Goal: Information Seeking & Learning: Find specific page/section

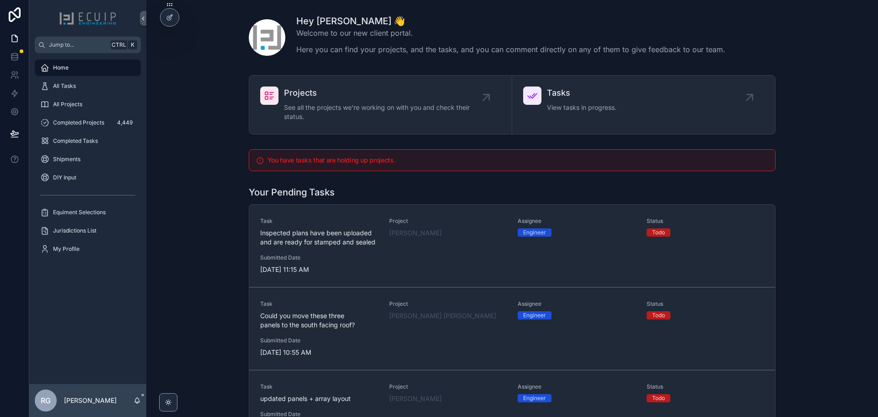
scroll to position [58, 0]
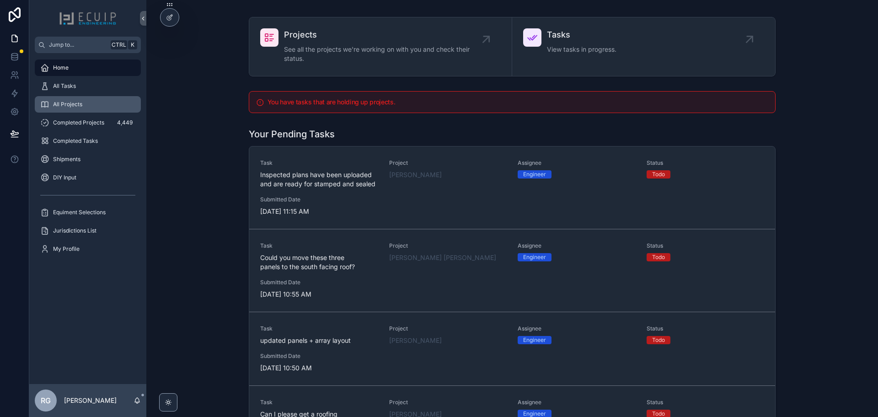
click at [91, 102] on div "All Projects" at bounding box center [87, 104] width 95 height 15
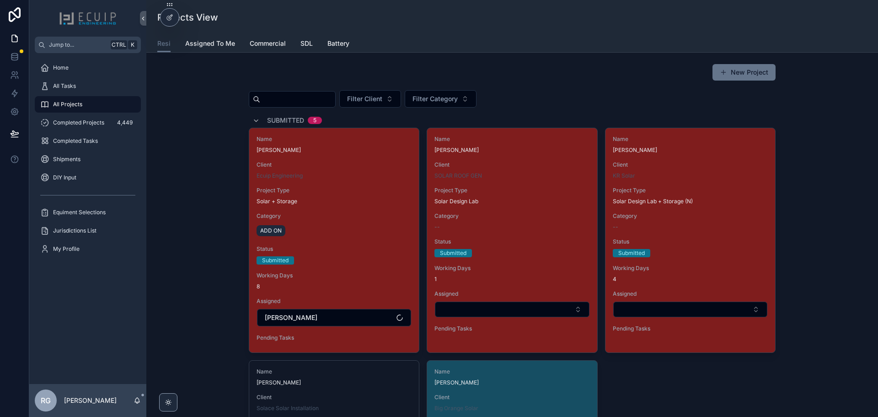
click at [300, 102] on input "scrollable content" at bounding box center [297, 99] width 75 height 13
paste input "**********"
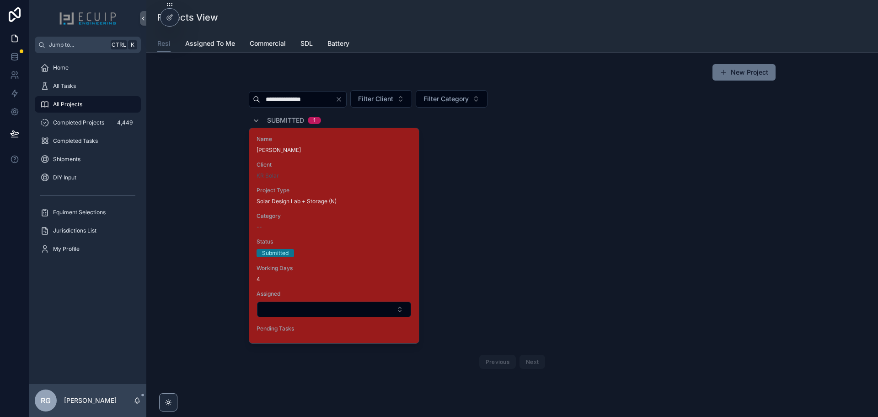
type input "**********"
click at [343, 183] on div "Name Theresa Elliott Client KR Solar Project Type Solar Design Lab + Storage (N…" at bounding box center [334, 235] width 170 height 215
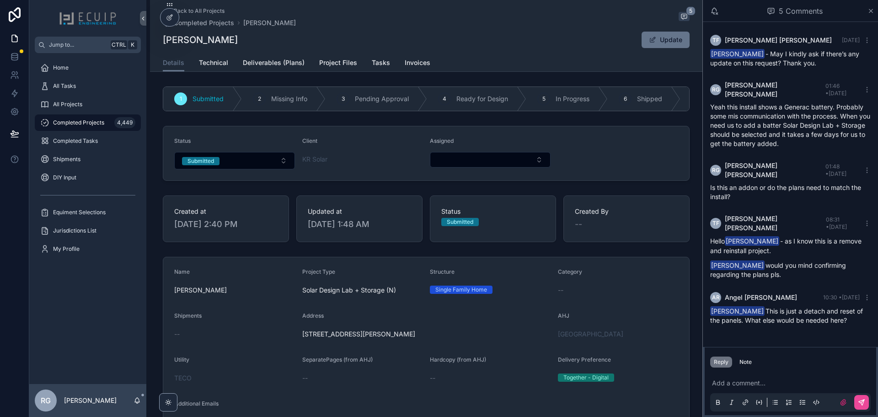
click at [758, 386] on p "scrollable content" at bounding box center [792, 382] width 161 height 9
click at [863, 402] on icon "scrollable content" at bounding box center [861, 401] width 7 height 7
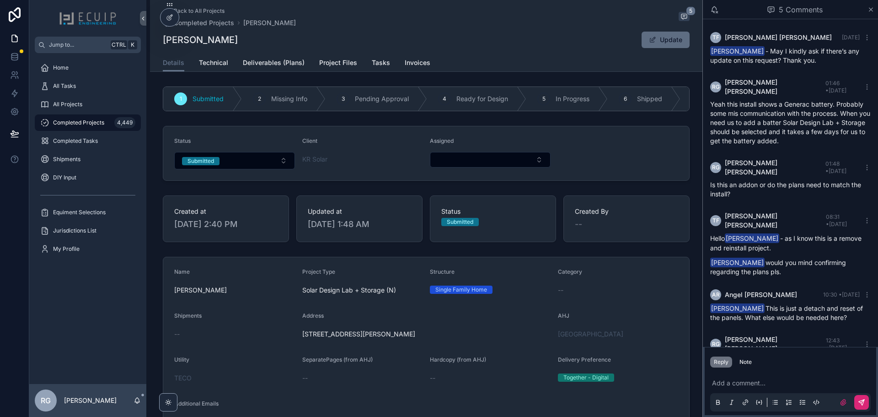
click at [654, 44] on button "Update" at bounding box center [666, 40] width 48 height 16
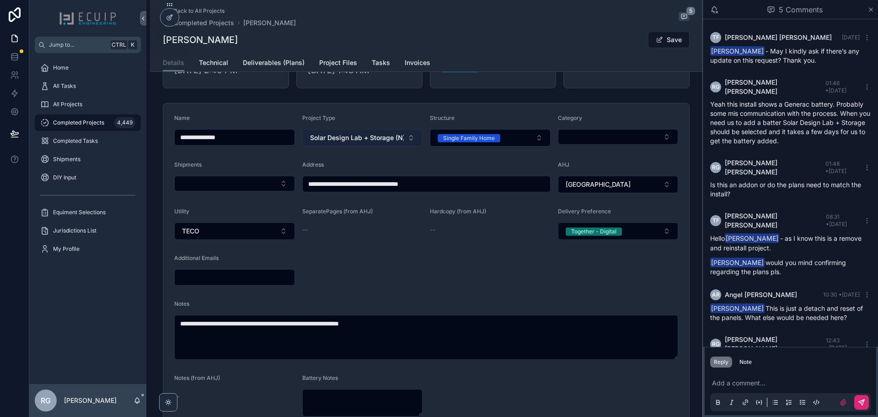
scroll to position [154, 0]
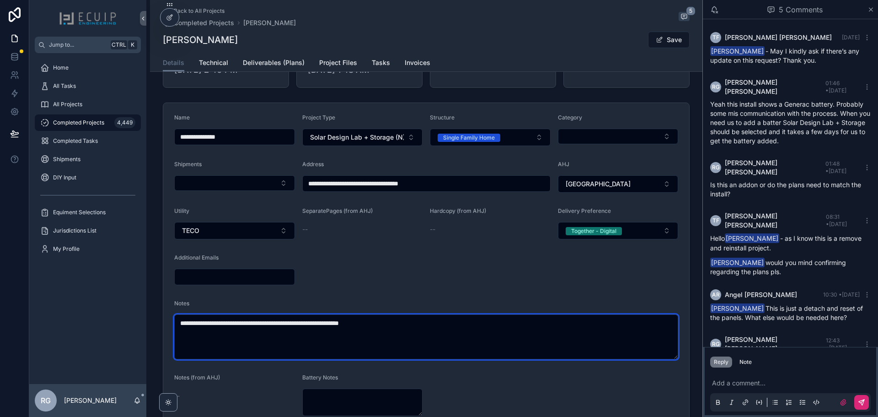
drag, startPoint x: 394, startPoint y: 326, endPoint x: 216, endPoint y: 332, distance: 178.0
click at [216, 332] on textarea "**********" at bounding box center [426, 336] width 504 height 45
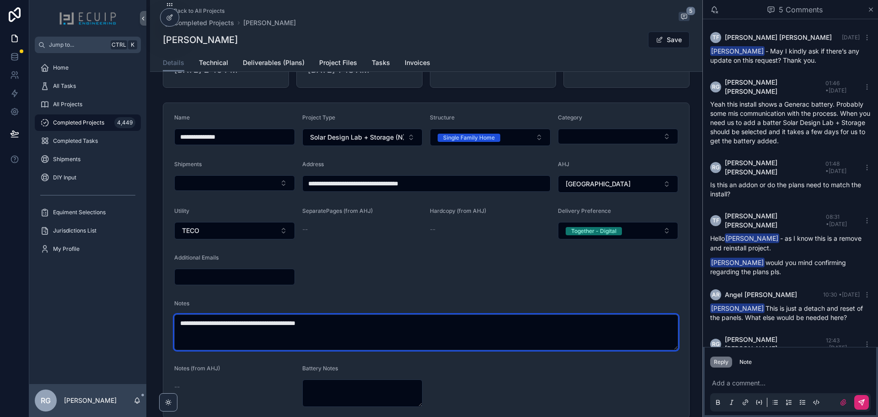
type textarea "**********"
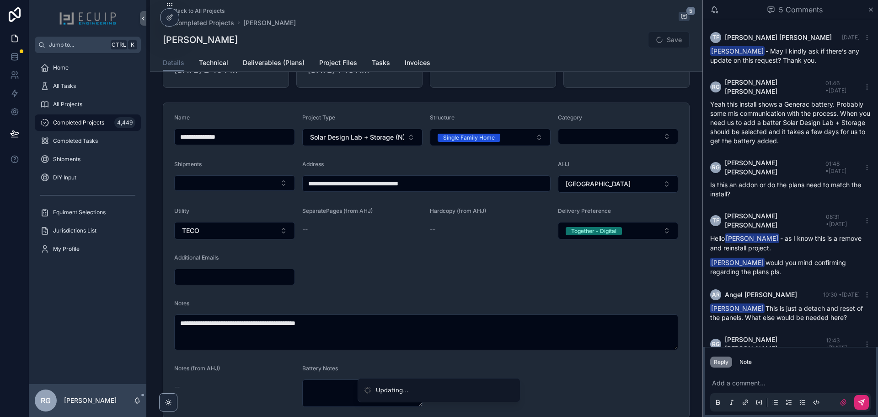
click at [423, 276] on form "**********" at bounding box center [426, 260] width 526 height 315
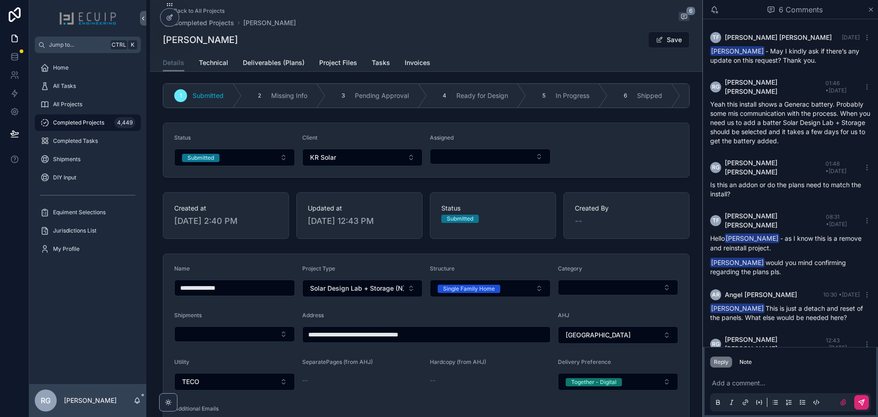
scroll to position [0, 0]
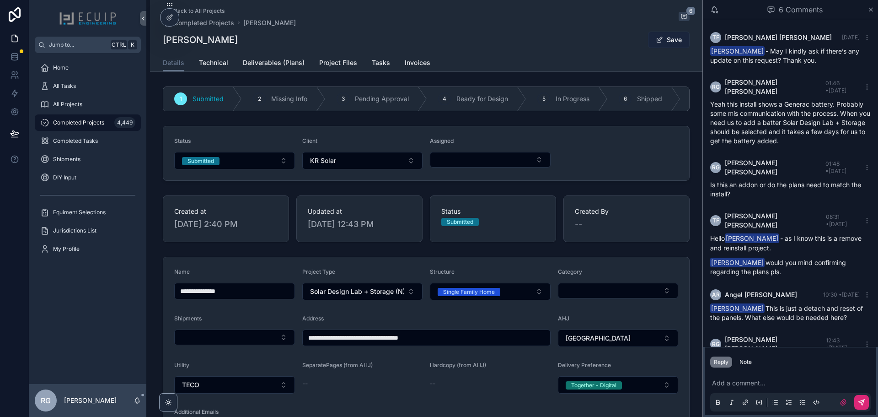
click at [673, 43] on button "Save" at bounding box center [669, 40] width 42 height 16
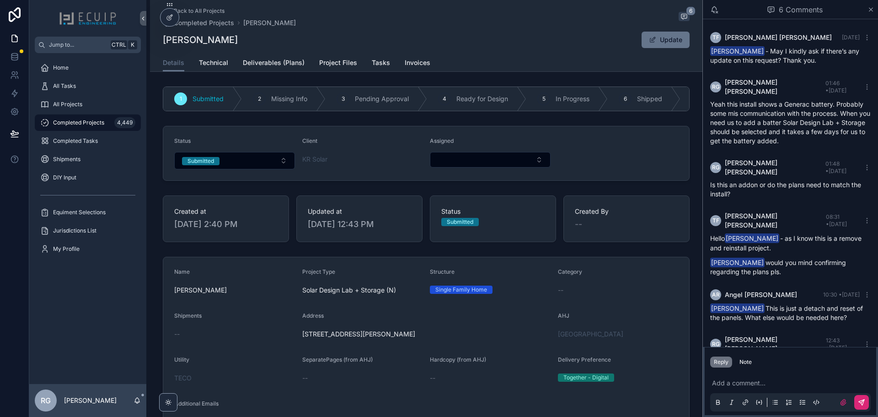
drag, startPoint x: 228, startPoint y: 40, endPoint x: 158, endPoint y: 43, distance: 70.1
click at [158, 43] on div "Back to All Projects Completed Projects Theresa Elliott 6 Theresa Elliott Updat…" at bounding box center [426, 36] width 552 height 72
click at [340, 64] on span "Project Files" at bounding box center [338, 62] width 38 height 9
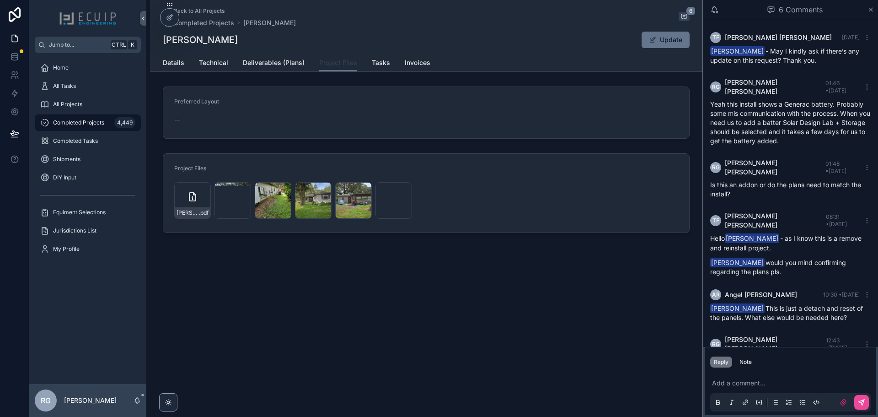
scroll to position [14, 0]
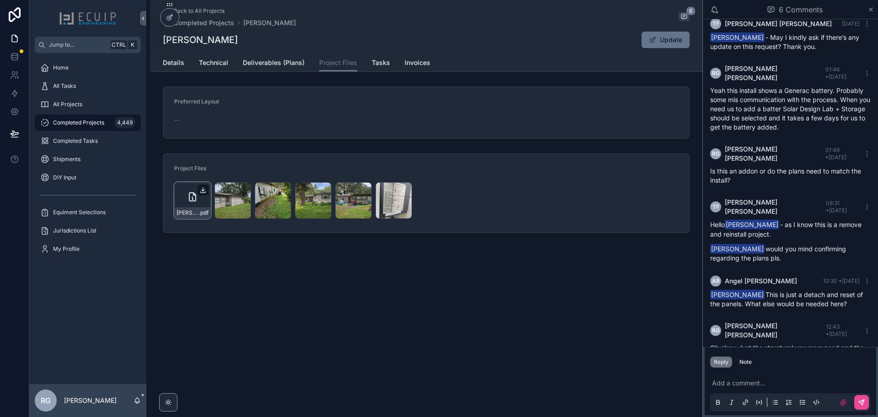
click at [201, 192] on icon "scrollable content" at bounding box center [202, 189] width 7 height 7
click at [180, 63] on span "Details" at bounding box center [173, 62] width 21 height 9
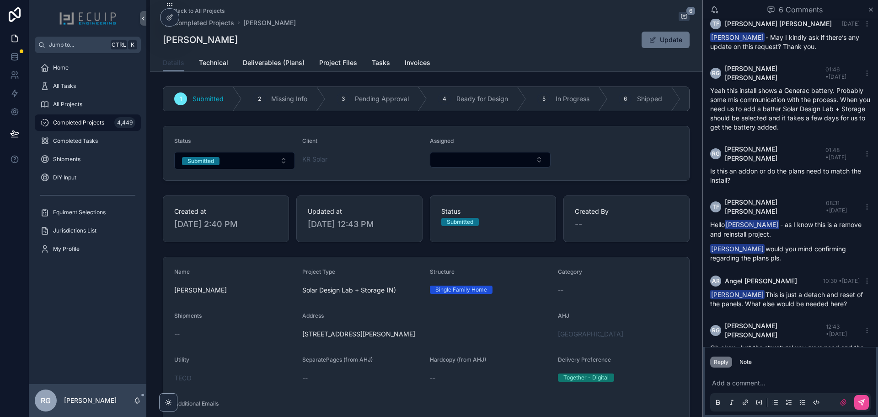
scroll to position [46, 0]
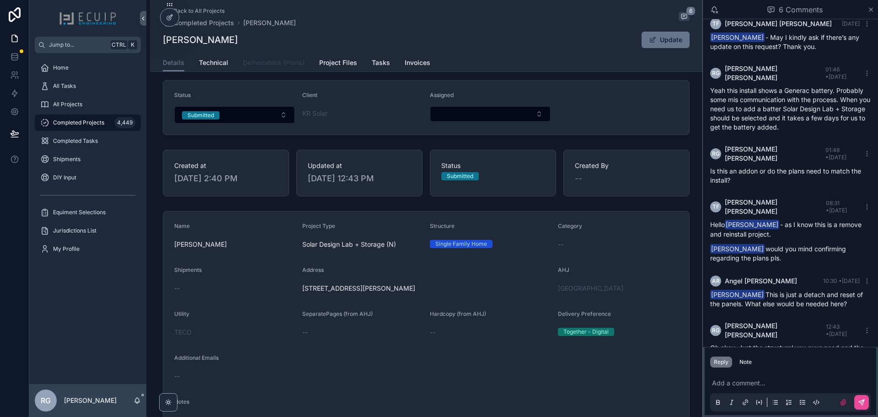
click at [284, 66] on span "Deliverables (Plans)" at bounding box center [274, 62] width 62 height 9
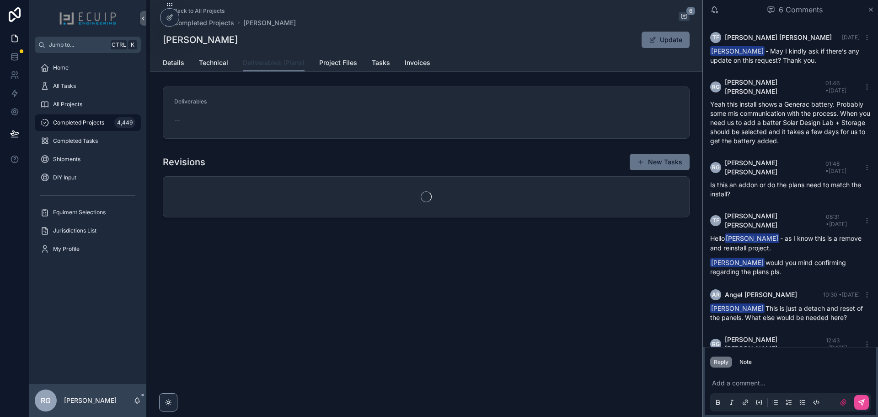
scroll to position [14, 0]
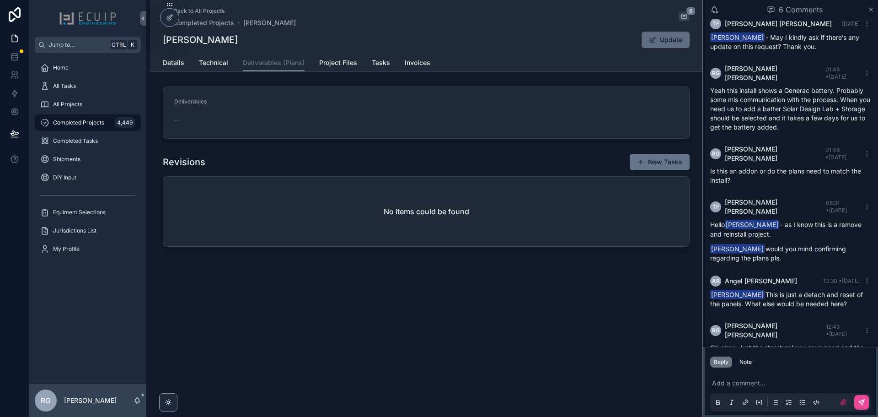
click at [664, 40] on button "Update" at bounding box center [666, 40] width 48 height 16
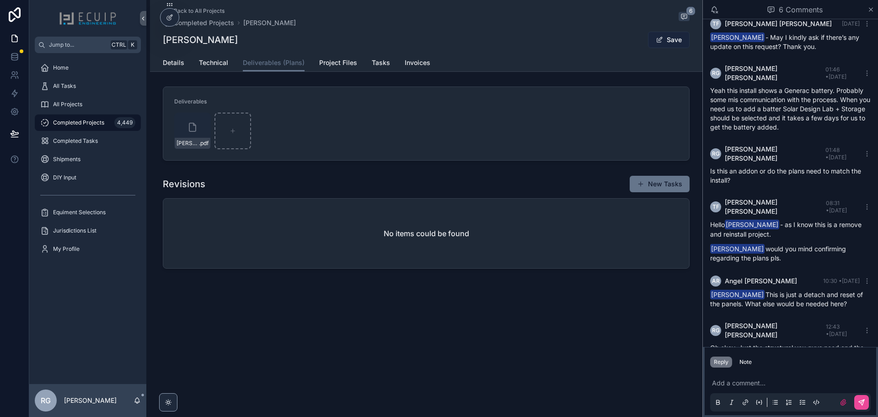
click at [660, 43] on button "Save" at bounding box center [669, 40] width 42 height 16
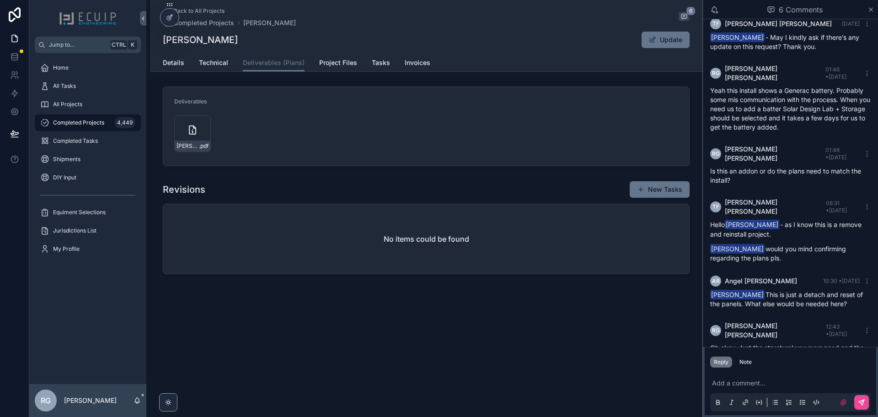
click at [184, 67] on div "Details Technical Deliverables (Plans) Project Files Tasks Invoices" at bounding box center [426, 62] width 527 height 17
click at [177, 67] on link "Details" at bounding box center [173, 63] width 21 height 18
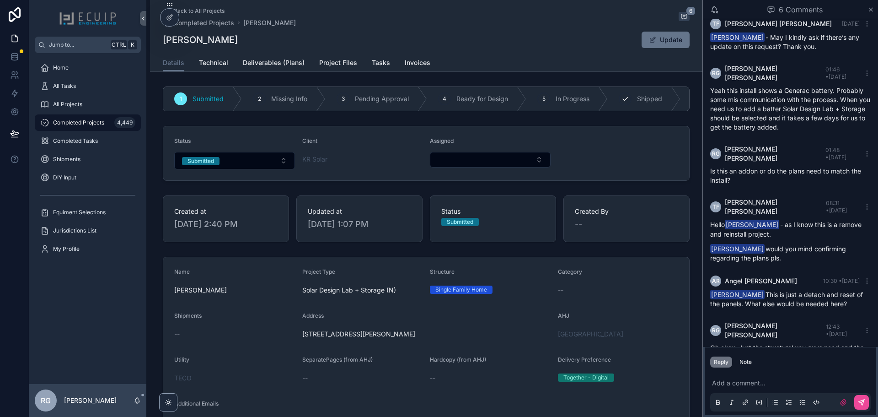
click at [625, 99] on icon "scrollable content" at bounding box center [625, 98] width 7 height 7
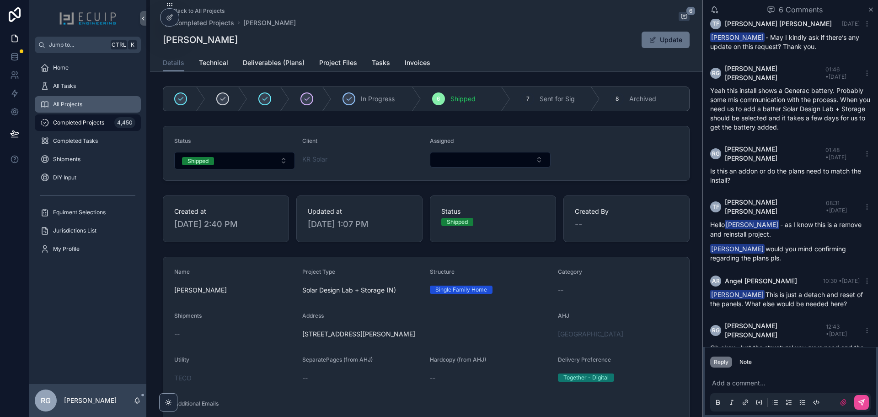
click at [95, 103] on div "All Projects" at bounding box center [87, 104] width 95 height 15
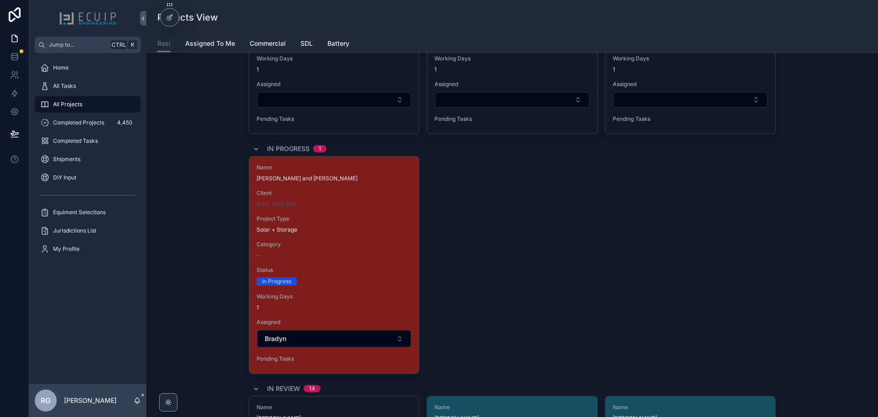
scroll to position [2332, 0]
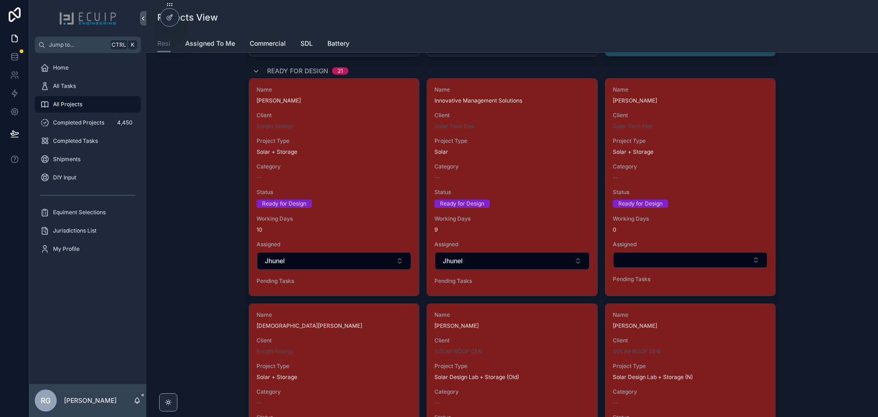
scroll to position [1006, 0]
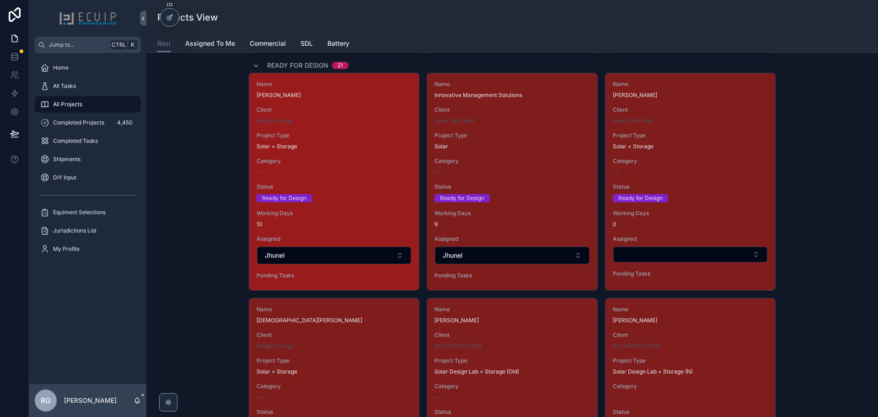
click at [343, 132] on span "Project Type" at bounding box center [334, 135] width 155 height 7
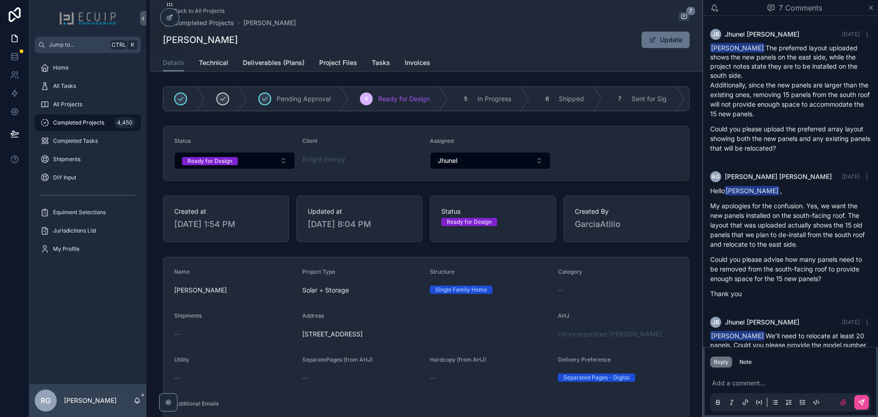
scroll to position [601, 0]
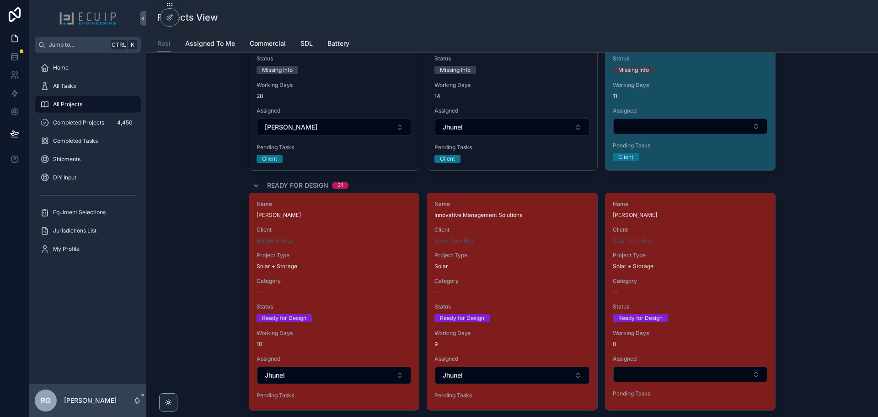
scroll to position [887, 0]
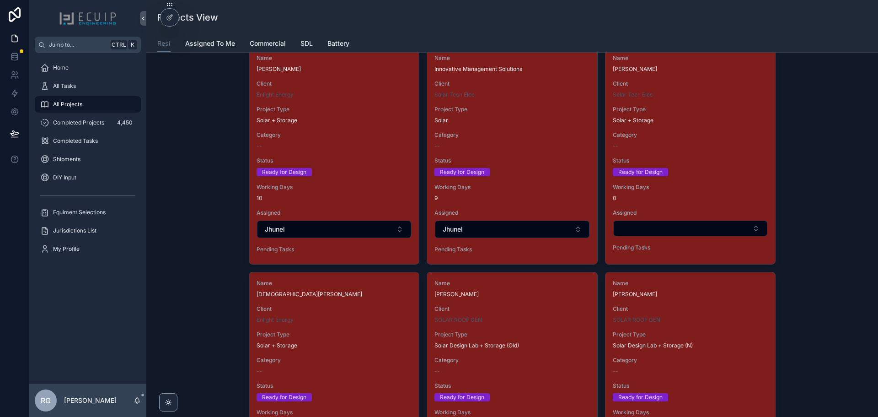
scroll to position [990, 0]
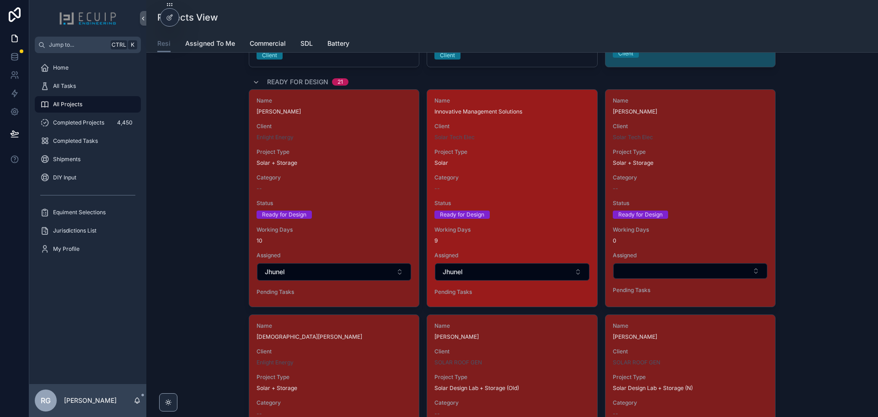
click at [543, 170] on div "Name Innovative Management Solutions Client Solar Tech Elec Project Type Solar …" at bounding box center [512, 198] width 170 height 217
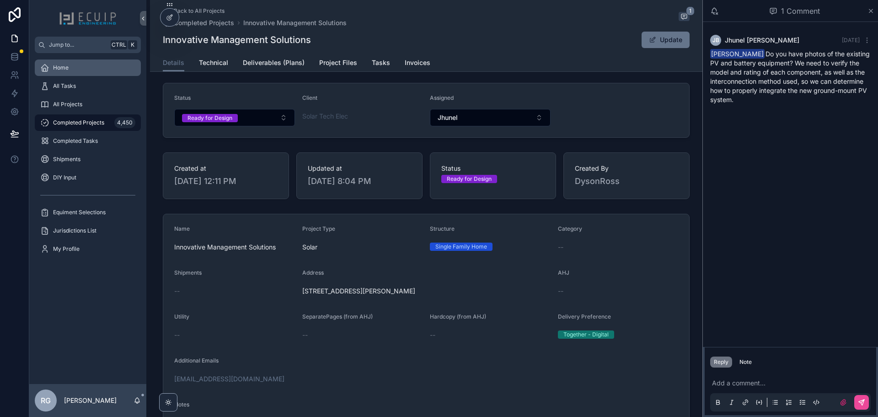
scroll to position [43, 0]
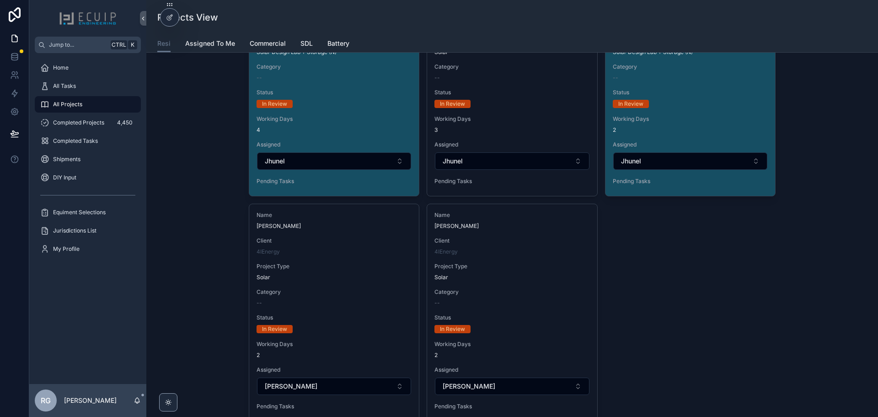
scroll to position [3836, 0]
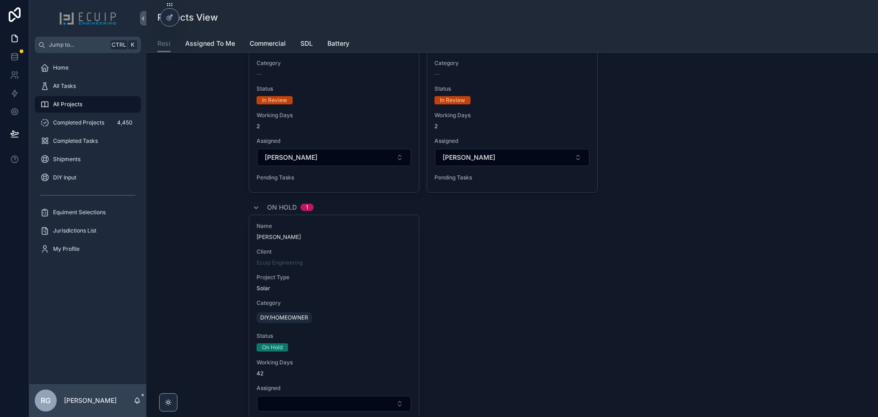
click at [656, 221] on div "Name Carlos Sosa Client Ecuip Engineering Project Type Solar Category DIY/HOMEO…" at bounding box center [512, 325] width 527 height 223
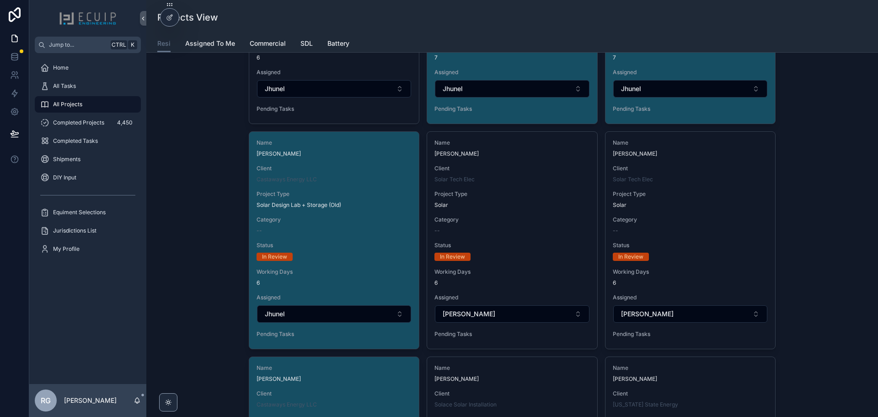
scroll to position [2830, 0]
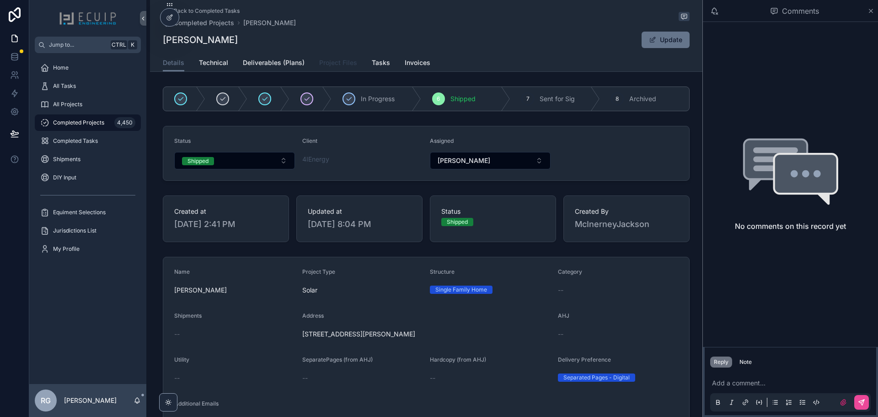
click at [325, 63] on span "Project Files" at bounding box center [338, 62] width 38 height 9
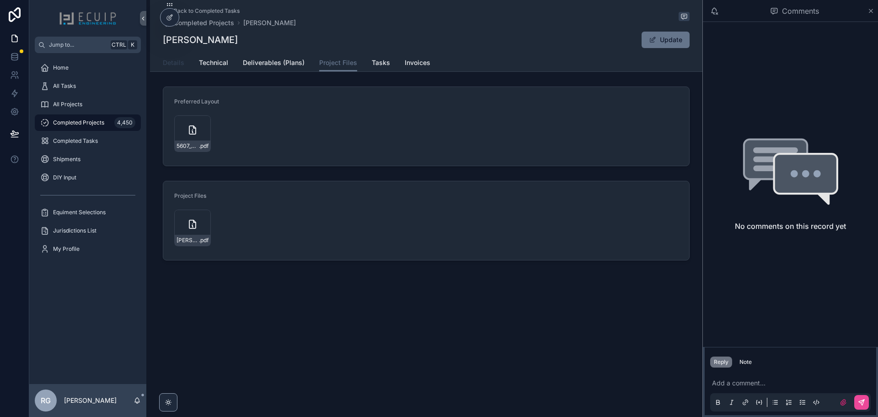
click at [180, 63] on span "Details" at bounding box center [173, 62] width 21 height 9
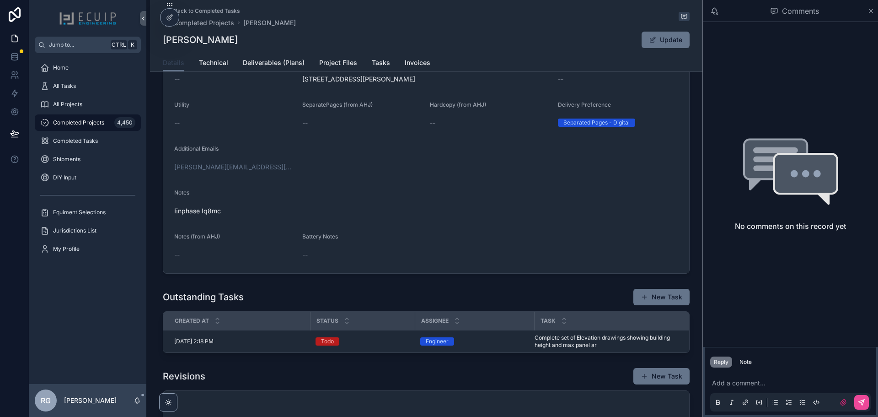
scroll to position [366, 0]
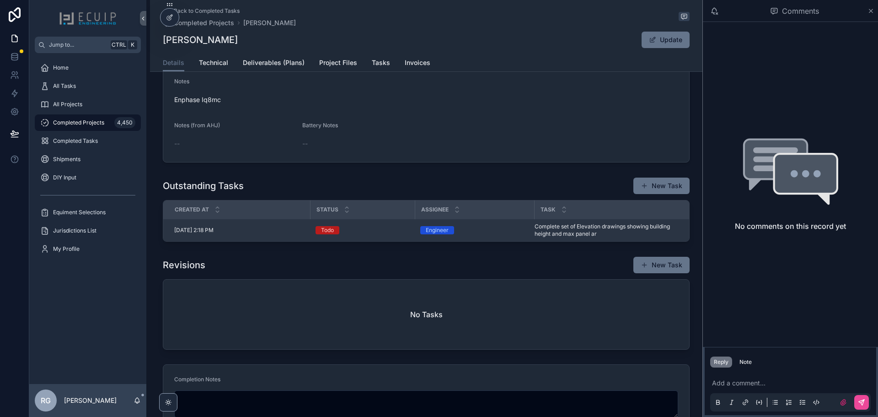
click at [572, 232] on span "Complete set of Elevation drawings showing building height and max panel ar" at bounding box center [609, 230] width 149 height 15
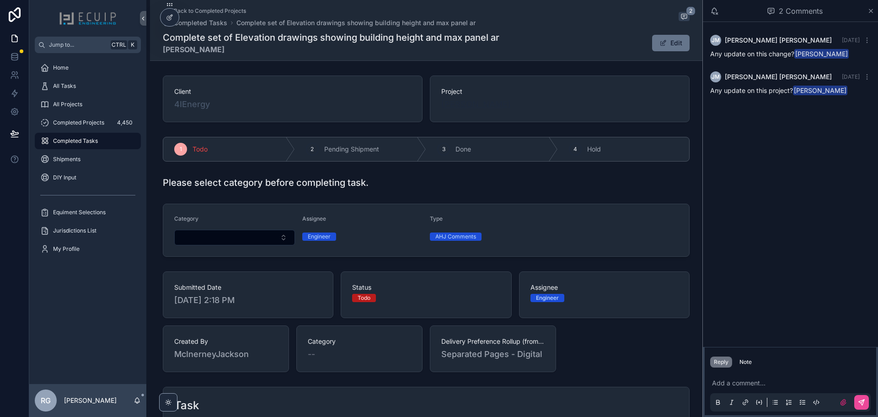
click at [476, 102] on span "Christin Calaman" at bounding box center [476, 104] width 70 height 13
click at [490, 107] on span "Christin Calaman" at bounding box center [476, 104] width 70 height 13
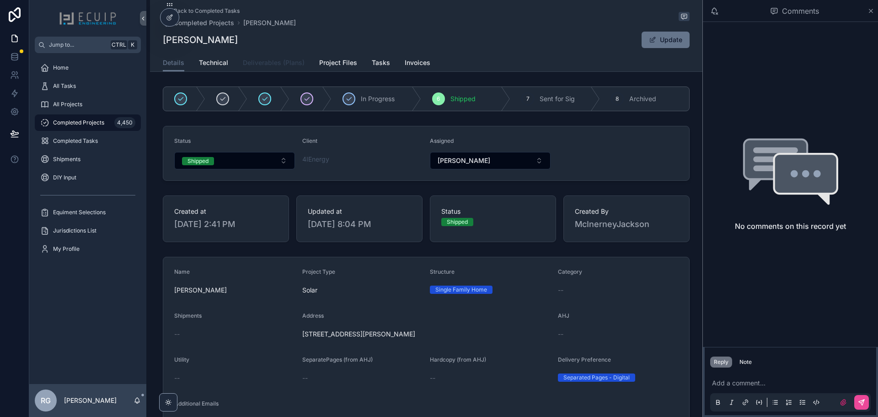
click at [279, 64] on span "Deliverables (Plans)" at bounding box center [274, 62] width 62 height 9
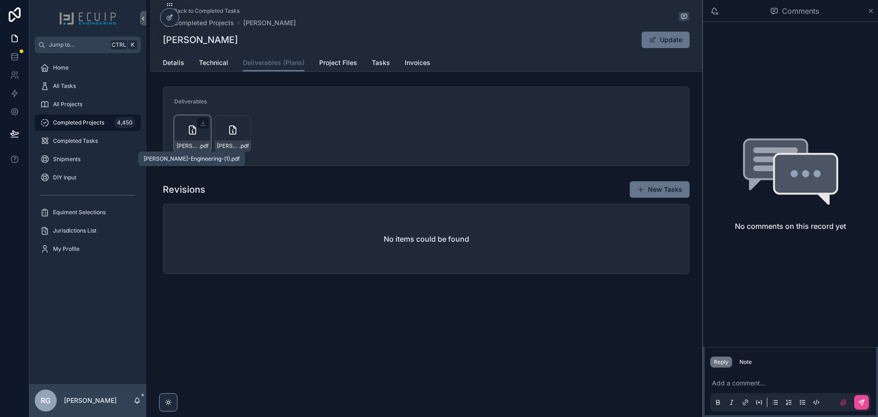
click at [194, 145] on span "Christin-Calaman-Engineering-(1)" at bounding box center [188, 145] width 22 height 7
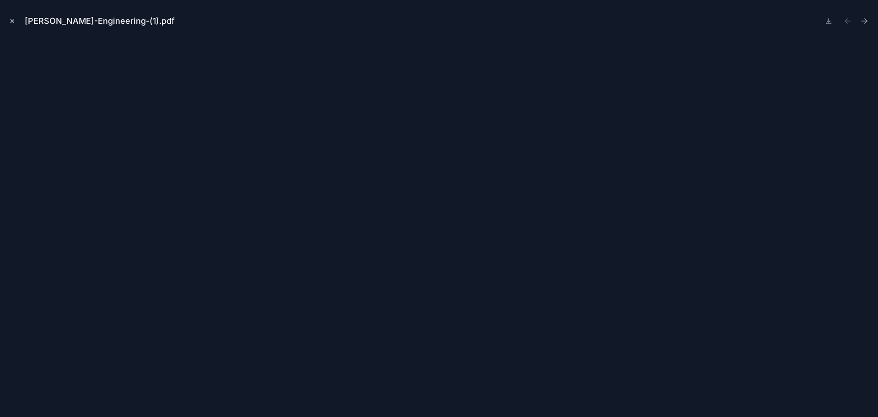
click at [12, 22] on icon "Close modal" at bounding box center [12, 21] width 6 height 6
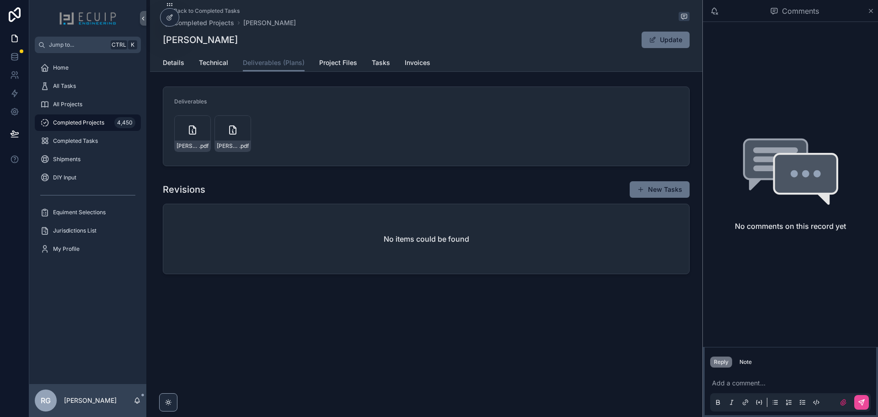
click at [400, 163] on form "Deliverables Christin-Calaman-Engineering-(1) .pdf Christin-Calaman-Structural-…" at bounding box center [426, 126] width 526 height 79
click at [177, 66] on span "Details" at bounding box center [173, 62] width 21 height 9
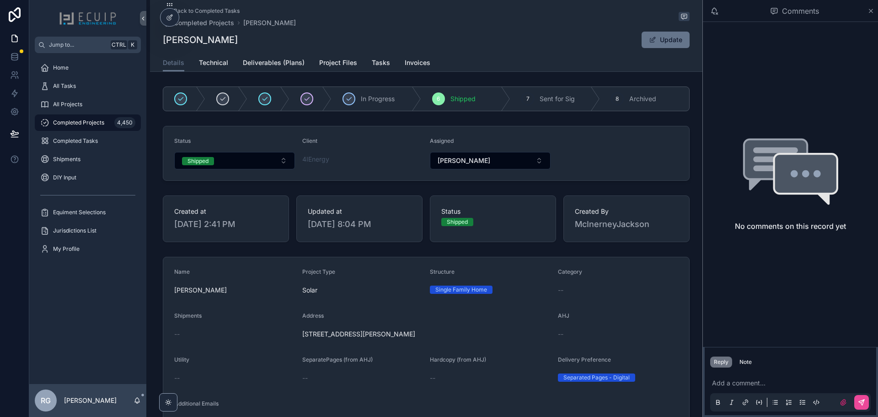
drag, startPoint x: 451, startPoint y: 337, endPoint x: 300, endPoint y: 338, distance: 150.9
click at [302, 338] on span "5607 Bazzanella Dr, Mineral, VA 23117, USA 23117" at bounding box center [426, 333] width 248 height 9
copy span "5607 Bazzanella Dr, Mineral, VA 23117, USA 23117"
click at [383, 65] on span "Tasks" at bounding box center [381, 62] width 18 height 9
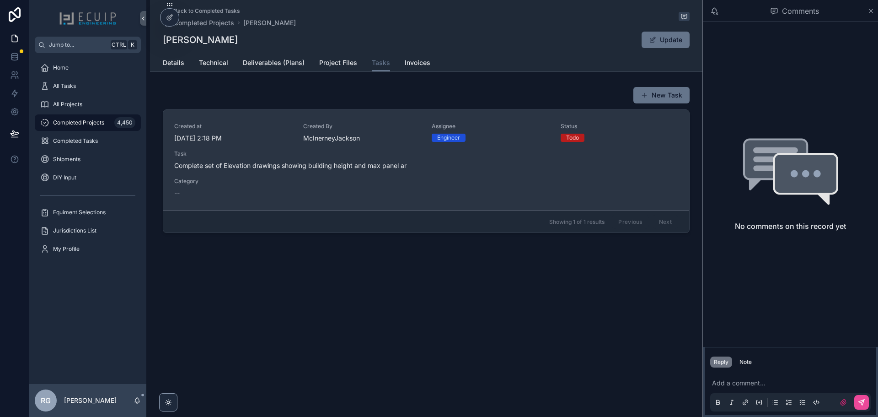
click at [465, 158] on div "Task Complete set of Elevation drawings showing building height and max panel ar" at bounding box center [426, 160] width 504 height 20
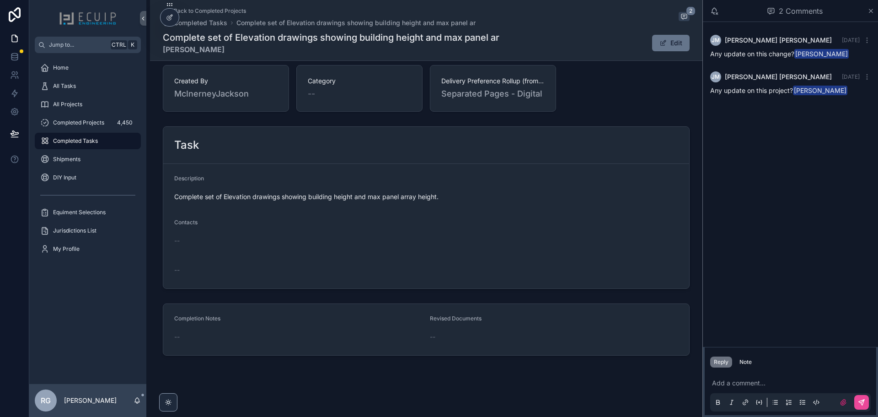
scroll to position [261, 0]
click at [763, 383] on p "scrollable content" at bounding box center [792, 382] width 161 height 9
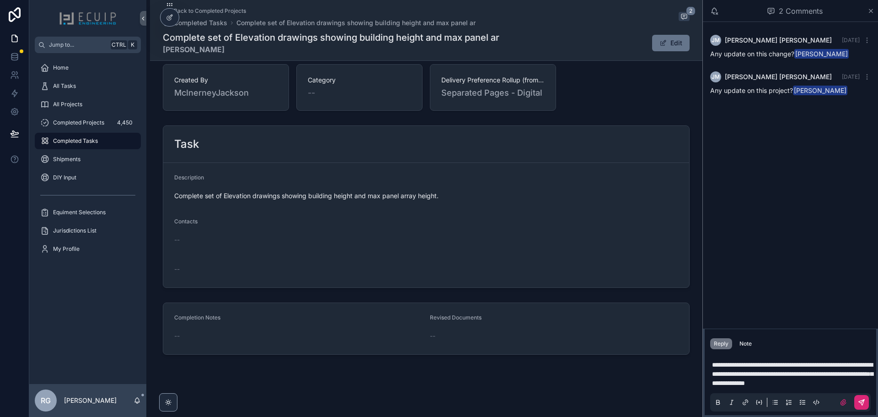
click at [862, 398] on icon "scrollable content" at bounding box center [861, 401] width 7 height 7
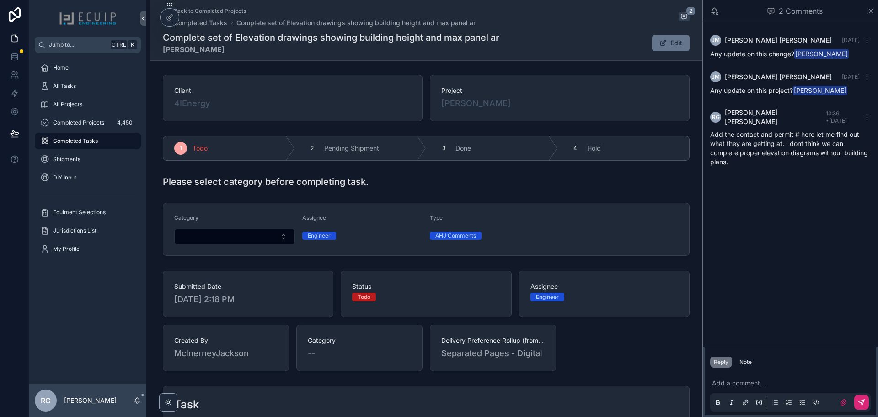
scroll to position [0, 0]
click at [762, 379] on p "scrollable content" at bounding box center [792, 382] width 161 height 9
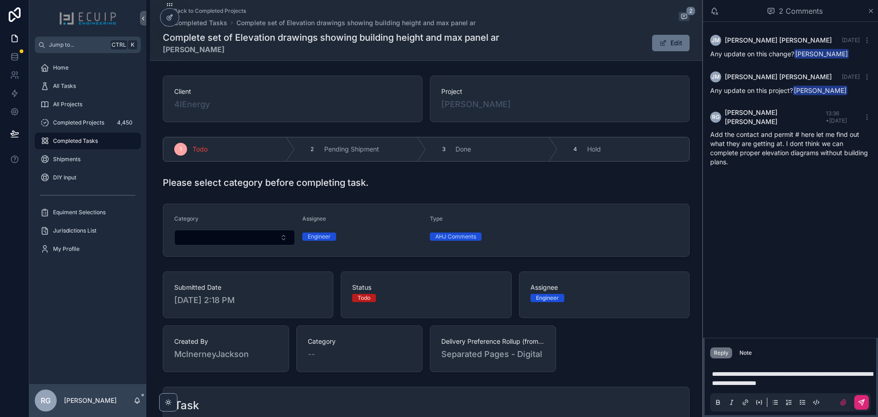
click at [866, 407] on button "scrollable content" at bounding box center [861, 402] width 15 height 15
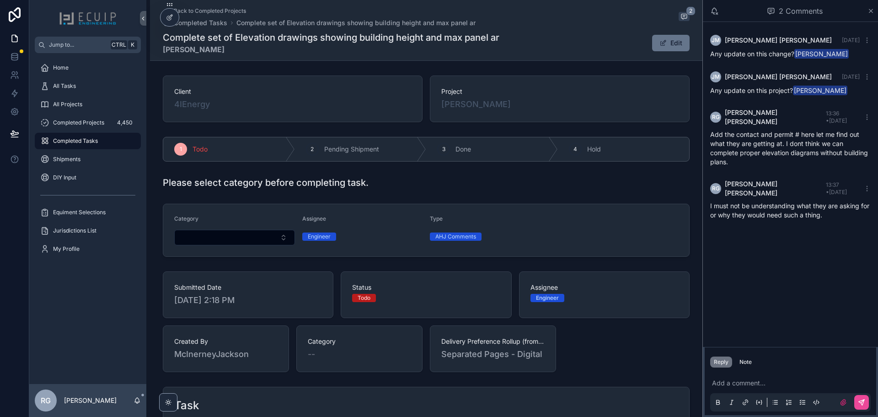
click at [616, 261] on div "Client 4IEnergy Project Christin Calaman 1 Todo 2 Pending Shipment 3 Done 4 Hol…" at bounding box center [426, 345] width 552 height 547
click at [479, 107] on span "Christin Calaman" at bounding box center [476, 104] width 70 height 13
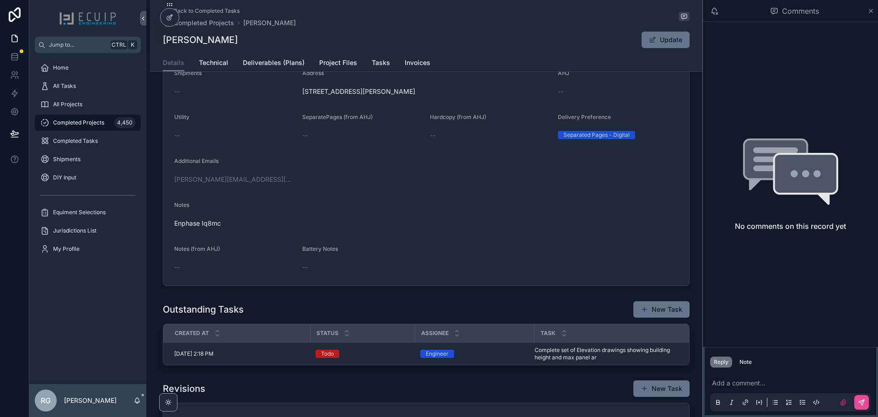
scroll to position [243, 0]
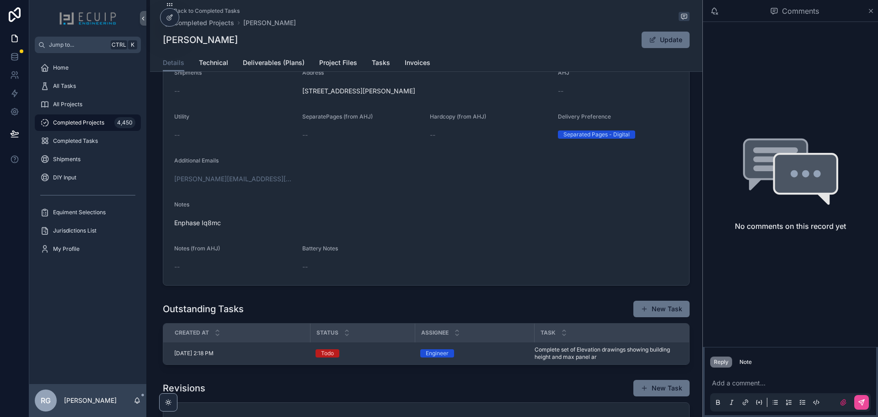
click at [544, 358] on span "Complete set of Elevation drawings showing building height and max panel ar" at bounding box center [609, 353] width 149 height 15
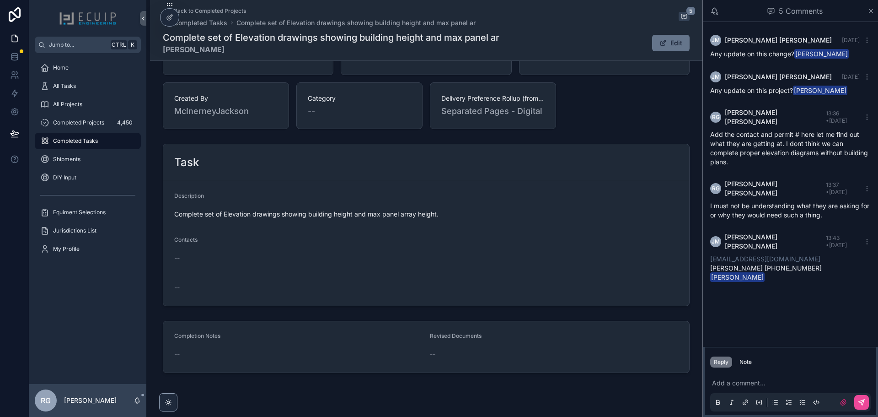
click at [748, 306] on div "JM Jackson McInerney 4 days ago Any update on this change? Ryan Gittens JM Jack…" at bounding box center [790, 184] width 175 height 325
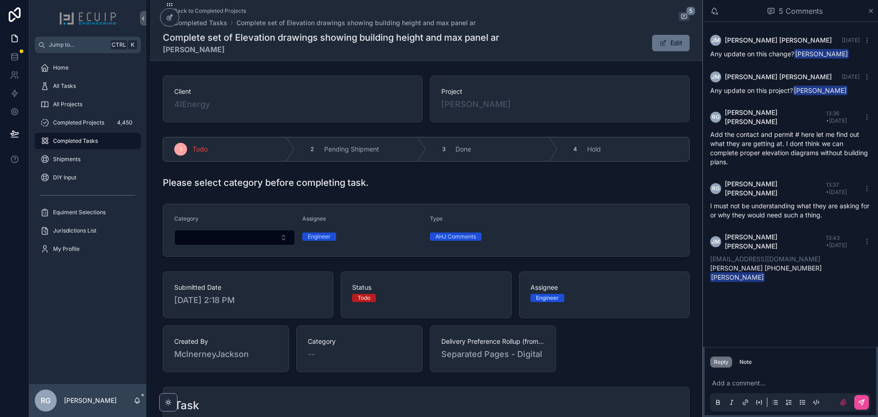
drag, startPoint x: 517, startPoint y: 107, endPoint x: 436, endPoint y: 109, distance: 81.0
click at [436, 109] on div "Project Christin Calaman" at bounding box center [560, 98] width 260 height 47
copy span "Christin Calaman"
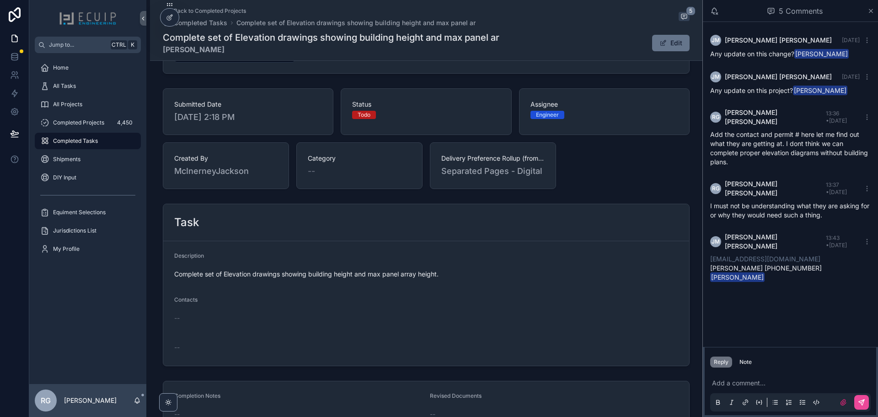
click at [753, 387] on p "scrollable content" at bounding box center [792, 382] width 161 height 9
click at [751, 365] on button "Note" at bounding box center [746, 361] width 20 height 11
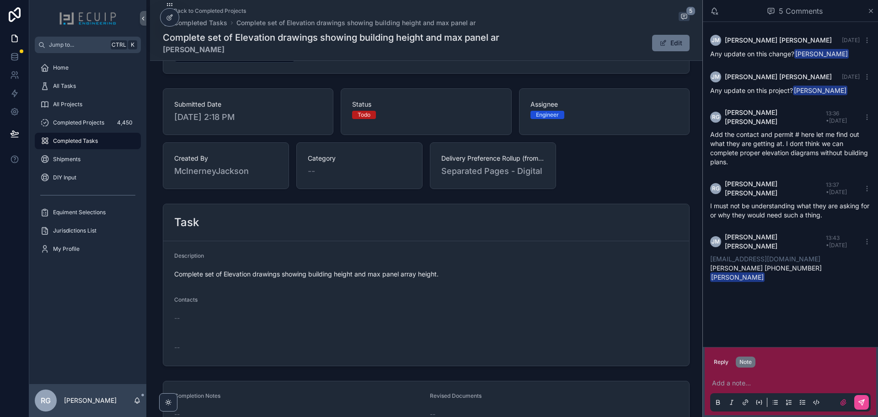
click at [745, 380] on p "scrollable content" at bounding box center [792, 382] width 161 height 9
click at [863, 396] on button "scrollable content" at bounding box center [861, 402] width 15 height 15
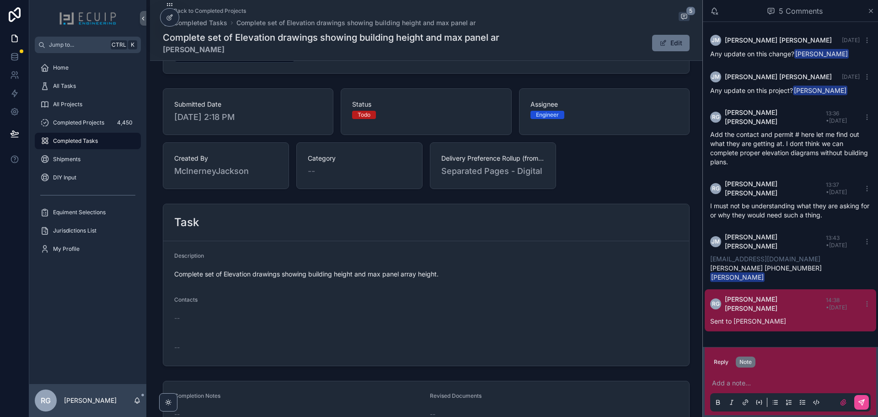
click at [795, 321] on div "JM Jackson McInerney 4 days ago Any update on this change? Ryan Gittens JM Jack…" at bounding box center [790, 184] width 175 height 325
click at [744, 366] on button "Note" at bounding box center [746, 361] width 20 height 11
click at [721, 362] on button "Reply" at bounding box center [721, 361] width 22 height 11
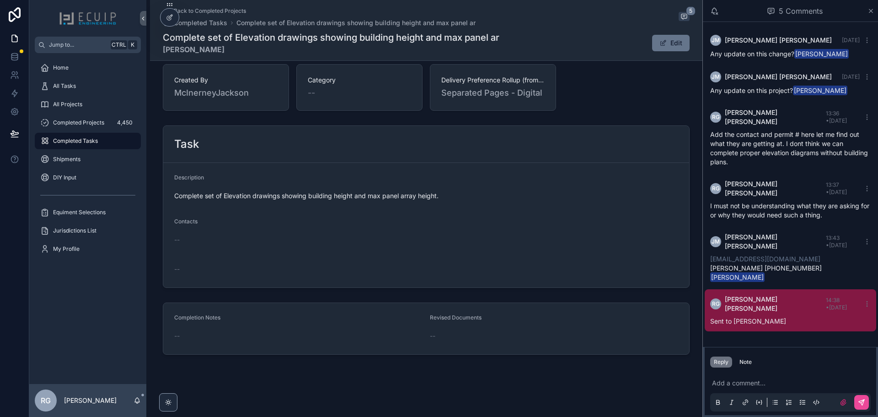
scroll to position [0, 0]
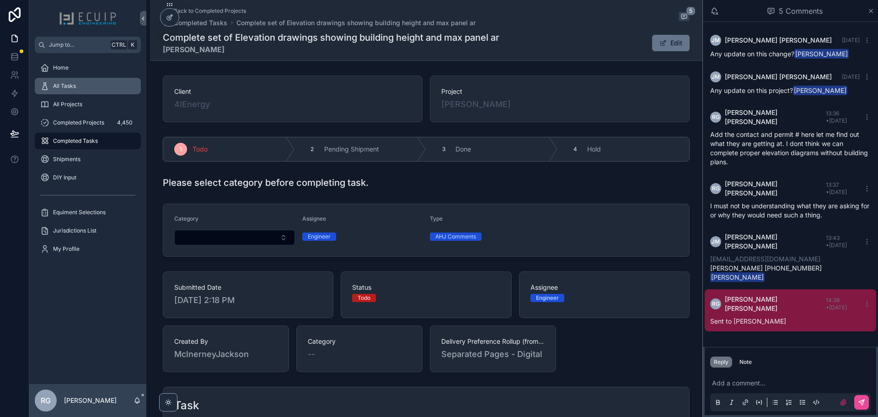
click at [111, 82] on div "All Tasks" at bounding box center [87, 86] width 95 height 15
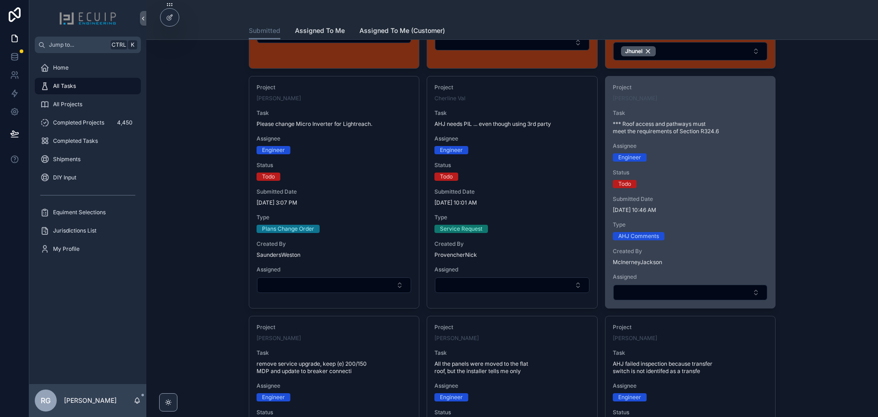
scroll to position [1254, 0]
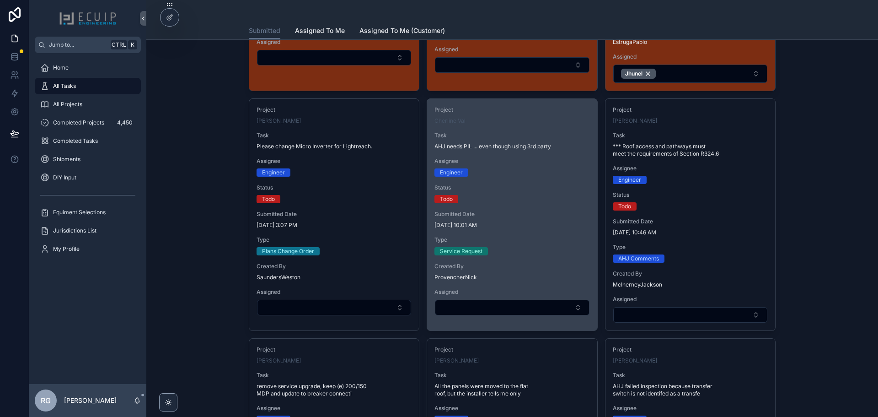
click at [504, 184] on span "Status" at bounding box center [511, 187] width 155 height 7
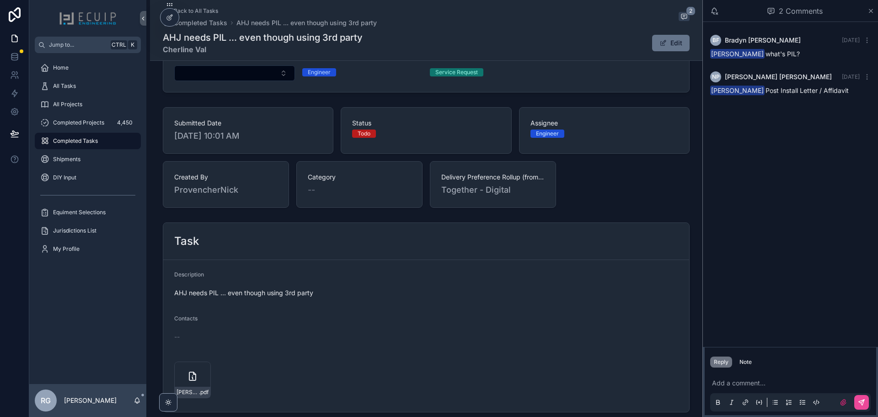
scroll to position [183, 0]
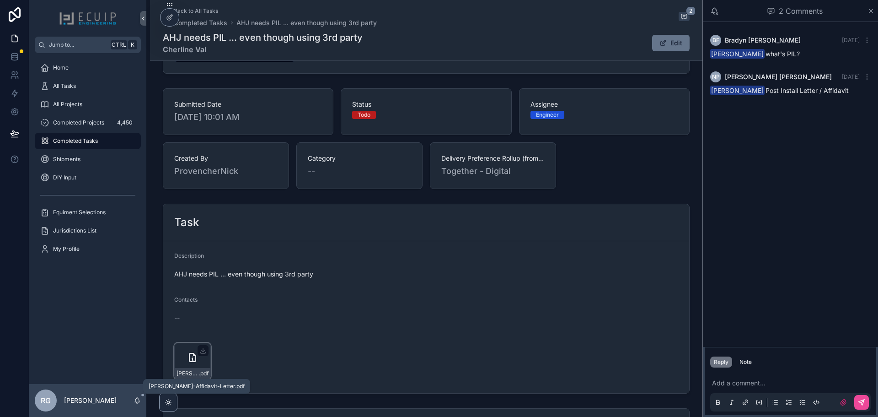
click at [191, 371] on span "Cherline-Val-Affidavit-Letter" at bounding box center [188, 373] width 22 height 7
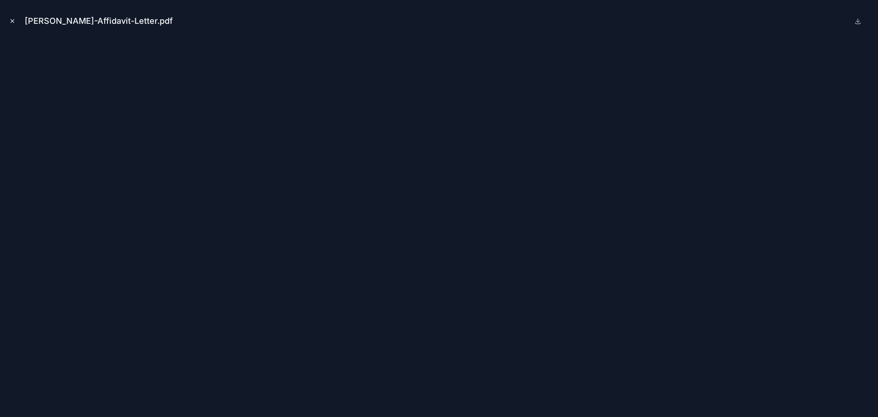
click at [14, 23] on icon "Close modal" at bounding box center [12, 21] width 6 height 6
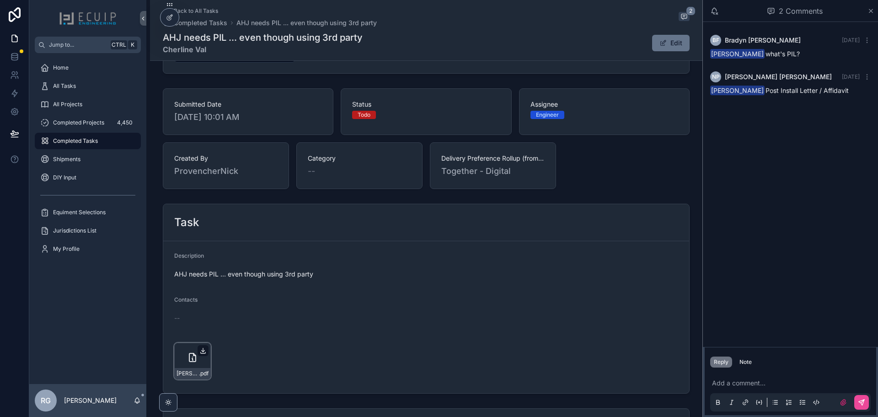
click at [202, 351] on icon "scrollable content" at bounding box center [202, 350] width 7 height 7
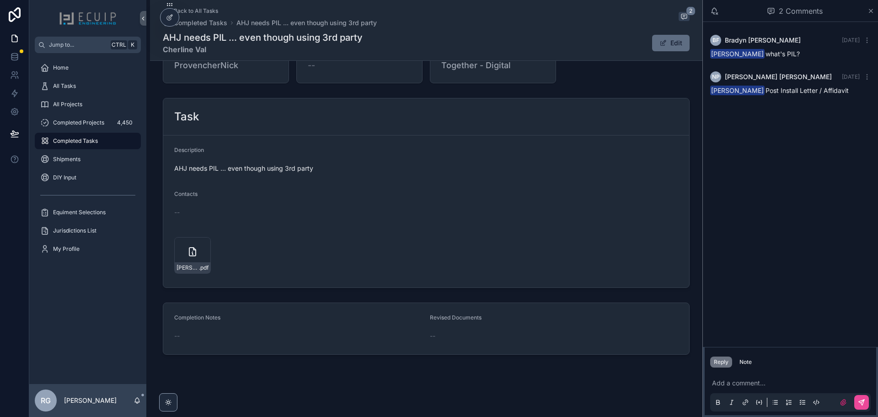
click at [673, 42] on button "Edit" at bounding box center [671, 43] width 38 height 16
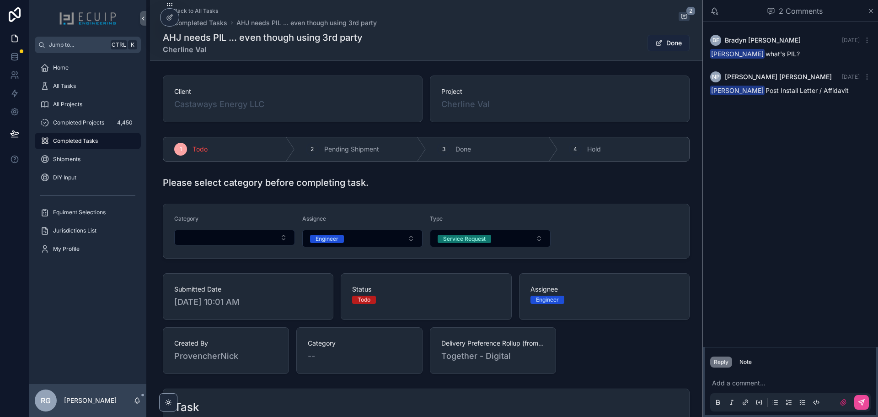
click at [664, 43] on button "Done" at bounding box center [669, 43] width 42 height 16
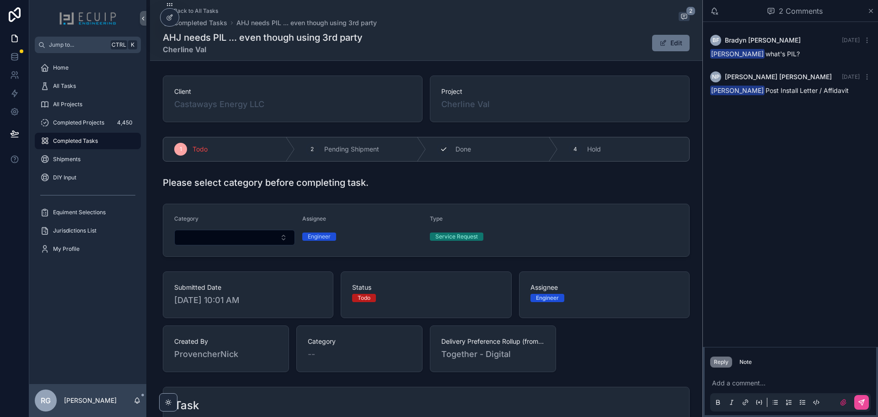
click at [447, 156] on div "3 Done" at bounding box center [492, 149] width 132 height 24
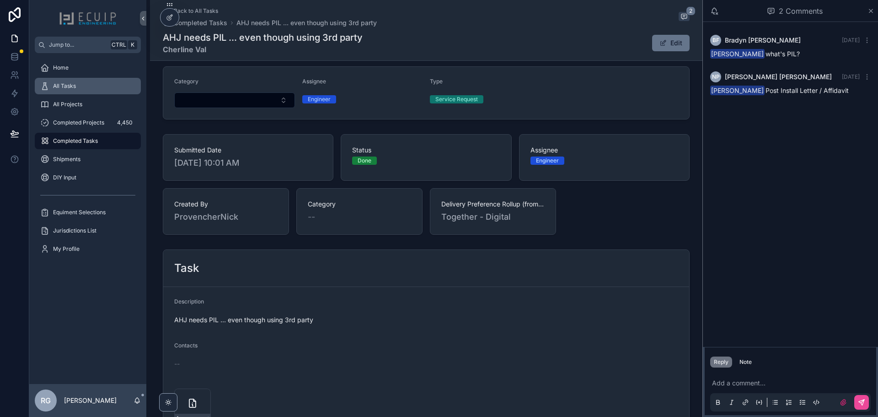
click at [95, 86] on div "All Tasks" at bounding box center [87, 86] width 95 height 15
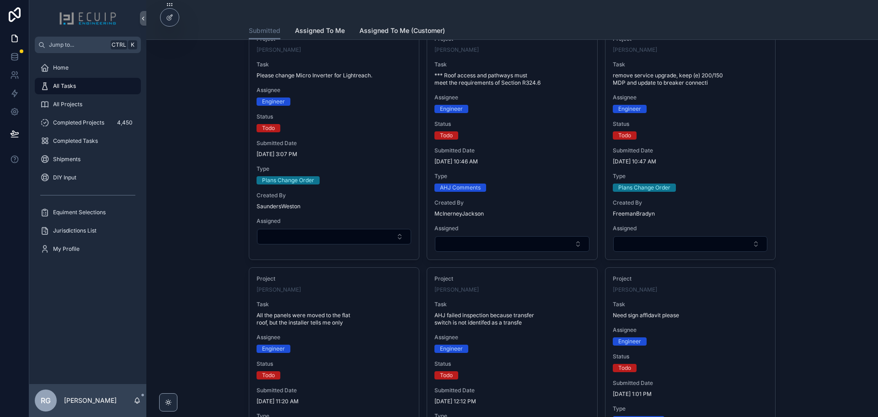
scroll to position [1326, 0]
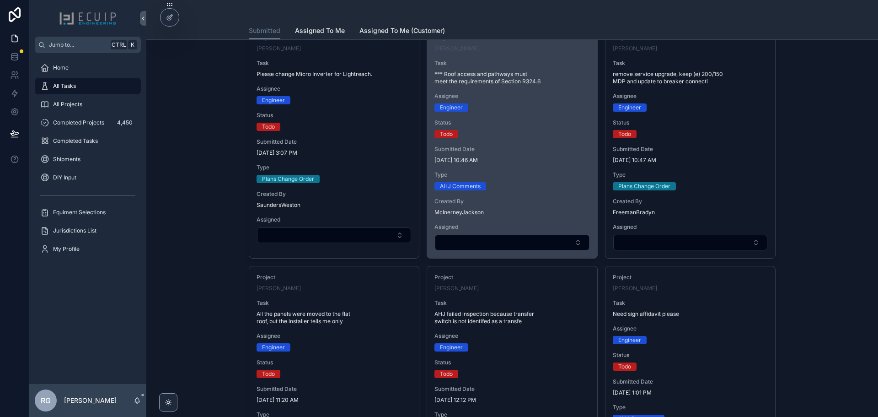
click at [530, 153] on span "Submitted Date" at bounding box center [511, 148] width 155 height 7
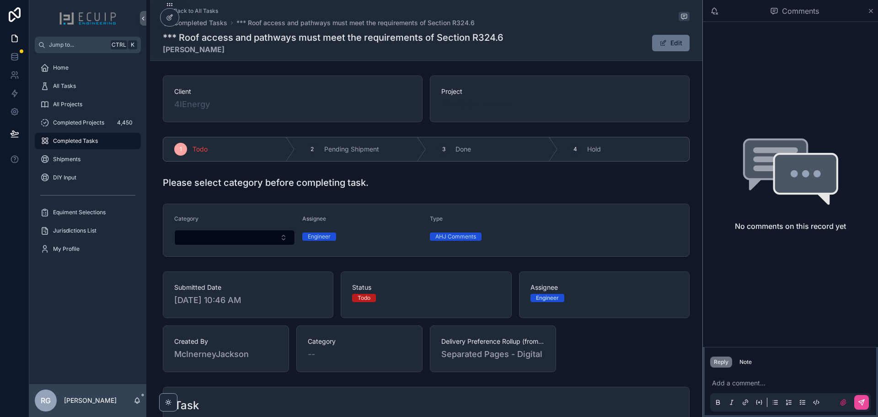
click at [482, 107] on span "Patrick McCarty" at bounding box center [476, 104] width 70 height 13
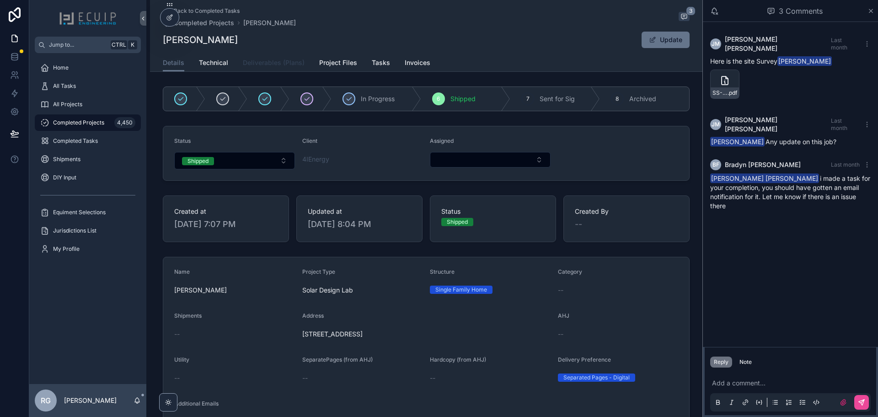
click at [282, 64] on span "Deliverables (Plans)" at bounding box center [274, 62] width 62 height 9
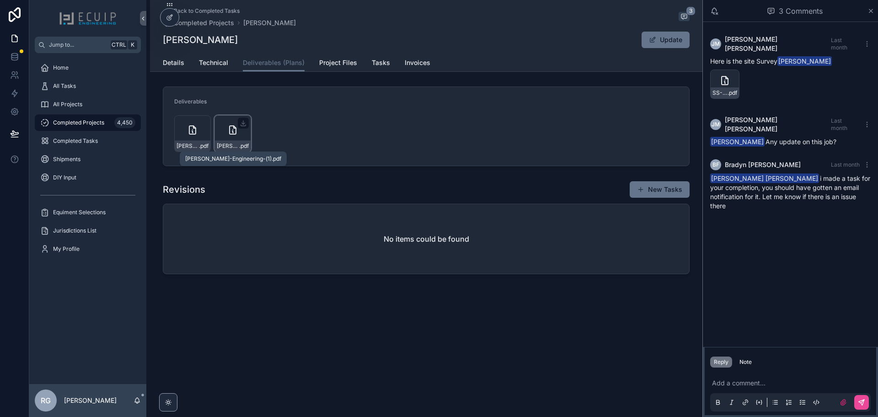
click at [221, 145] on span "Patrick-McCarty-Engineering-(1)" at bounding box center [228, 145] width 22 height 7
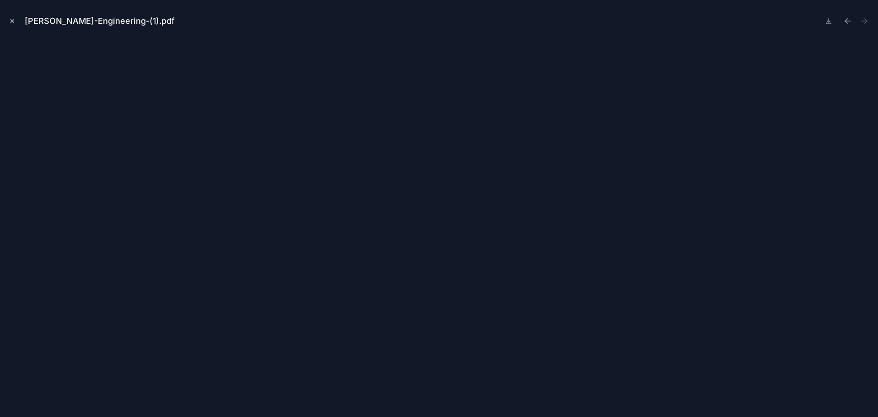
click at [15, 23] on icon "Close modal" at bounding box center [12, 21] width 6 height 6
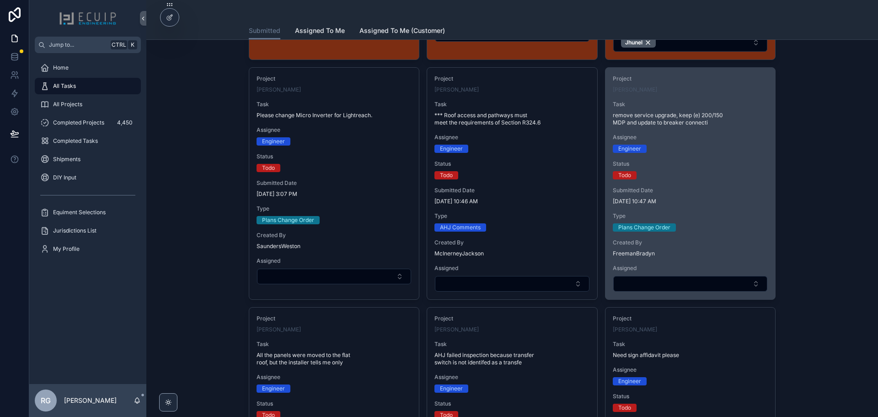
scroll to position [1281, 0]
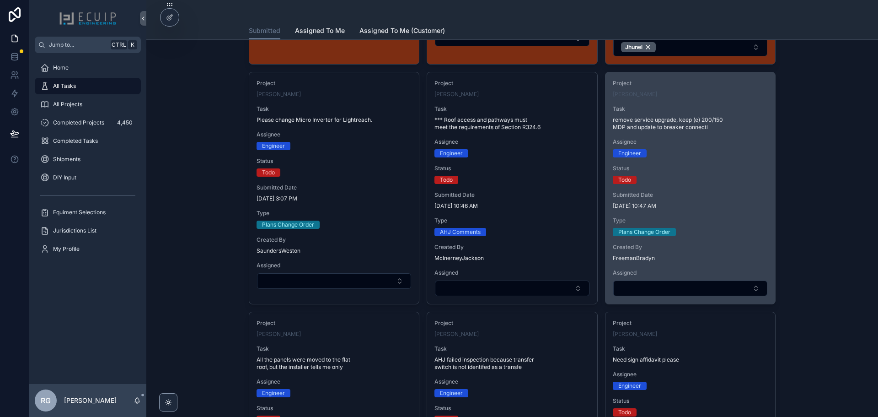
click at [729, 191] on span "Submitted Date" at bounding box center [690, 194] width 155 height 7
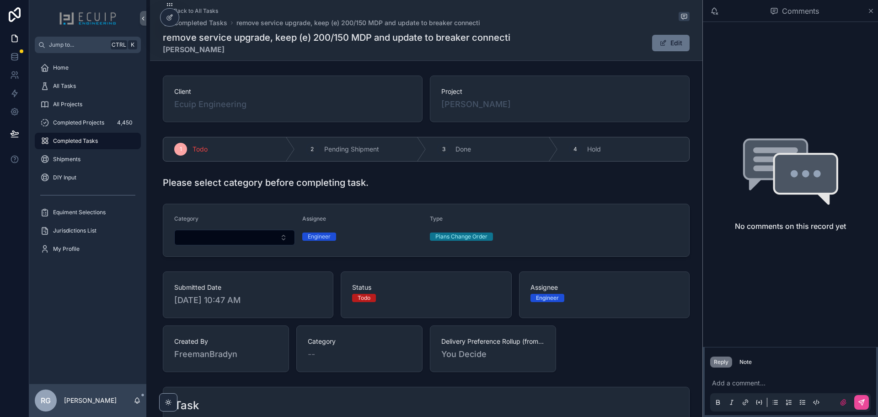
drag, startPoint x: 514, startPoint y: 105, endPoint x: 435, endPoint y: 108, distance: 79.2
click at [435, 108] on div "Project Timofey Klychkov" at bounding box center [560, 98] width 260 height 47
copy span "Timofey Klychkov"
click at [449, 154] on div "3 Done" at bounding box center [492, 149] width 132 height 24
click at [81, 86] on div "All Tasks" at bounding box center [87, 86] width 95 height 15
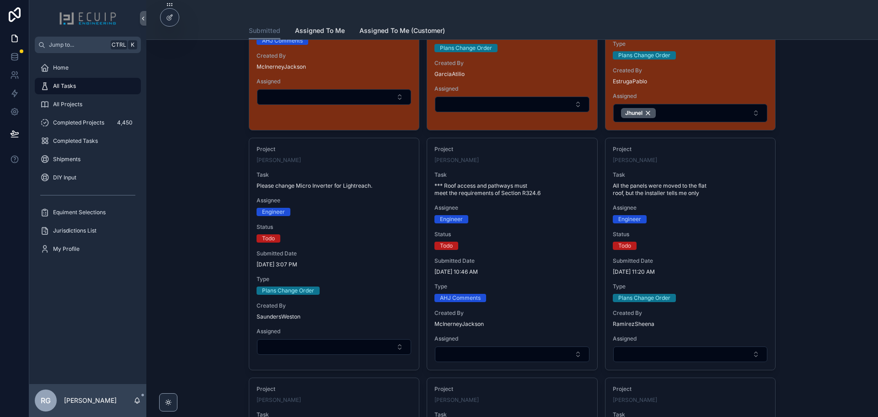
scroll to position [1281, 0]
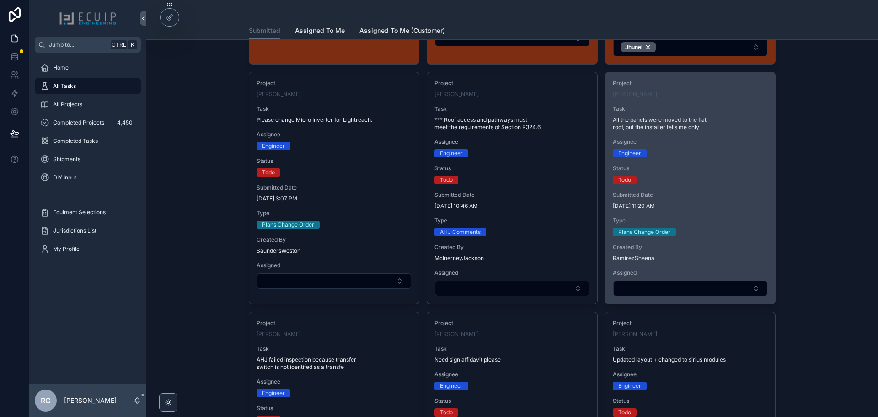
click at [729, 202] on span "9/29/2025 11:20 AM" at bounding box center [690, 205] width 155 height 7
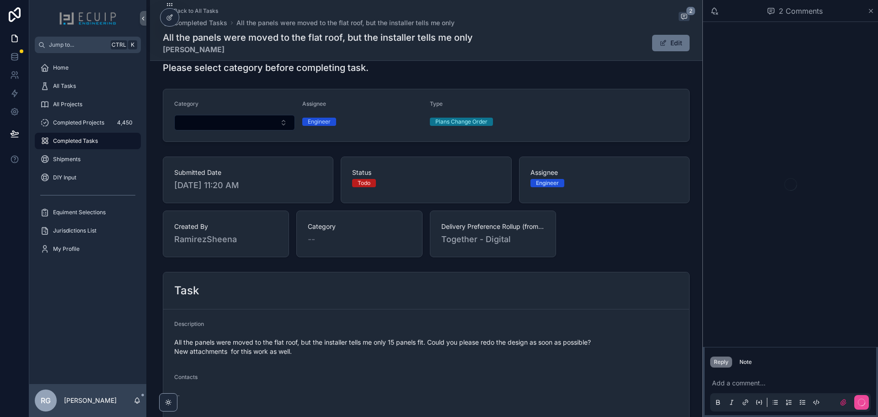
scroll to position [183, 0]
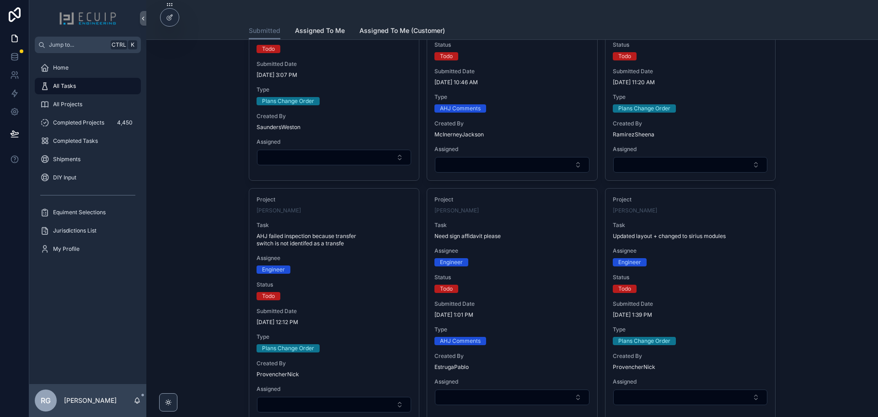
scroll to position [1463, 0]
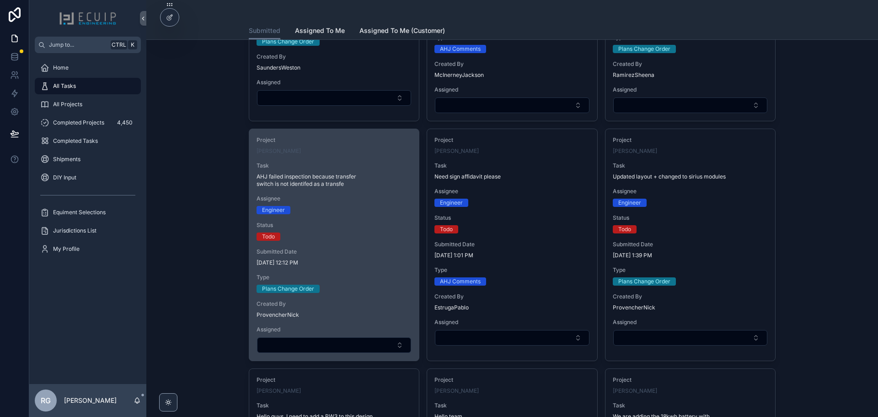
click at [369, 278] on div "Project Steven J Amrhein Task AHJ failed inspection because transfer switch is …" at bounding box center [334, 244] width 170 height 231
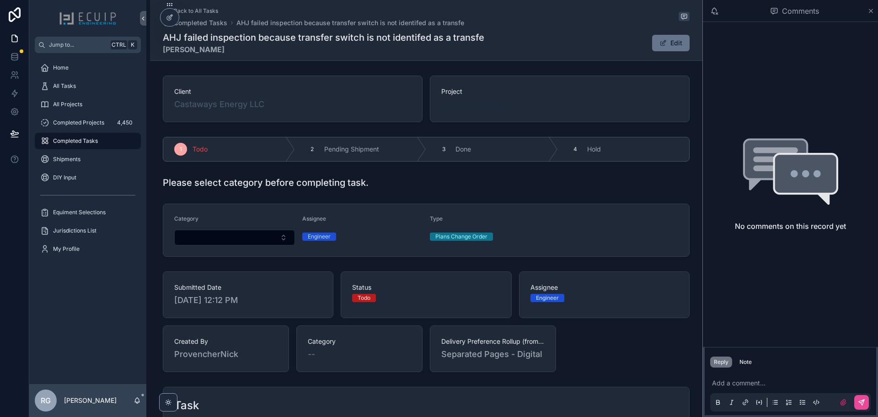
drag, startPoint x: 513, startPoint y: 105, endPoint x: 439, endPoint y: 107, distance: 73.7
click at [441, 107] on div "Steven J Amrhein" at bounding box center [559, 104] width 237 height 13
copy span "Steven J Amrhein"
click at [471, 104] on span "Steven J Amrhein" at bounding box center [476, 104] width 70 height 13
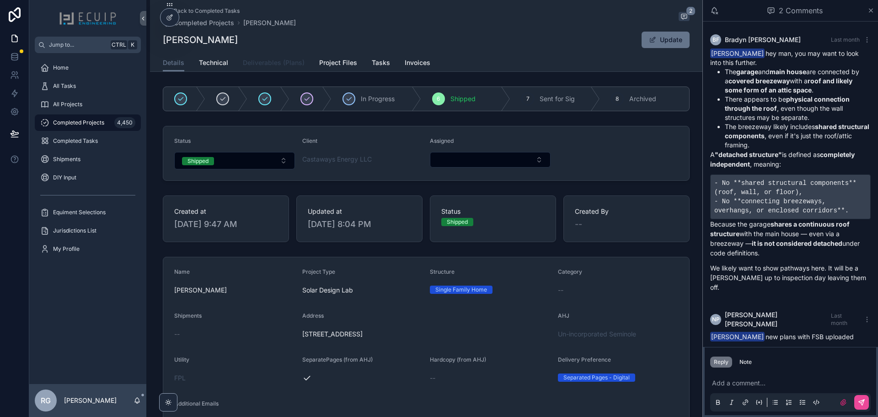
click at [289, 62] on span "Deliverables (Plans)" at bounding box center [274, 62] width 62 height 9
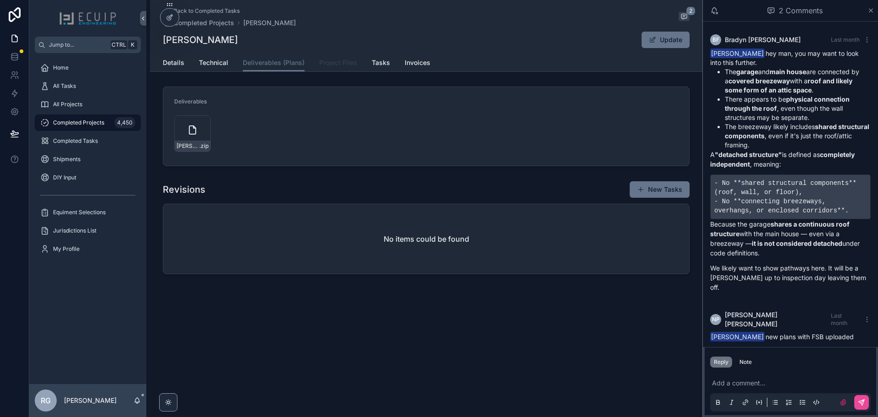
click at [339, 65] on span "Project Files" at bounding box center [338, 62] width 38 height 9
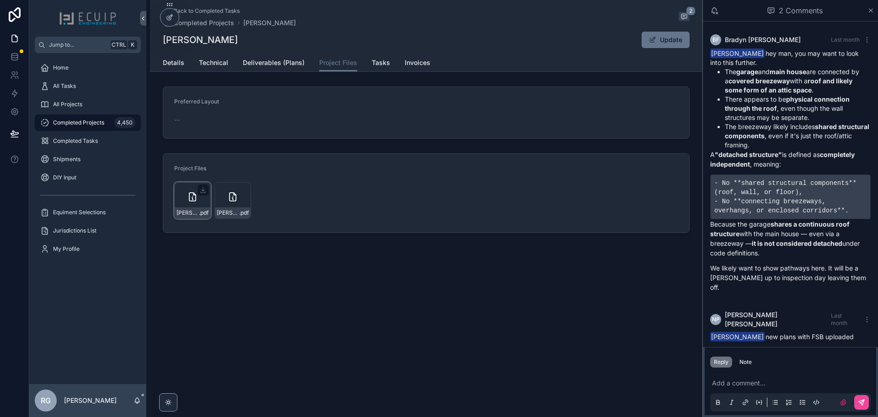
click at [182, 205] on div "Steven-Amrhein's-SS .pdf" at bounding box center [192, 200] width 37 height 37
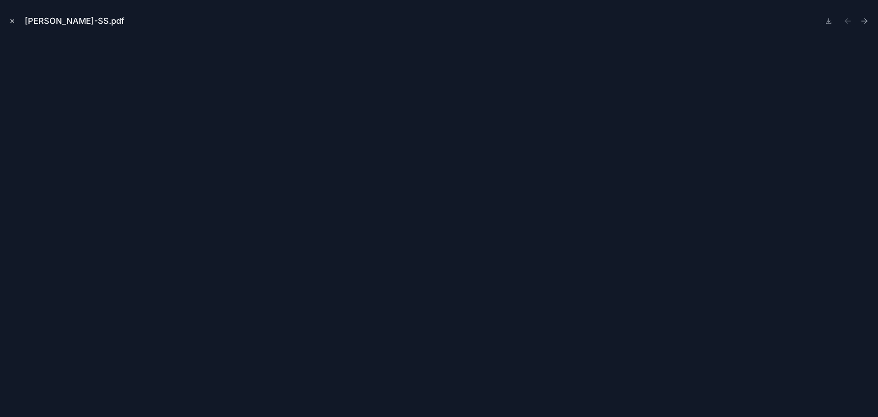
click at [11, 19] on icon "Close modal" at bounding box center [12, 21] width 6 height 6
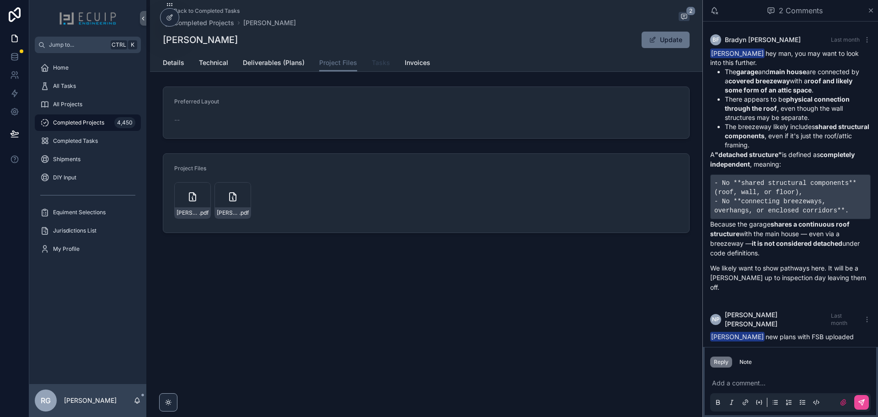
click at [387, 65] on span "Tasks" at bounding box center [381, 62] width 18 height 9
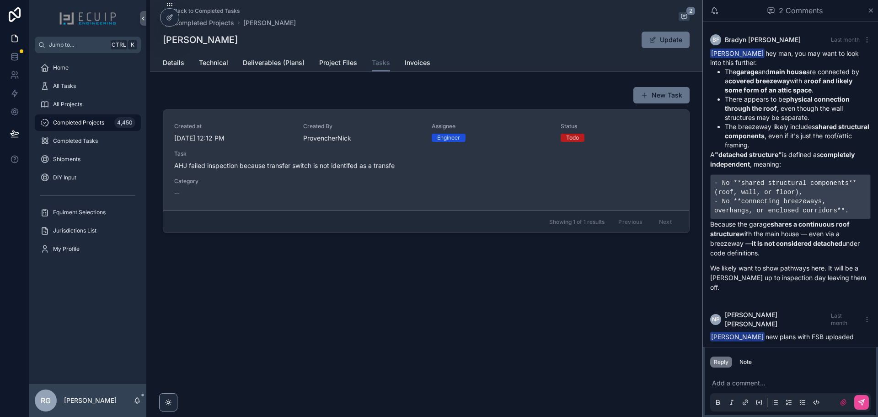
click at [442, 155] on span "Task" at bounding box center [426, 153] width 504 height 7
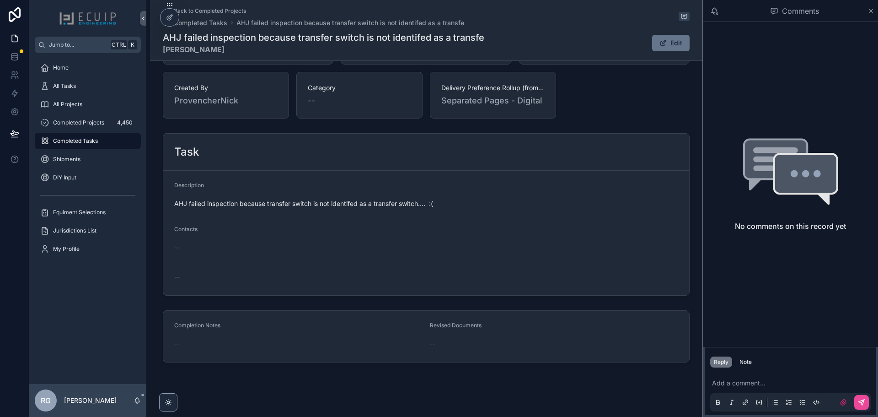
scroll to position [261, 0]
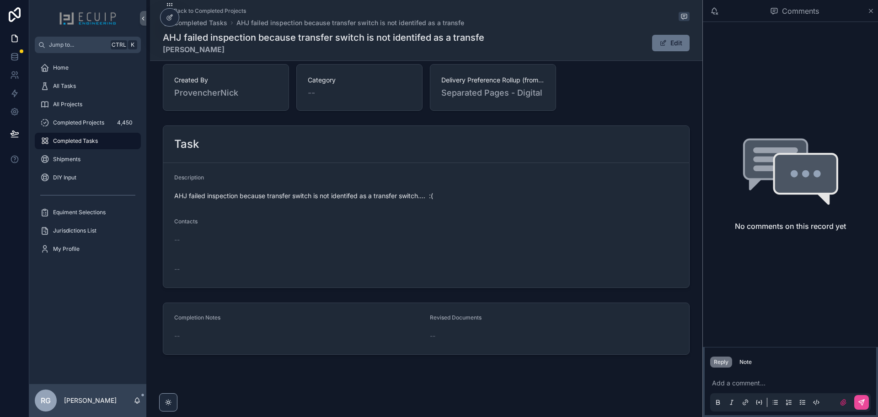
click at [747, 385] on p "scrollable content" at bounding box center [792, 382] width 161 height 9
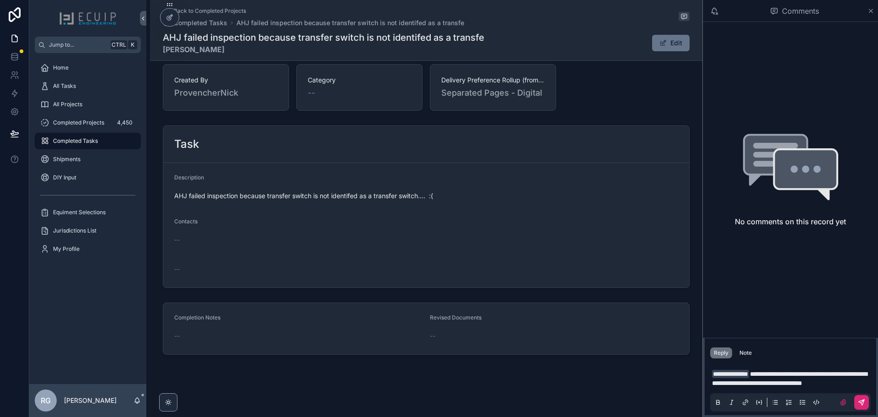
click at [861, 406] on button "scrollable content" at bounding box center [861, 402] width 15 height 15
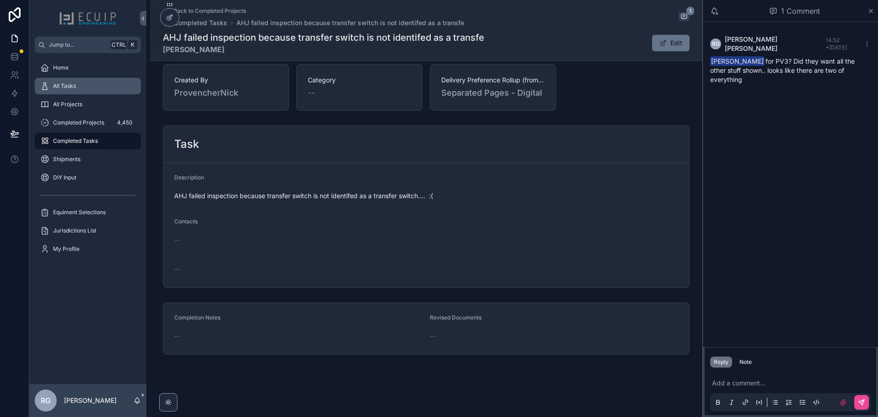
click at [84, 89] on div "All Tasks" at bounding box center [87, 86] width 95 height 15
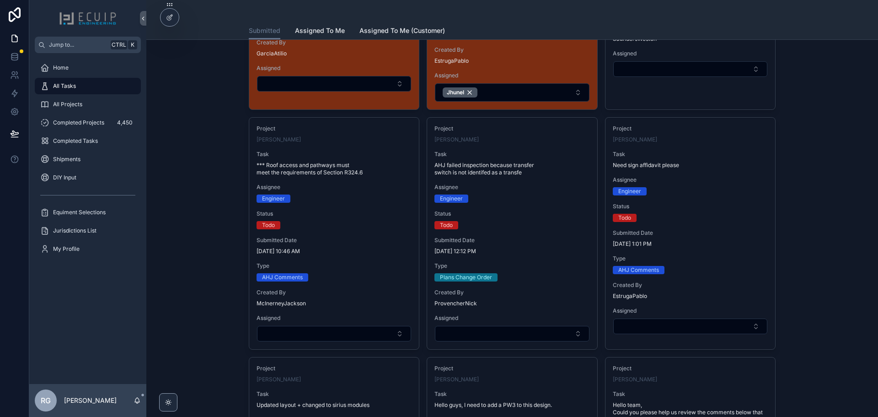
scroll to position [1260, 0]
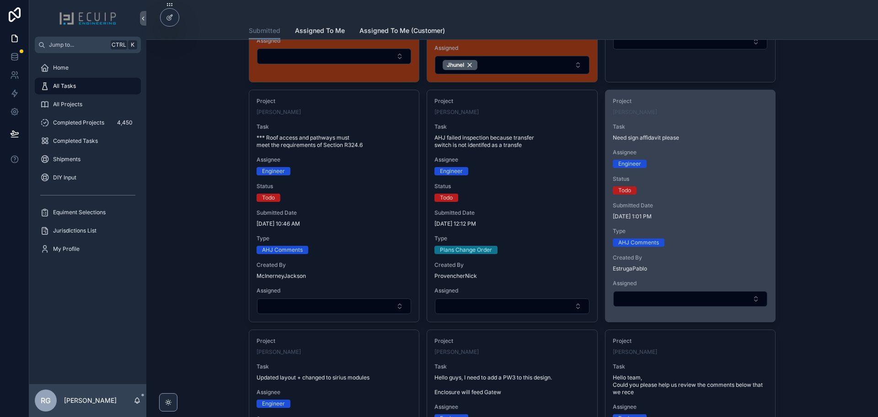
click at [674, 193] on div "Project LUIS CARANTON Task Need sign affidavit please Assignee Engineer Status …" at bounding box center [691, 202] width 170 height 224
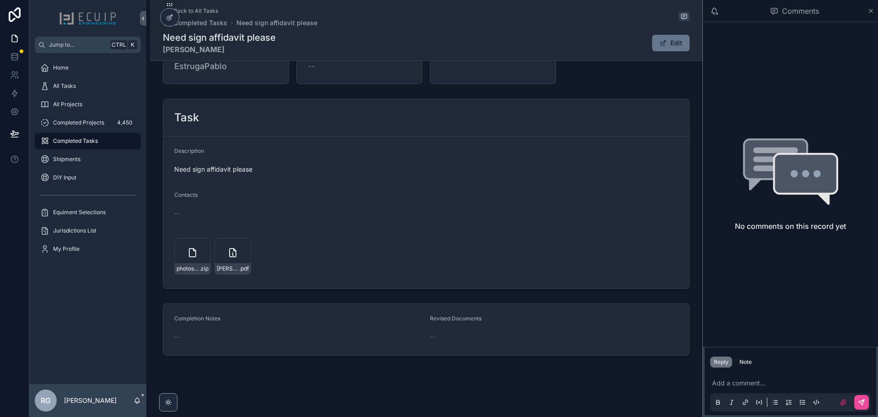
scroll to position [288, 0]
click at [240, 247] on icon "scrollable content" at bounding box center [243, 244] width 7 height 7
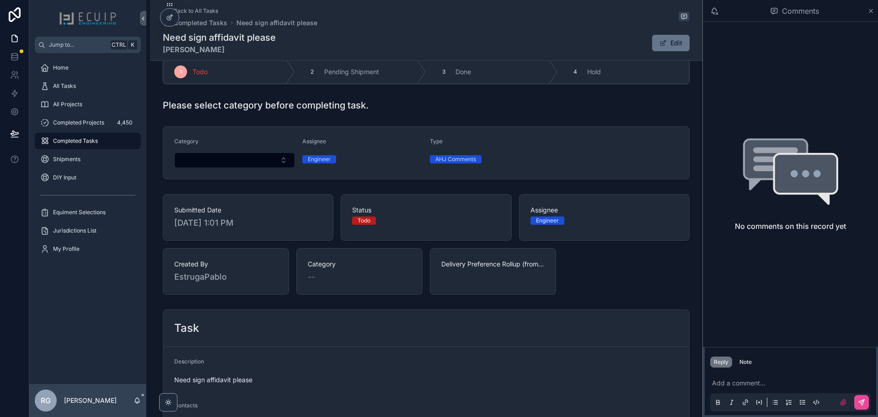
scroll to position [59, 0]
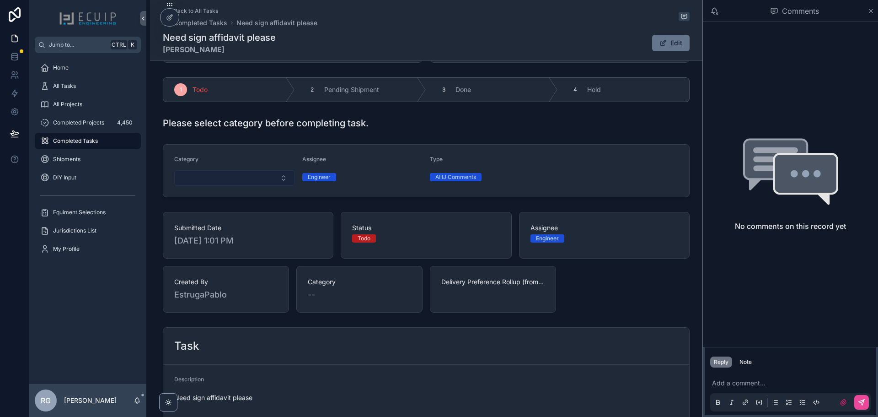
click at [275, 180] on button "Select Button" at bounding box center [234, 178] width 121 height 16
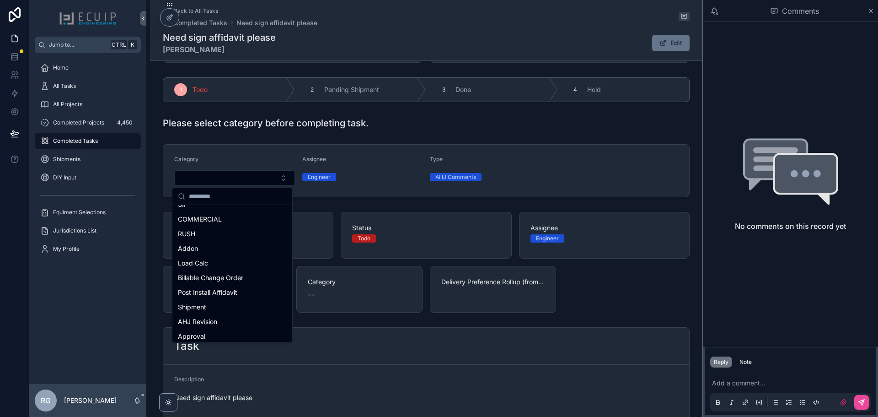
scroll to position [137, 0]
click at [241, 281] on div "Post Install Affidavit" at bounding box center [232, 281] width 116 height 15
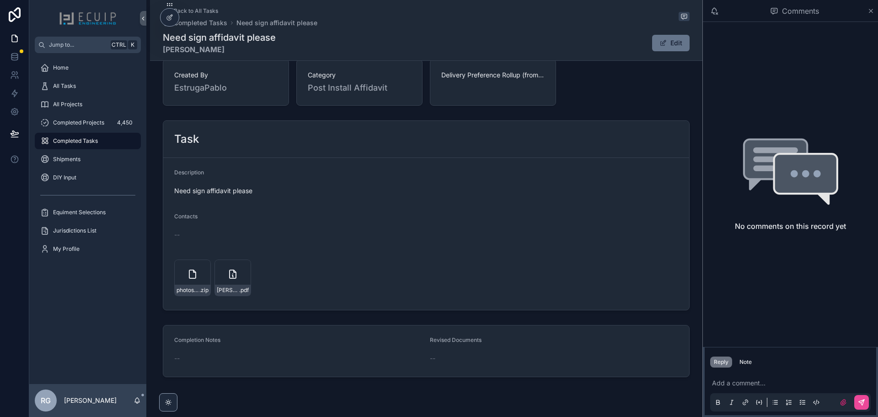
scroll to position [290, 0]
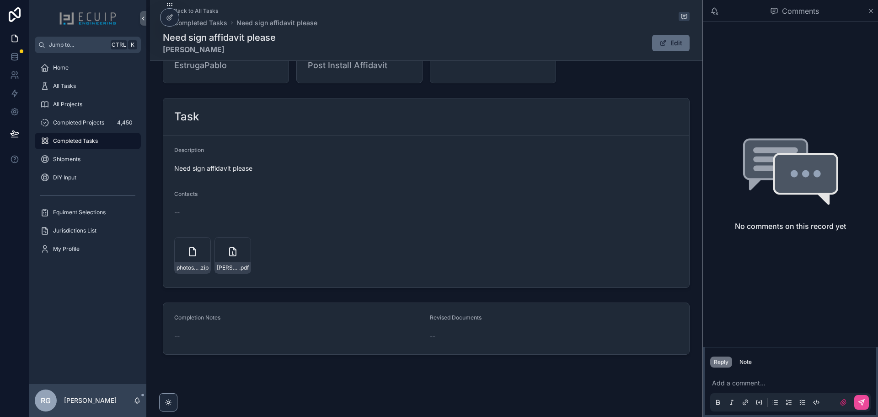
click at [666, 35] on button "Edit" at bounding box center [671, 43] width 38 height 16
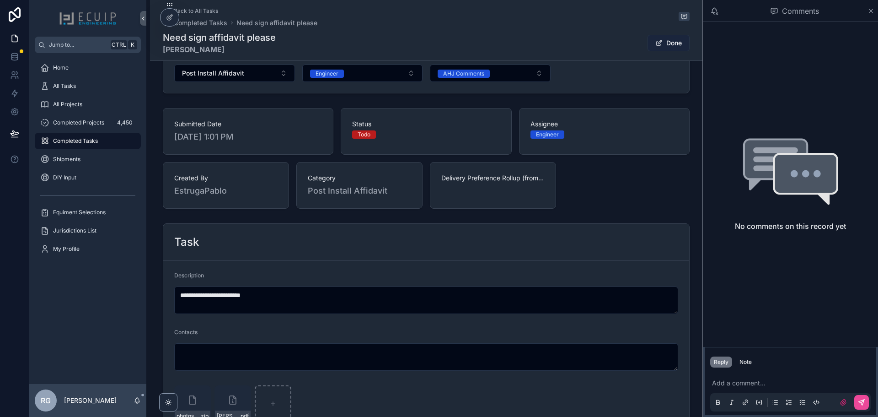
scroll to position [153, 0]
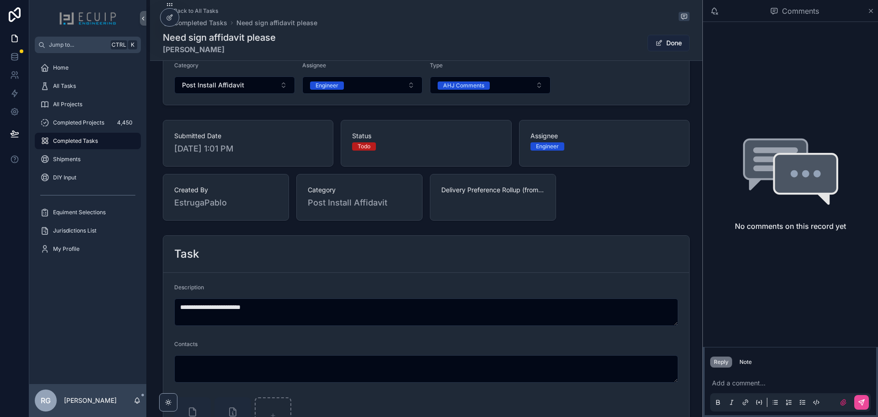
click at [672, 41] on button "Done" at bounding box center [669, 43] width 42 height 16
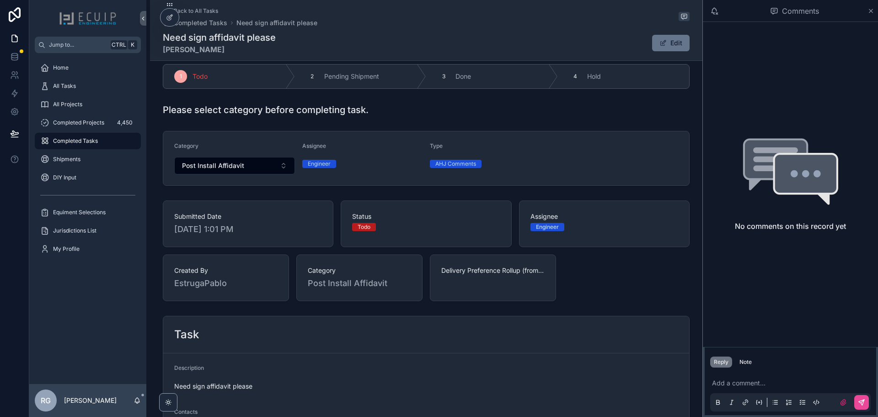
scroll to position [0, 0]
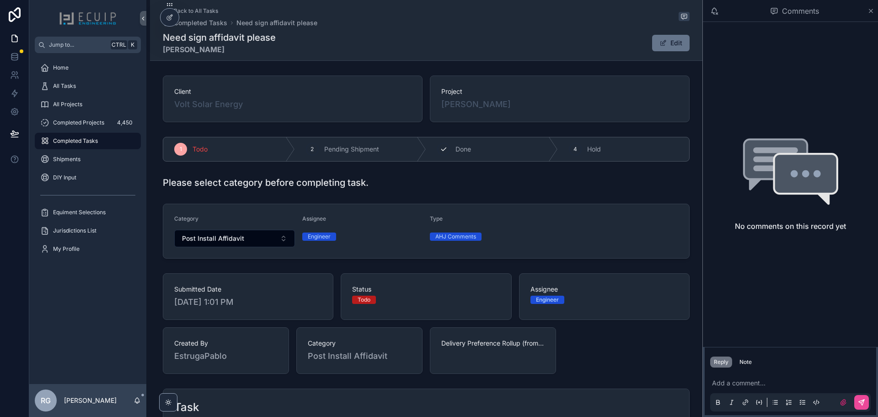
click at [455, 148] on span "Done" at bounding box center [463, 149] width 16 height 9
click at [91, 83] on div "All Tasks" at bounding box center [87, 86] width 95 height 15
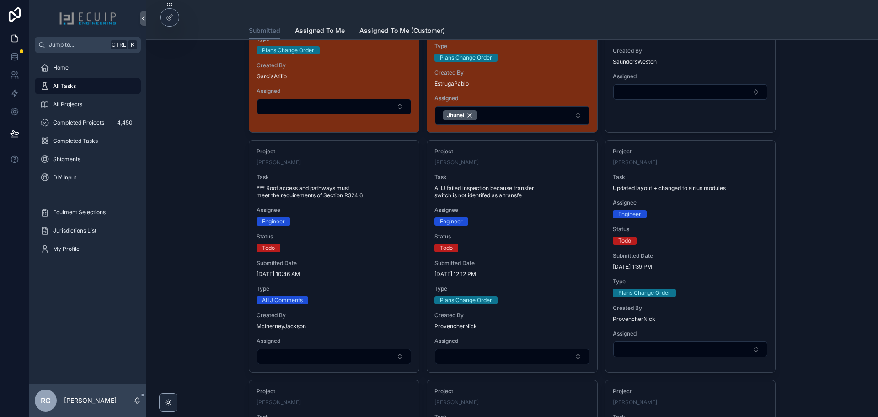
scroll to position [1281, 0]
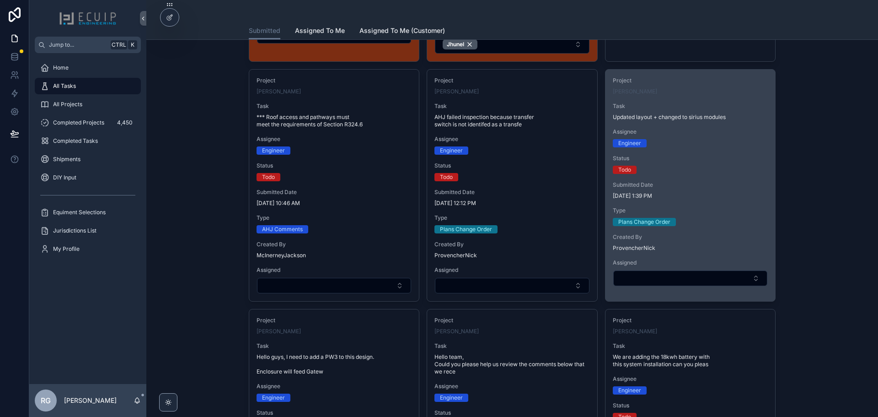
click at [690, 184] on div "Submitted Date 9/29/2025 1:39 PM" at bounding box center [690, 190] width 155 height 18
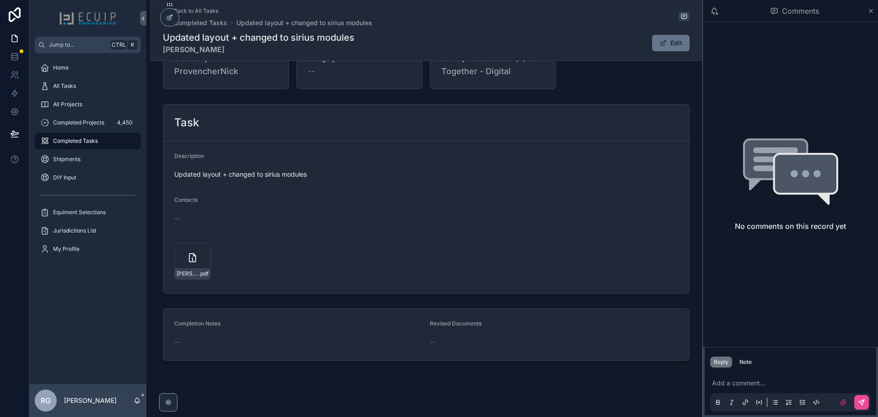
scroll to position [289, 0]
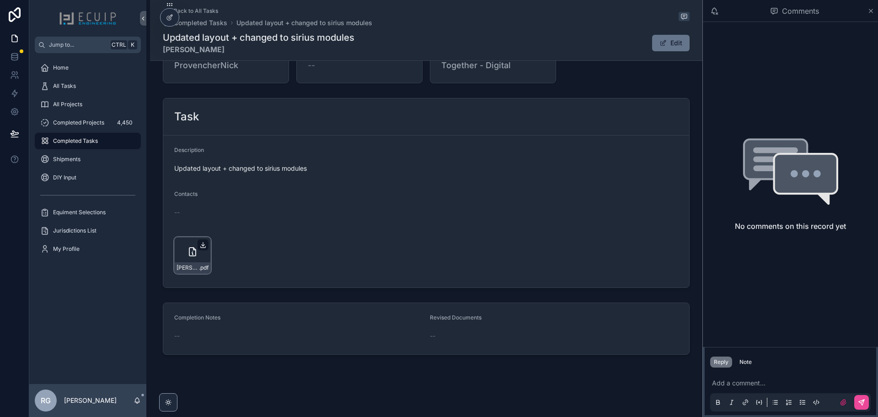
click at [202, 246] on icon "scrollable content" at bounding box center [202, 244] width 7 height 7
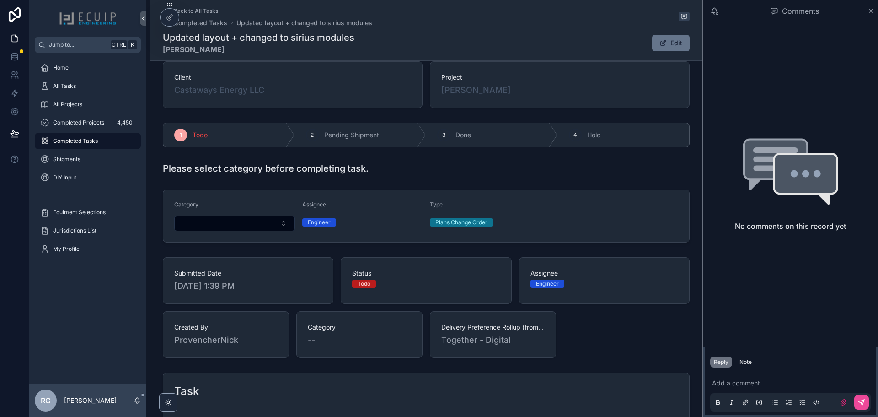
scroll to position [0, 0]
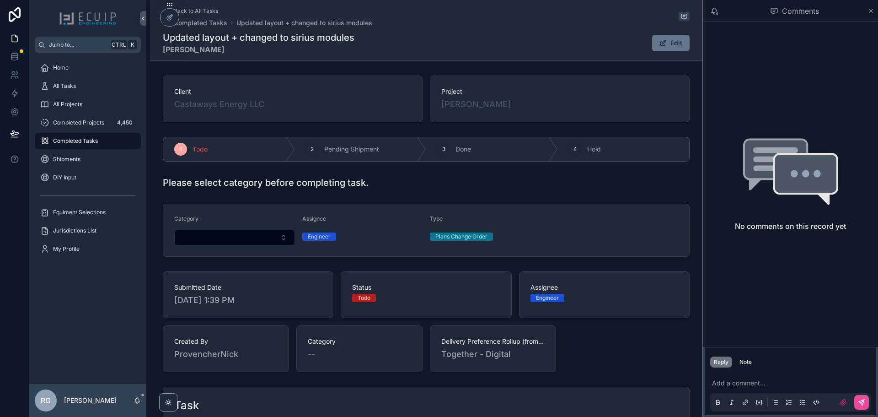
drag, startPoint x: 510, startPoint y: 105, endPoint x: 438, endPoint y: 113, distance: 72.3
click at [438, 113] on div "Project Denise Duhamel" at bounding box center [560, 98] width 260 height 47
copy span "Denise Duhamel"
click at [579, 194] on div "Client Castaways Energy LLC Project Denise Duhamel 1 Todo 2 Pending Shipment 3 …" at bounding box center [426, 359] width 552 height 575
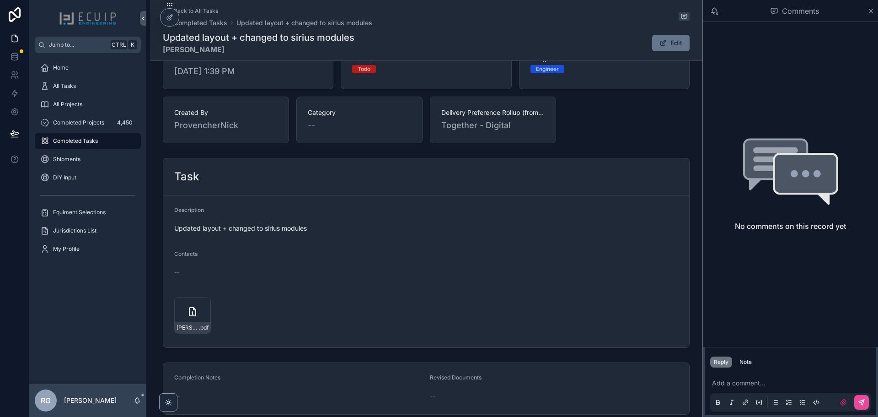
scroll to position [289, 0]
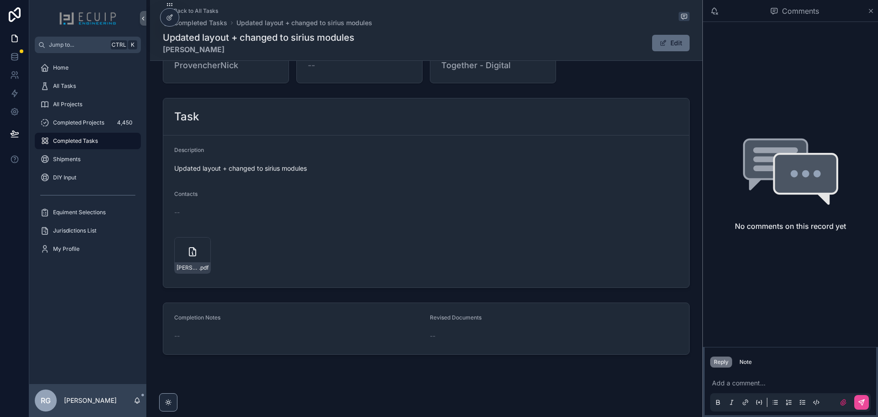
click at [669, 45] on button "Edit" at bounding box center [671, 43] width 38 height 16
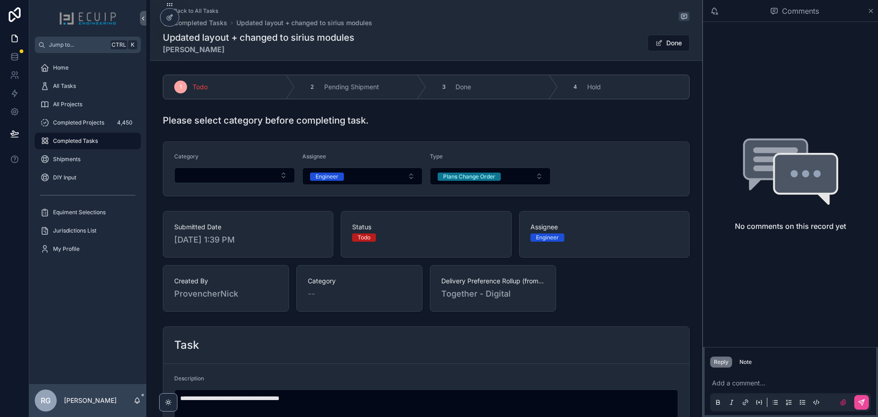
scroll to position [0, 0]
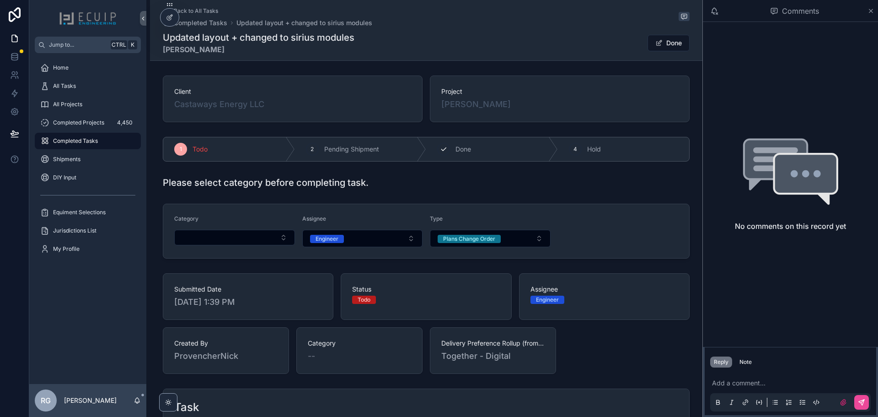
click at [445, 144] on div "3" at bounding box center [443, 149] width 13 height 13
click at [558, 187] on div "Please select category before completing task." at bounding box center [426, 182] width 527 height 13
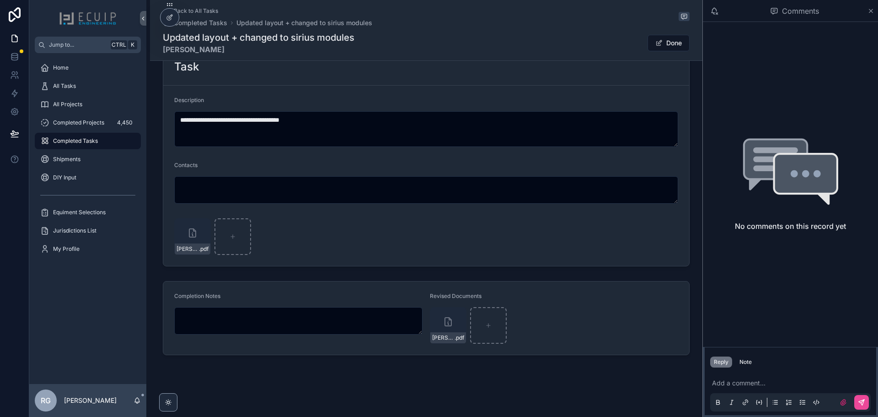
scroll to position [341, 0]
click at [563, 206] on form "**********" at bounding box center [426, 175] width 526 height 180
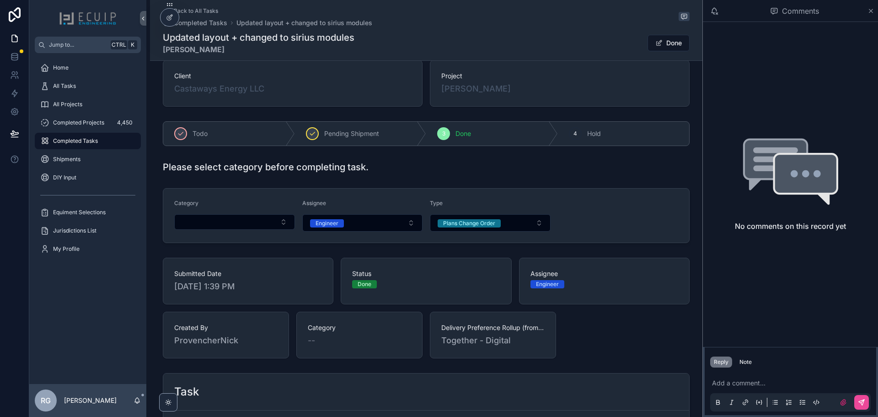
scroll to position [0, 0]
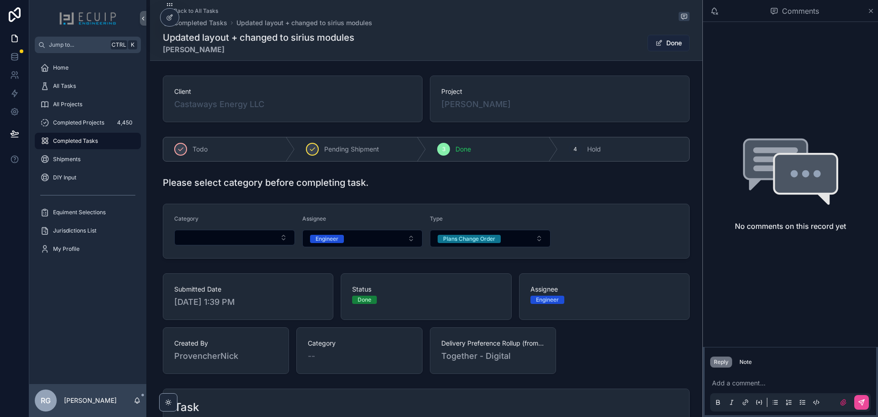
click at [659, 43] on span "scrollable content" at bounding box center [658, 42] width 7 height 7
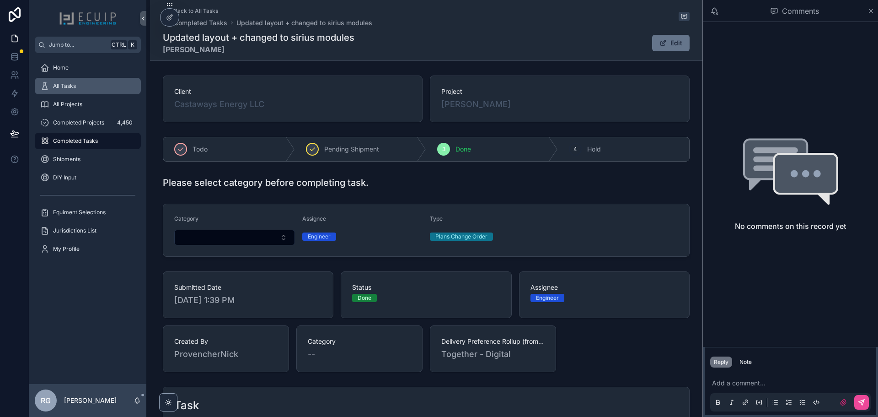
click at [105, 87] on div "All Tasks" at bounding box center [87, 86] width 95 height 15
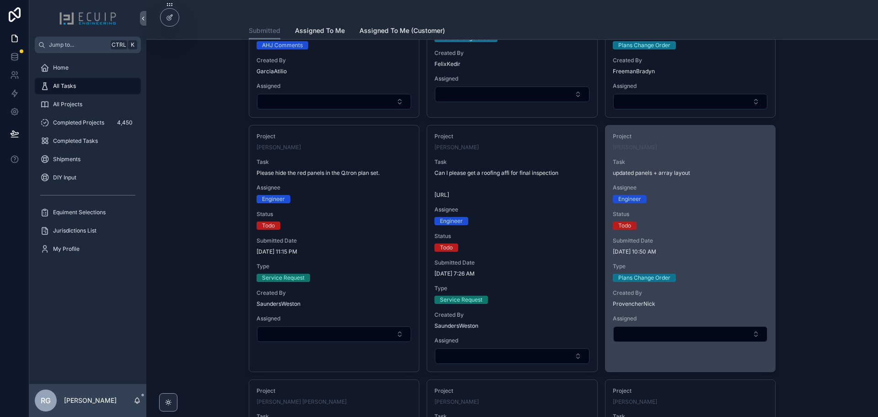
scroll to position [1738, 0]
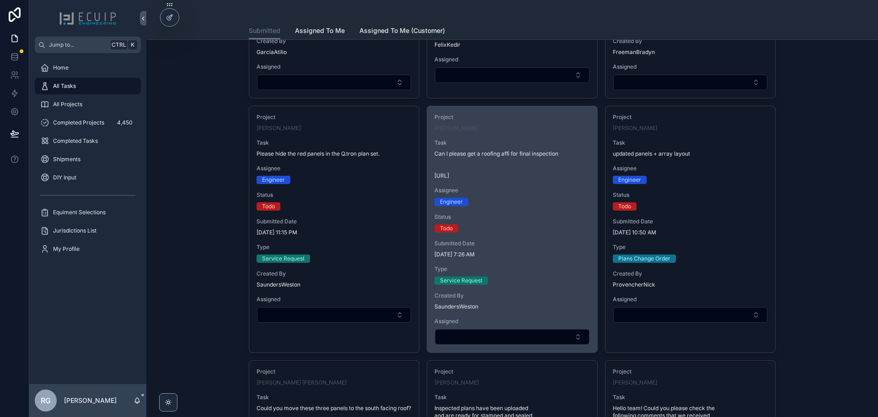
click at [559, 253] on span "9/30/2025 7:26 AM" at bounding box center [511, 254] width 155 height 7
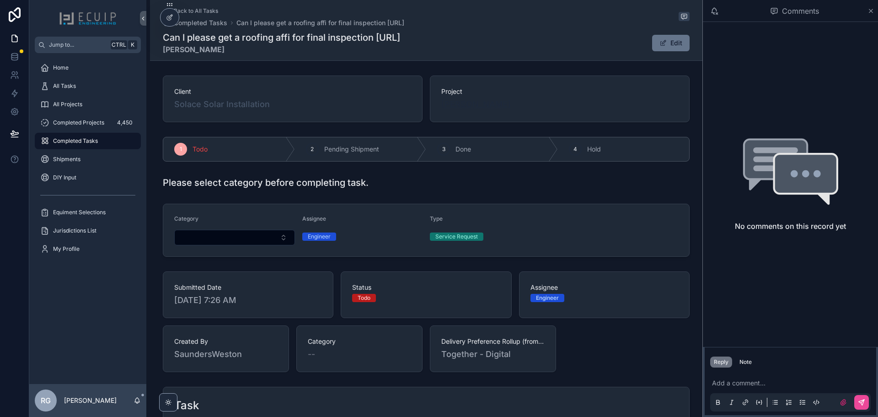
click at [471, 106] on span "Max Massac" at bounding box center [476, 104] width 70 height 13
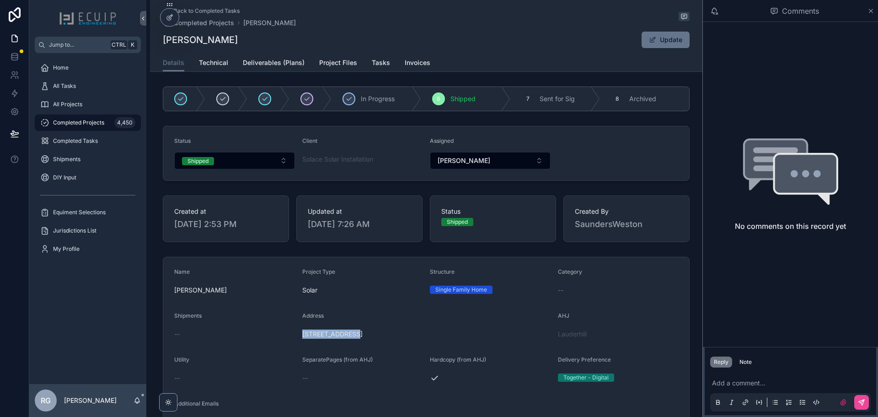
drag, startPoint x: 297, startPoint y: 336, endPoint x: 351, endPoint y: 333, distance: 54.0
click at [351, 333] on form "Name Max Massac Project Type Solar Structure Single Family Home Category -- Shi…" at bounding box center [426, 406] width 526 height 298
copy span "8401 NW 53rd Ct"
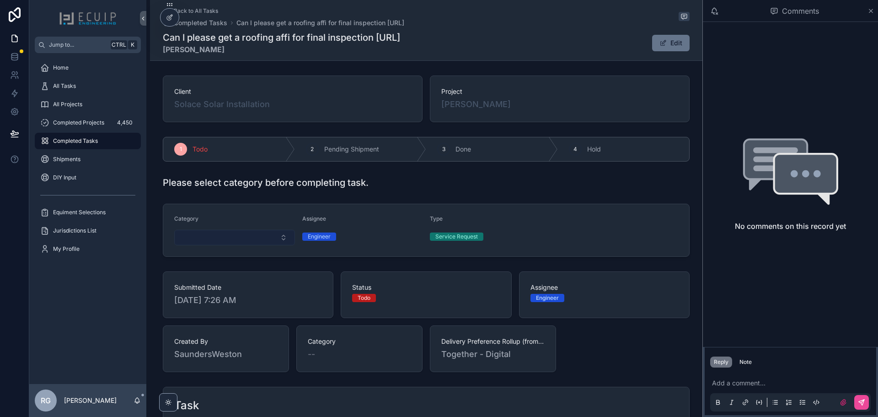
click at [238, 240] on button "Select Button" at bounding box center [234, 238] width 121 height 16
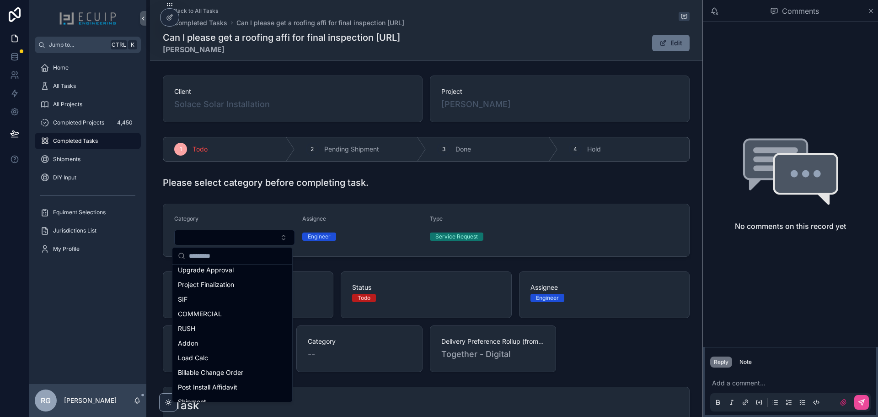
scroll to position [137, 0]
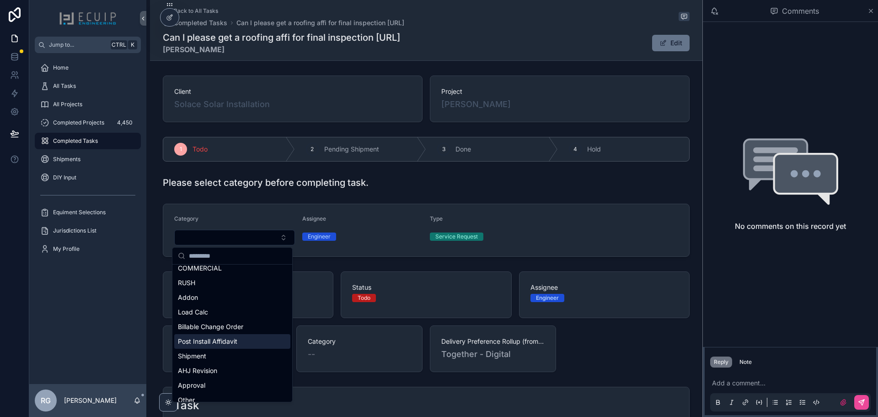
click at [239, 342] on div "Post Install Affidavit" at bounding box center [232, 341] width 116 height 15
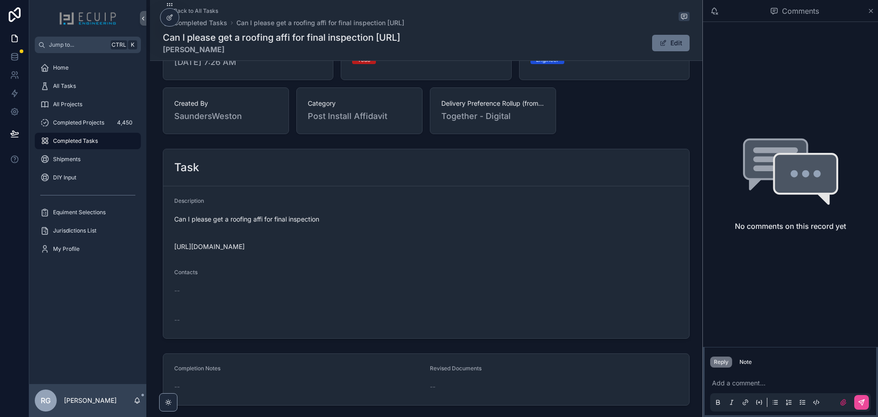
scroll to position [290, 0]
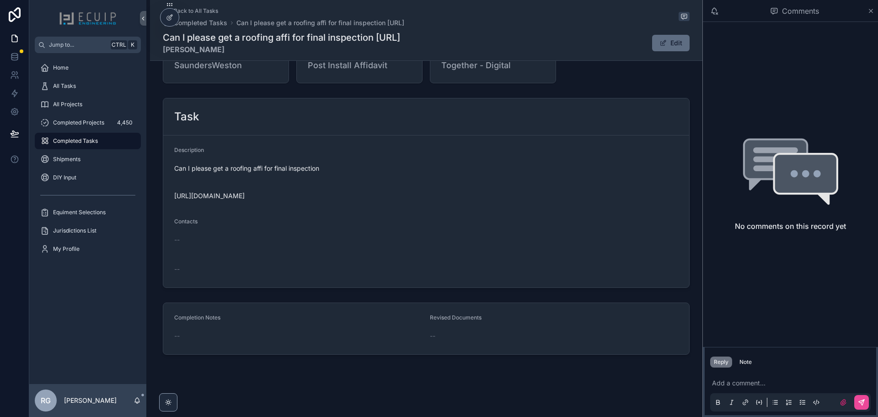
click at [666, 44] on button "Edit" at bounding box center [671, 43] width 38 height 16
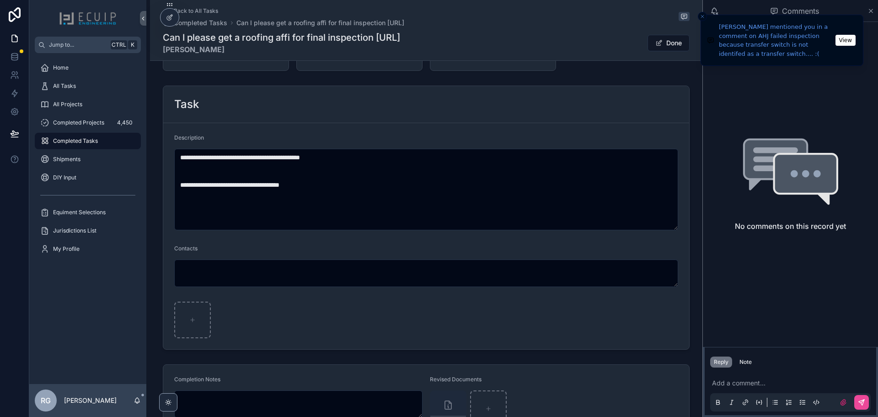
scroll to position [295, 0]
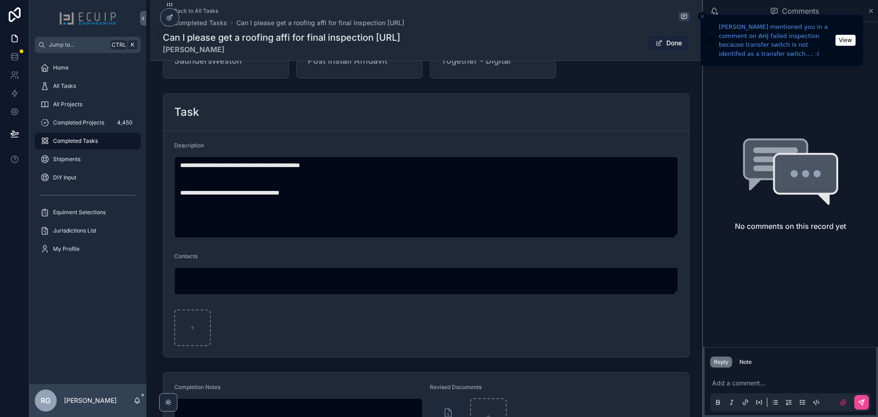
click at [671, 43] on button "Done" at bounding box center [669, 43] width 42 height 16
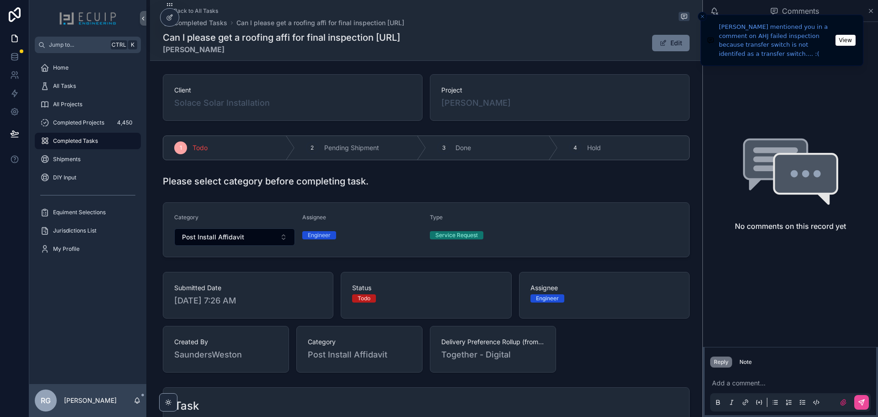
scroll to position [0, 0]
click at [455, 151] on span "Done" at bounding box center [463, 149] width 16 height 9
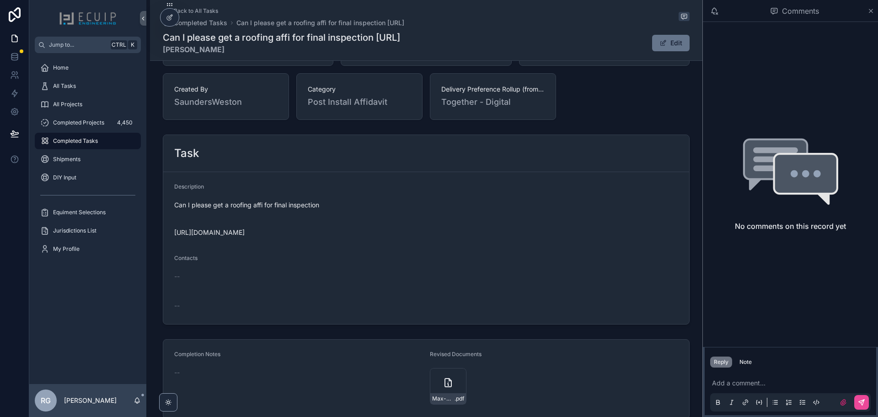
scroll to position [318, 0]
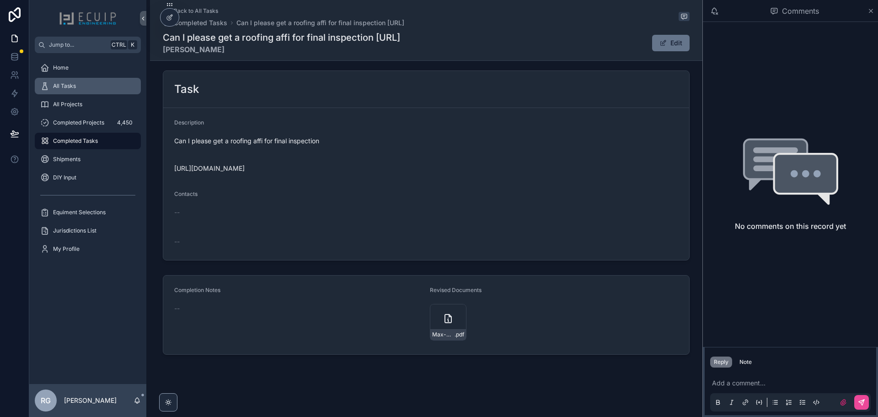
click at [107, 88] on div "All Tasks" at bounding box center [87, 86] width 95 height 15
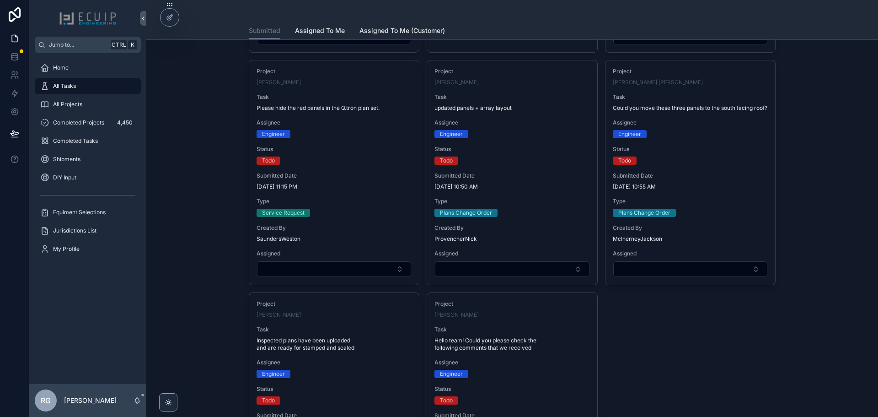
scroll to position [1738, 0]
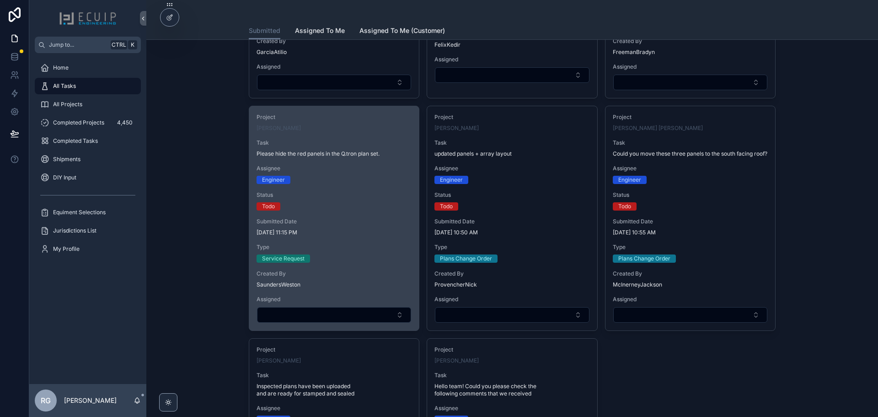
click at [370, 218] on span "Submitted Date" at bounding box center [334, 221] width 155 height 7
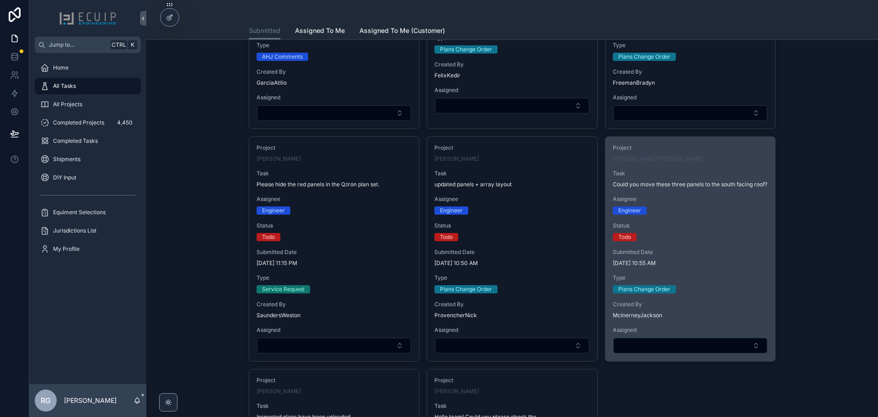
scroll to position [1692, 0]
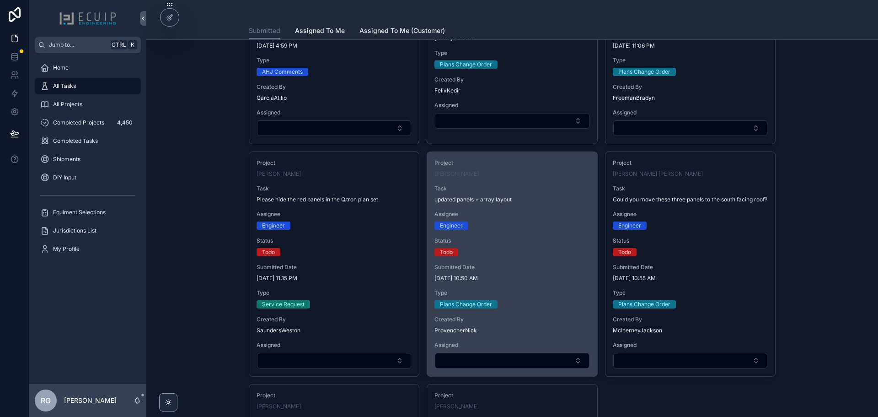
click at [550, 280] on span "9/30/2025 10:50 AM" at bounding box center [511, 277] width 155 height 7
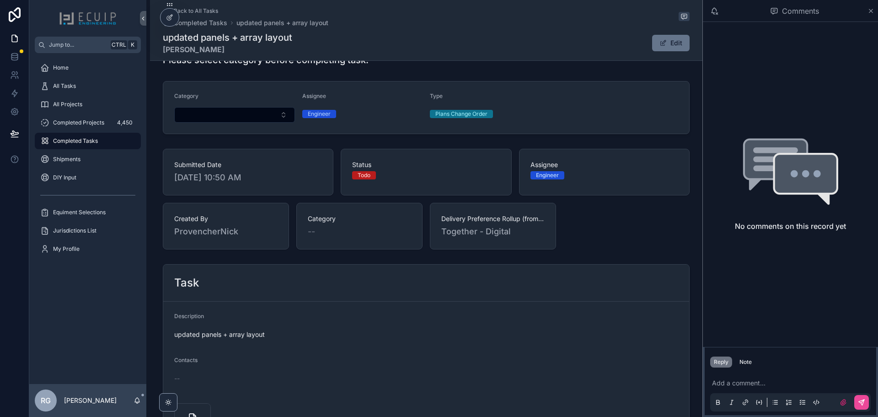
scroll to position [289, 0]
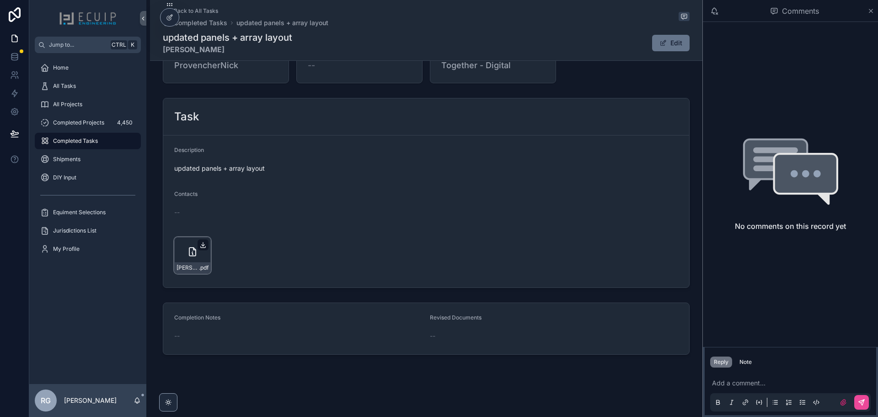
click at [199, 244] on icon "scrollable content" at bounding box center [202, 244] width 7 height 7
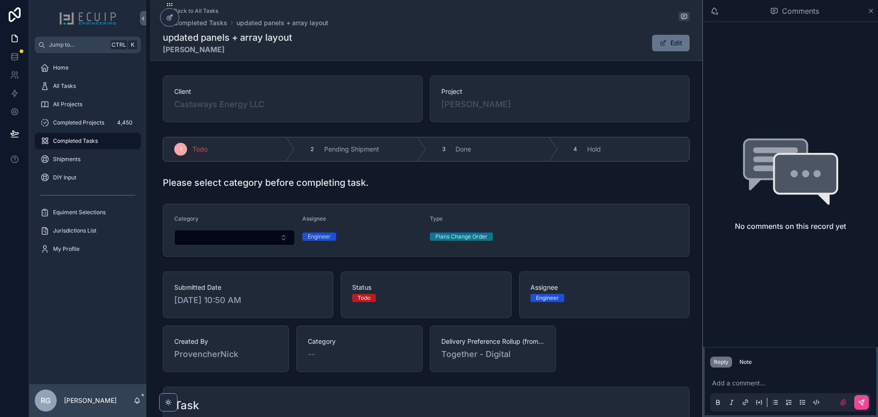
scroll to position [0, 0]
drag, startPoint x: 509, startPoint y: 104, endPoint x: 429, endPoint y: 99, distance: 79.7
click at [430, 99] on div "Project Denise Duhamel" at bounding box center [560, 98] width 260 height 47
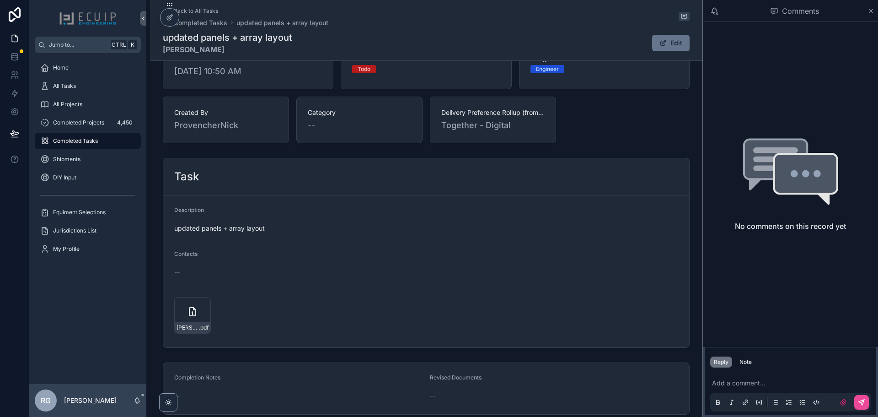
scroll to position [289, 0]
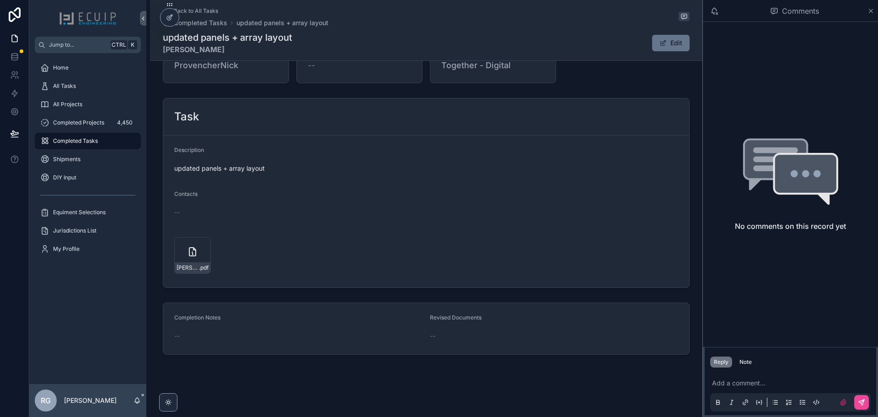
drag, startPoint x: 530, startPoint y: 209, endPoint x: 536, endPoint y: 182, distance: 27.2
click at [530, 209] on div "--" at bounding box center [426, 212] width 504 height 9
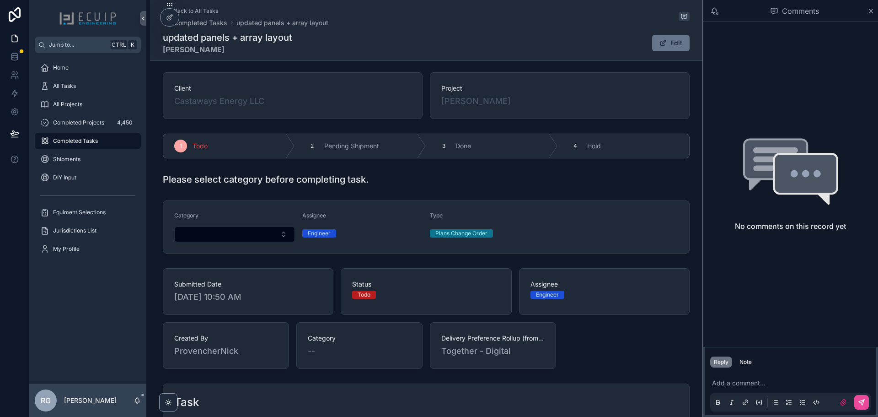
scroll to position [0, 0]
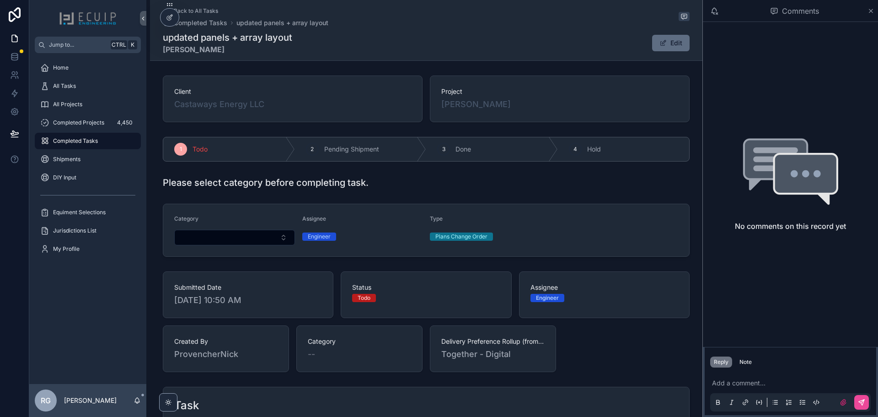
click at [667, 42] on button "Edit" at bounding box center [671, 43] width 38 height 16
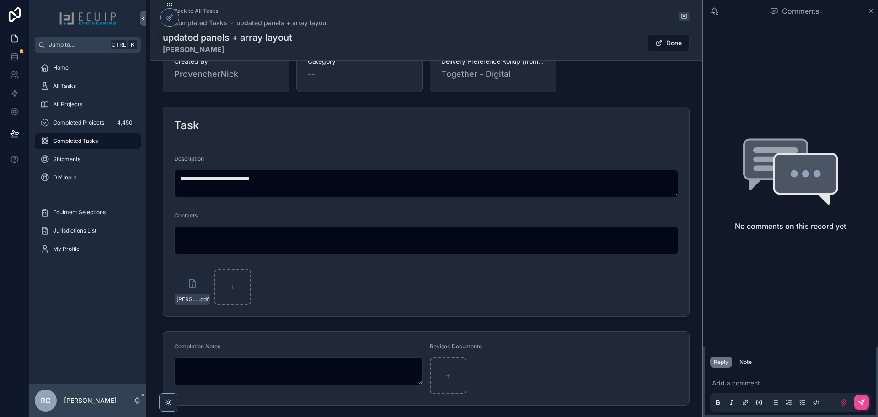
scroll to position [332, 0]
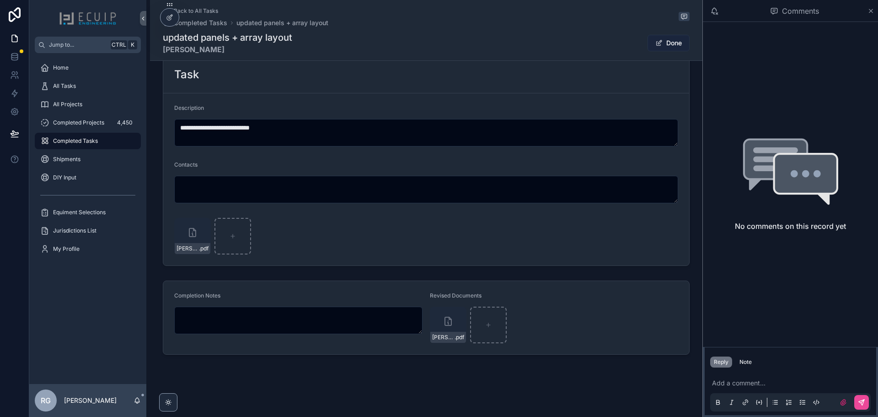
click at [668, 44] on button "Done" at bounding box center [669, 43] width 42 height 16
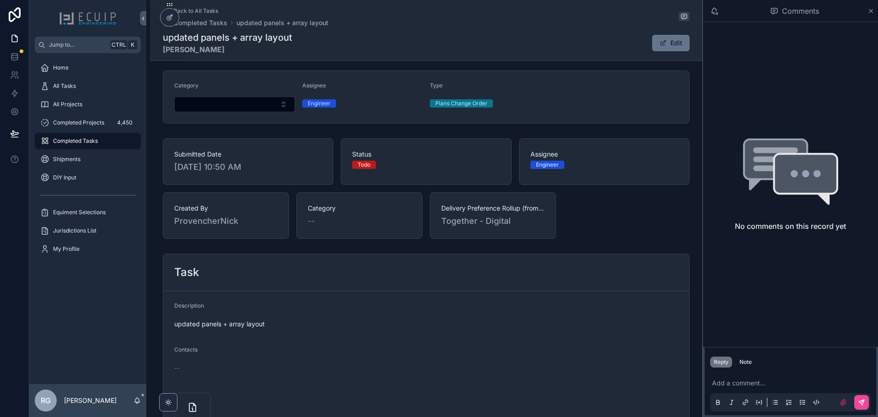
scroll to position [0, 0]
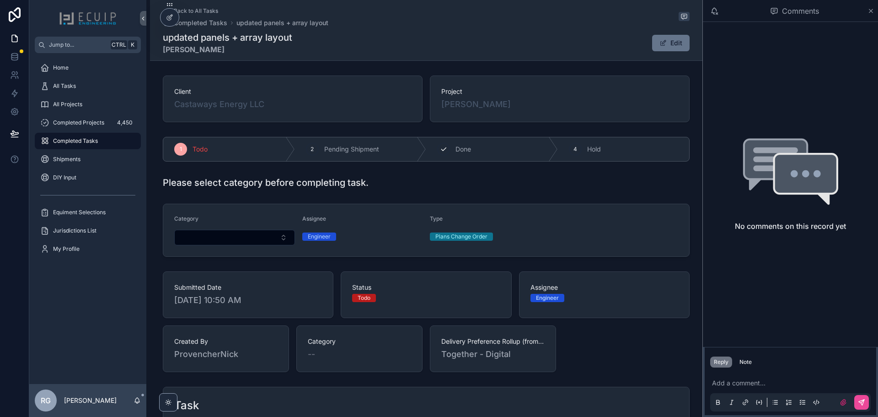
click at [446, 149] on div "3" at bounding box center [443, 149] width 13 height 13
click at [97, 89] on div "All Tasks" at bounding box center [87, 86] width 95 height 15
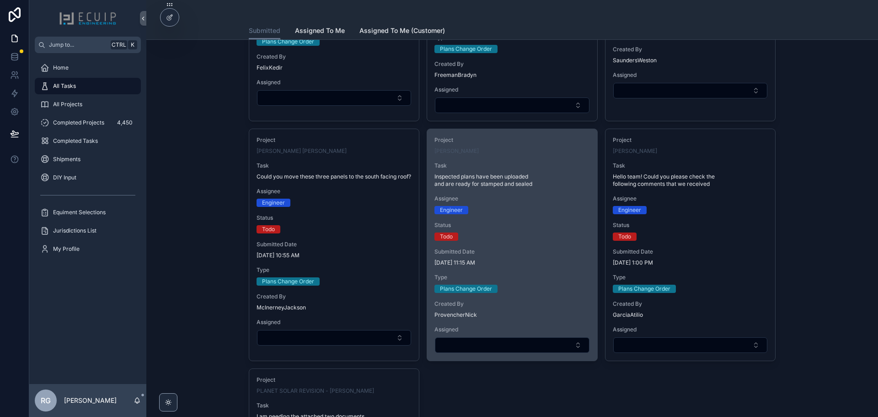
scroll to position [1720, 0]
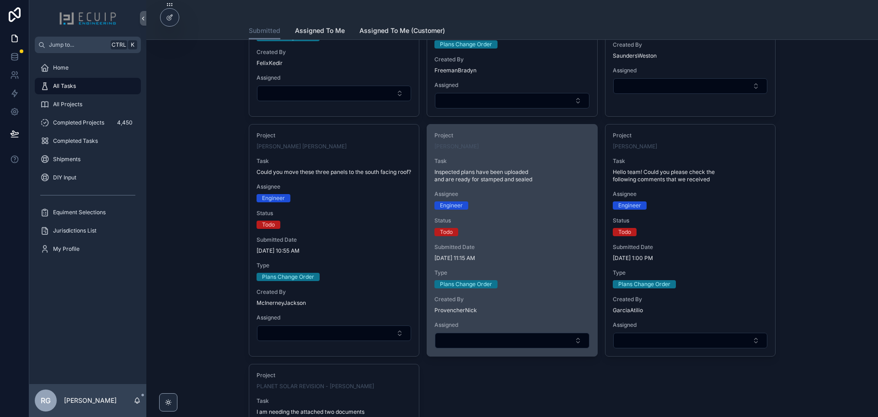
click at [531, 228] on div "Todo" at bounding box center [511, 232] width 155 height 8
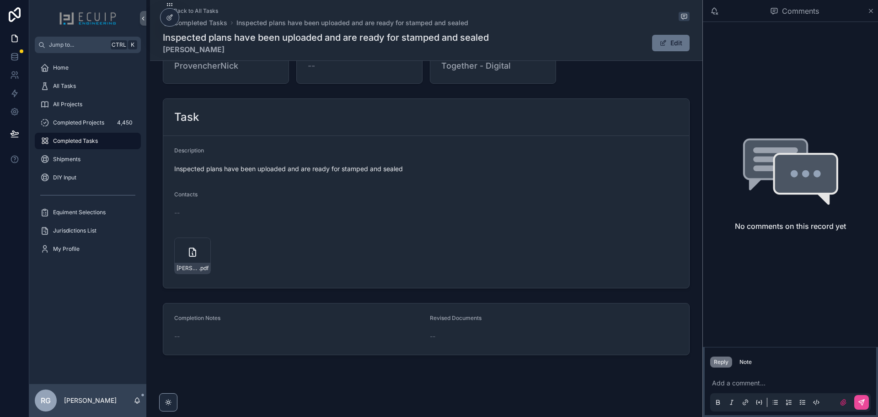
scroll to position [289, 0]
click at [202, 245] on icon "scrollable content" at bounding box center [203, 244] width 3 height 1
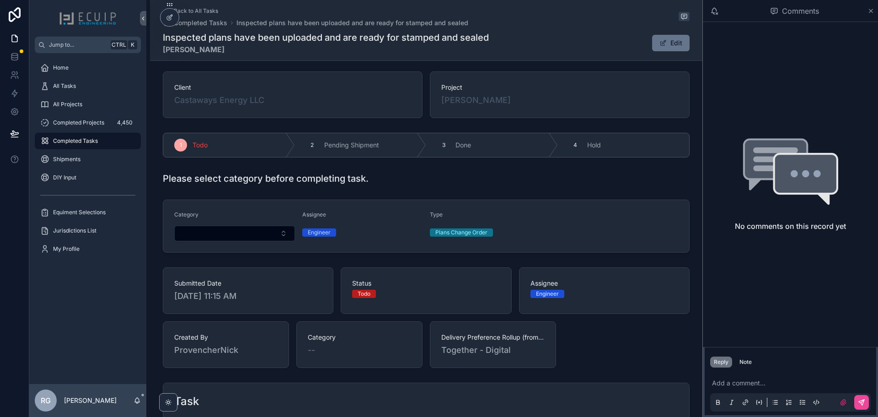
scroll to position [0, 0]
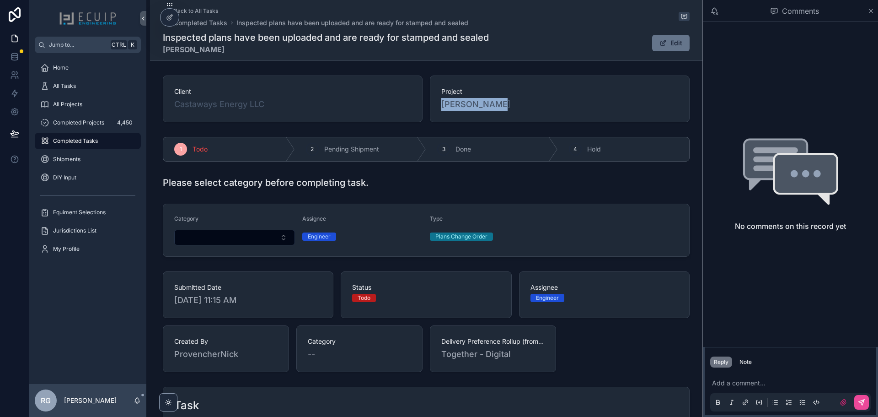
drag, startPoint x: 499, startPoint y: 104, endPoint x: 439, endPoint y: 107, distance: 60.9
click at [439, 107] on div "Project Ashley Roper" at bounding box center [560, 98] width 260 height 47
copy span "Ashley Roper"
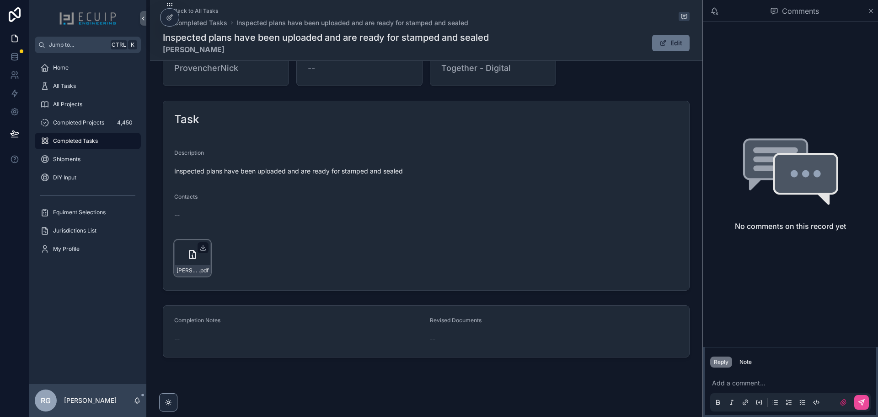
scroll to position [289, 0]
click at [202, 246] on icon "scrollable content" at bounding box center [203, 244] width 3 height 1
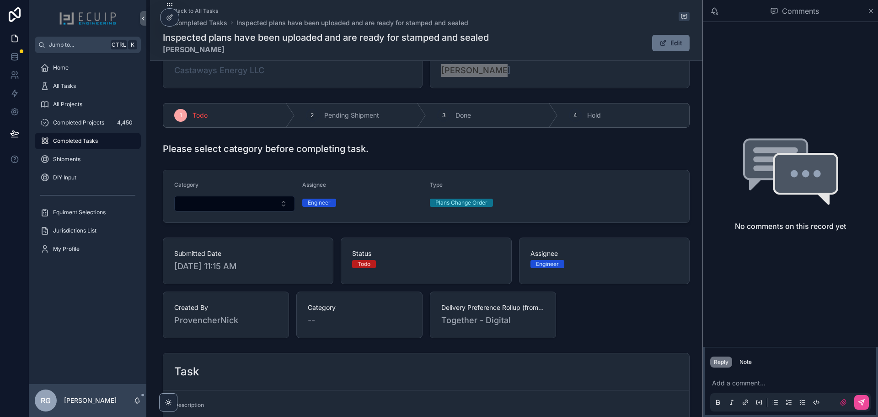
scroll to position [0, 0]
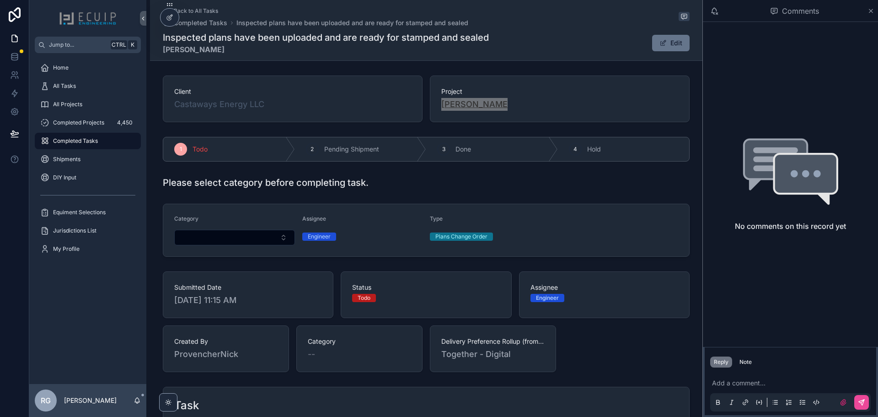
click at [450, 106] on span "Ashley Roper" at bounding box center [476, 104] width 70 height 13
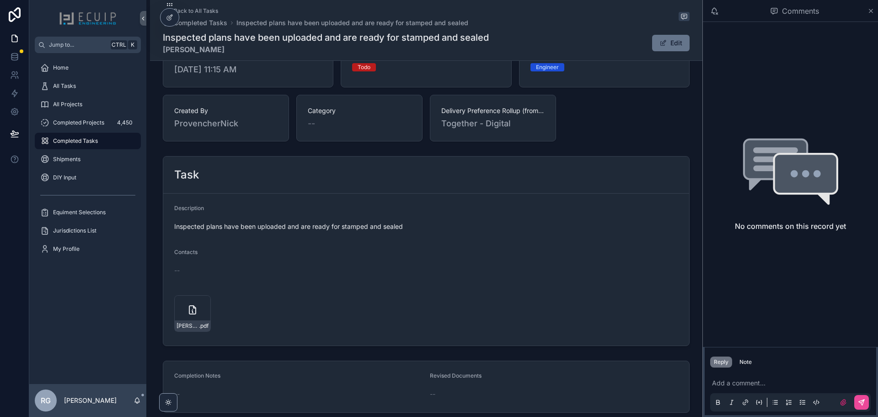
scroll to position [289, 0]
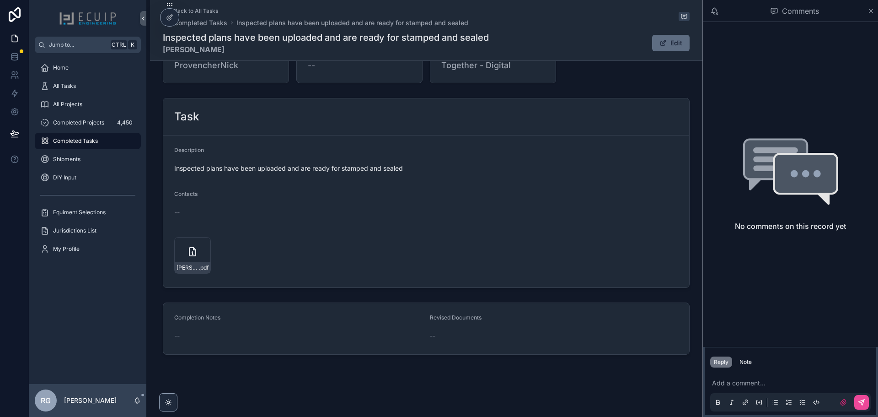
click at [670, 37] on button "Edit" at bounding box center [671, 43] width 38 height 16
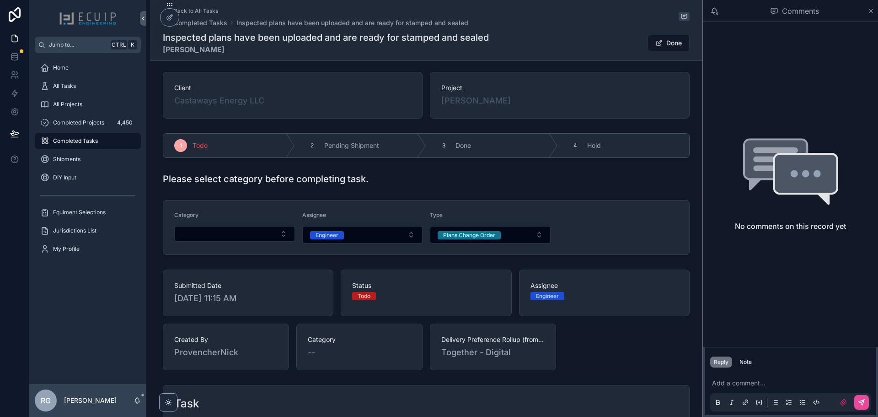
scroll to position [0, 0]
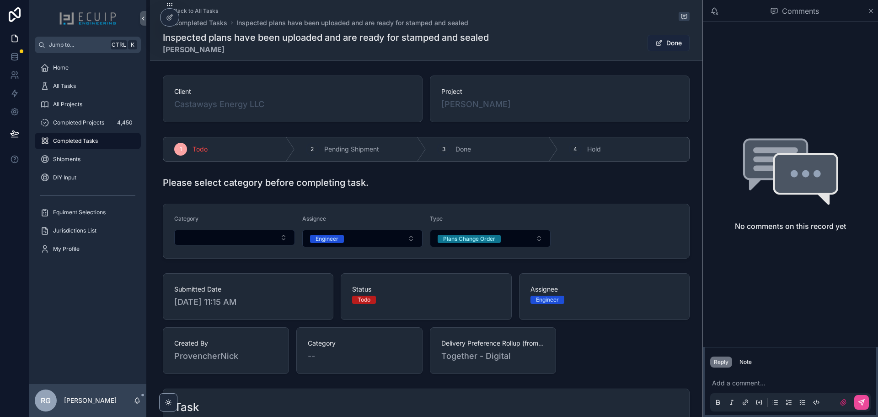
click at [665, 39] on button "Done" at bounding box center [669, 43] width 42 height 16
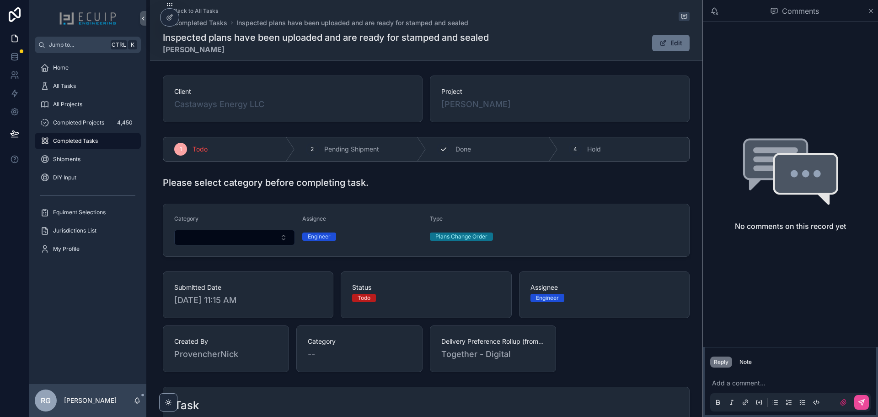
click at [479, 153] on div "3 Done" at bounding box center [492, 149] width 132 height 24
click at [104, 91] on div "All Tasks" at bounding box center [87, 86] width 95 height 15
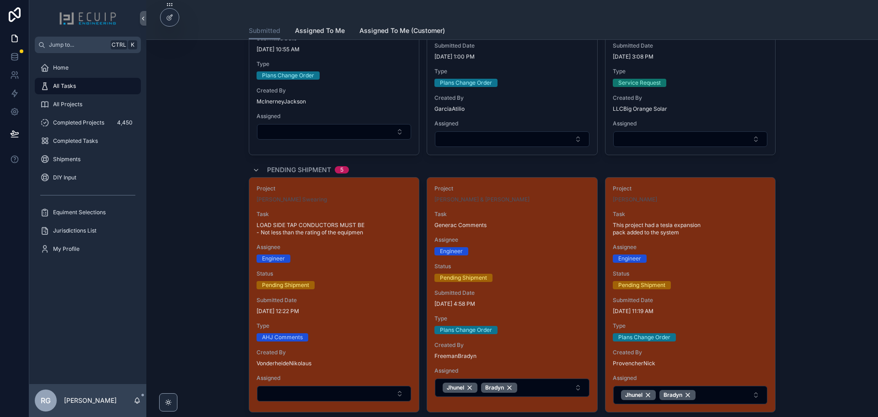
scroll to position [1692, 0]
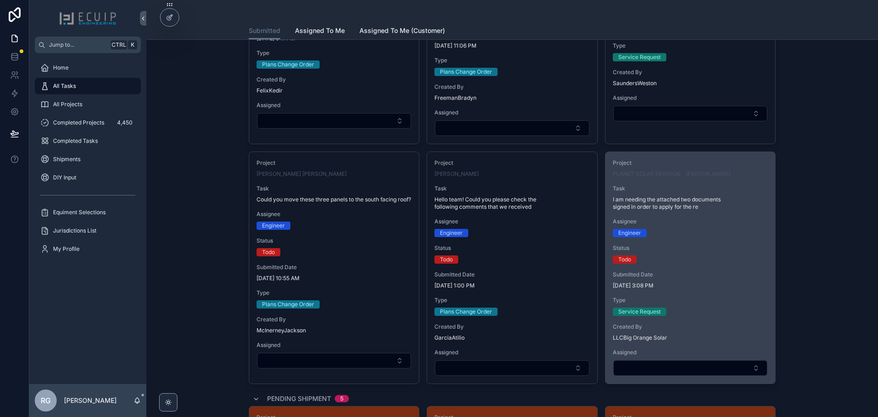
click at [667, 255] on div "Todo" at bounding box center [690, 259] width 155 height 8
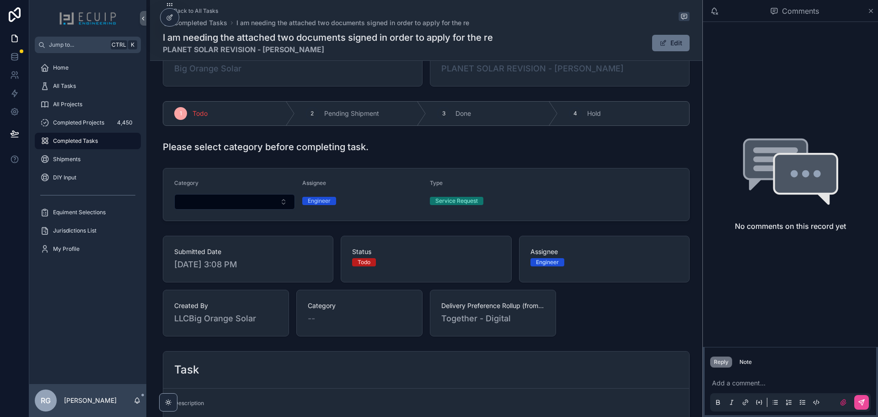
scroll to position [183, 0]
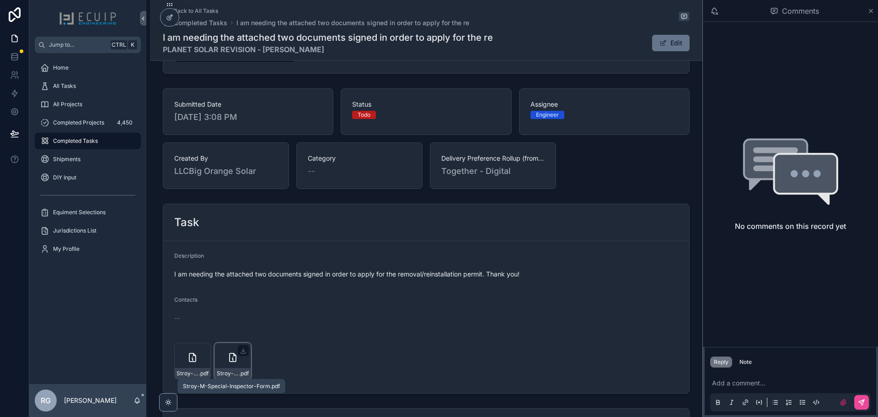
click at [229, 370] on span "Stroy-M-Special-Inspector-Form" at bounding box center [228, 373] width 22 height 7
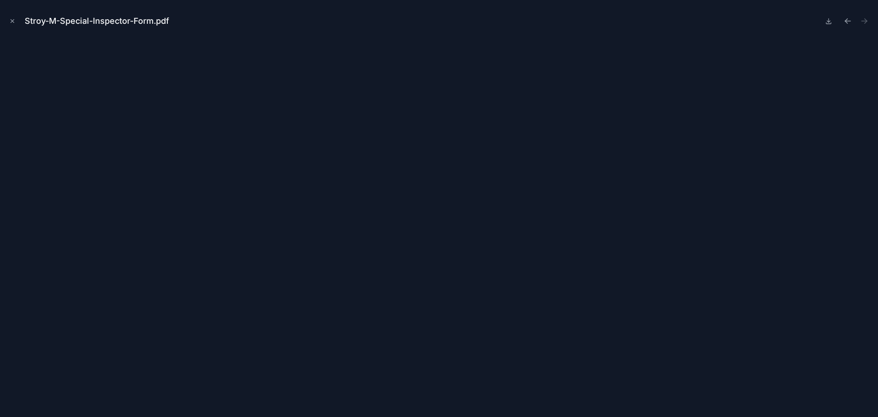
click at [15, 26] on div "Stroy-M-Special-Inspector-Form.pdf" at bounding box center [438, 20] width 863 height 27
click at [15, 24] on icon "Close modal" at bounding box center [12, 21] width 6 height 6
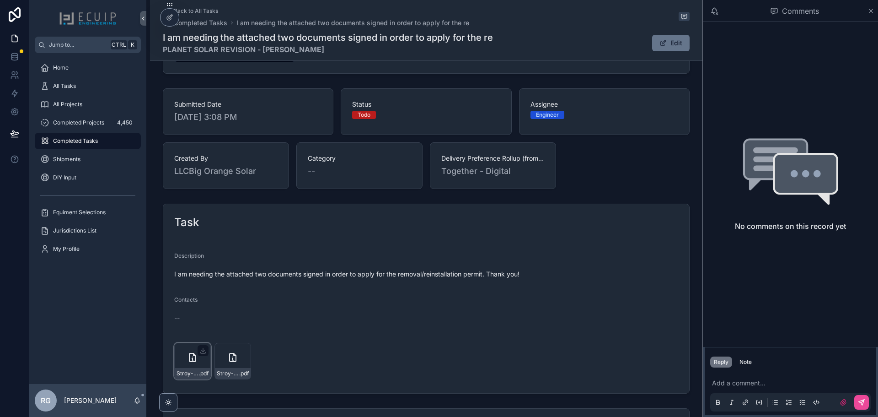
click at [181, 378] on div "Stroy-M-aff-of-Identical-Docs-for-Digital-Submittal .pdf" at bounding box center [193, 373] width 36 height 11
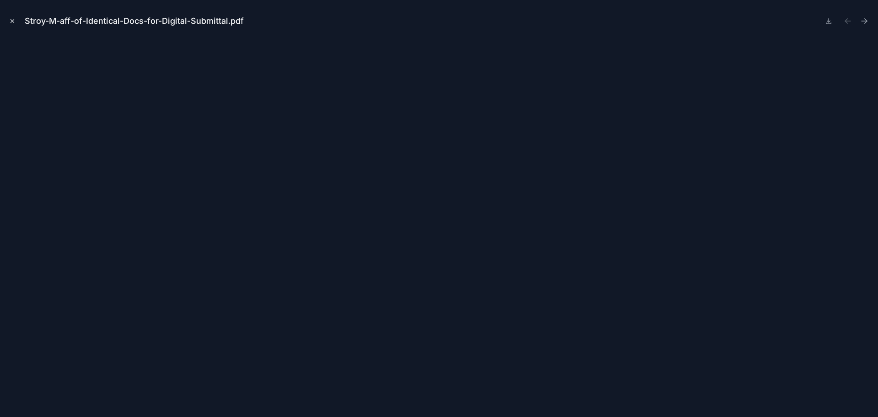
click at [16, 19] on button "Close modal" at bounding box center [12, 21] width 10 height 10
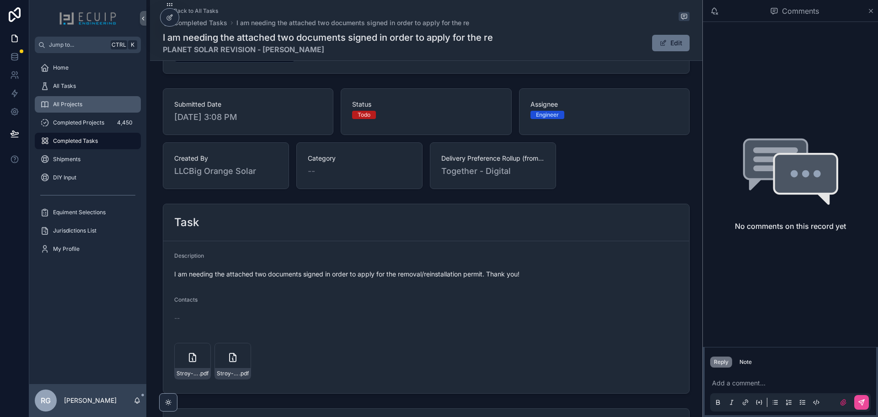
click at [100, 102] on div "All Projects" at bounding box center [87, 104] width 95 height 15
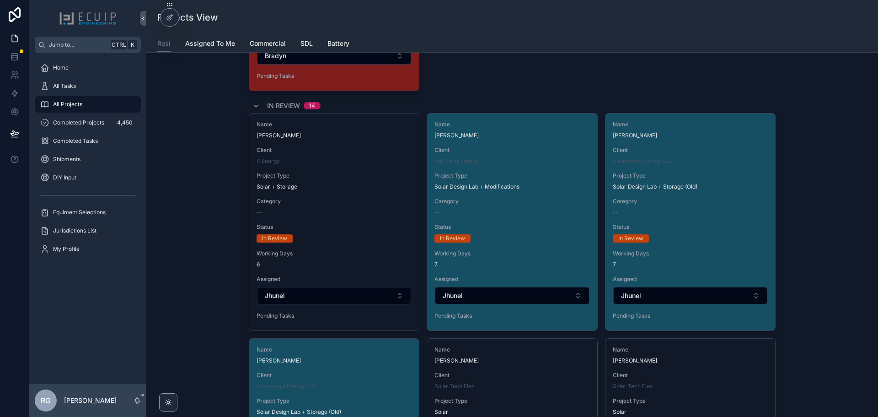
scroll to position [2973, 0]
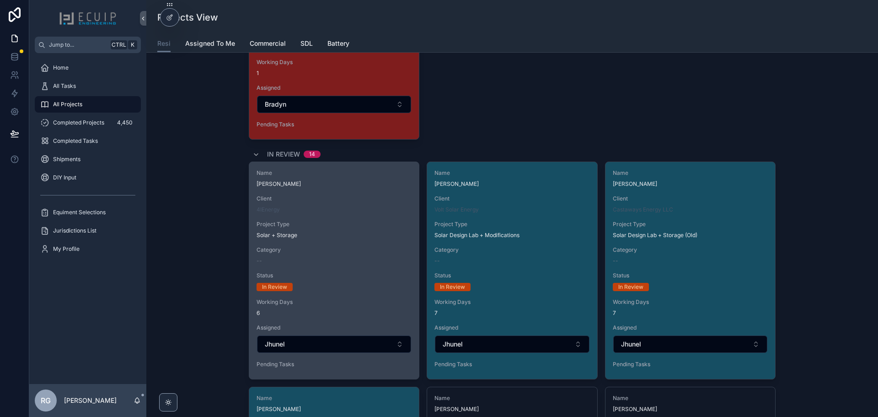
click at [335, 205] on div "Client 4IEnergy" at bounding box center [334, 204] width 155 height 18
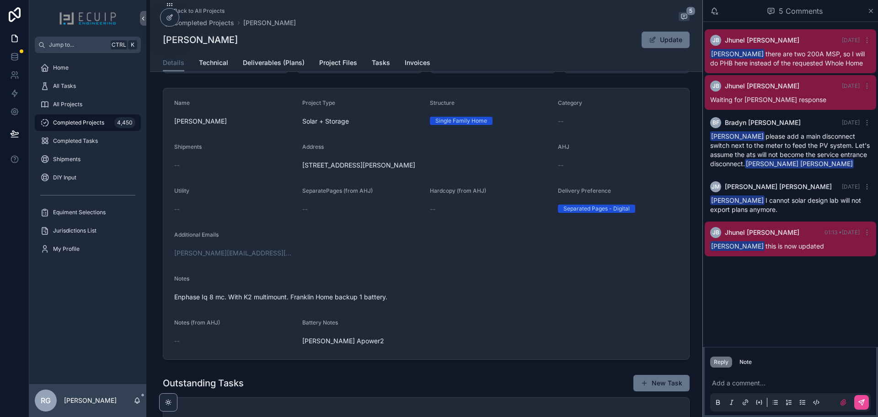
scroll to position [183, 0]
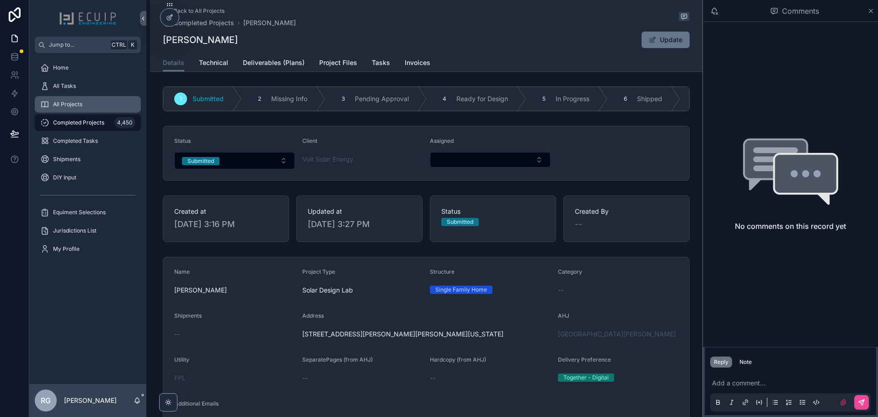
click at [92, 104] on div "All Projects" at bounding box center [87, 104] width 95 height 15
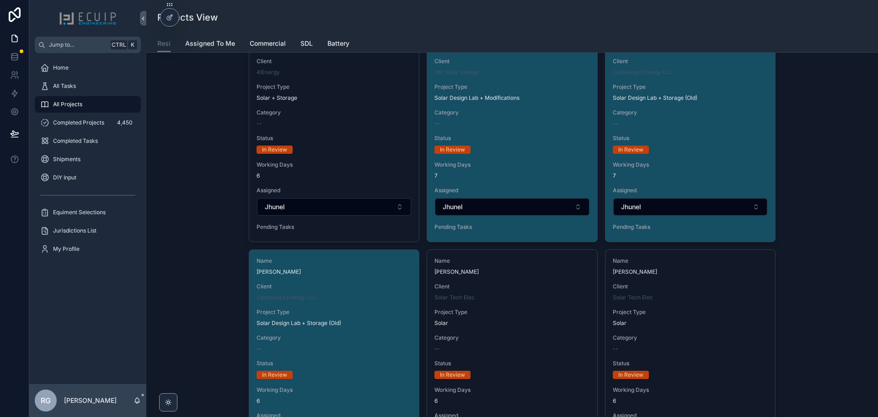
scroll to position [3064, 0]
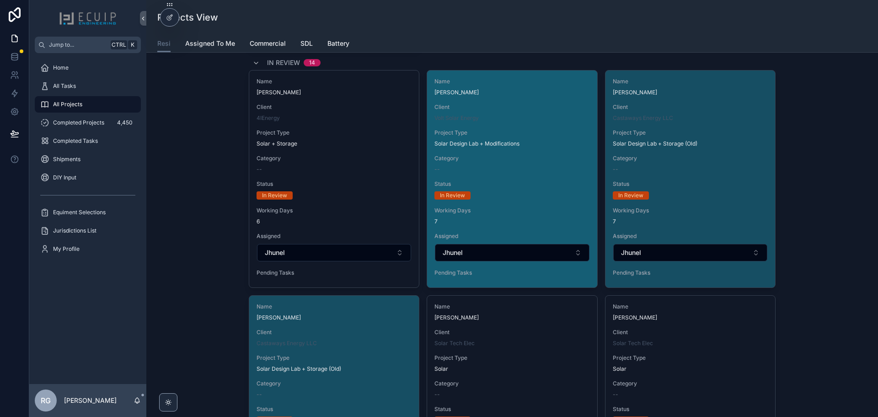
click at [498, 157] on span "Category" at bounding box center [511, 158] width 155 height 7
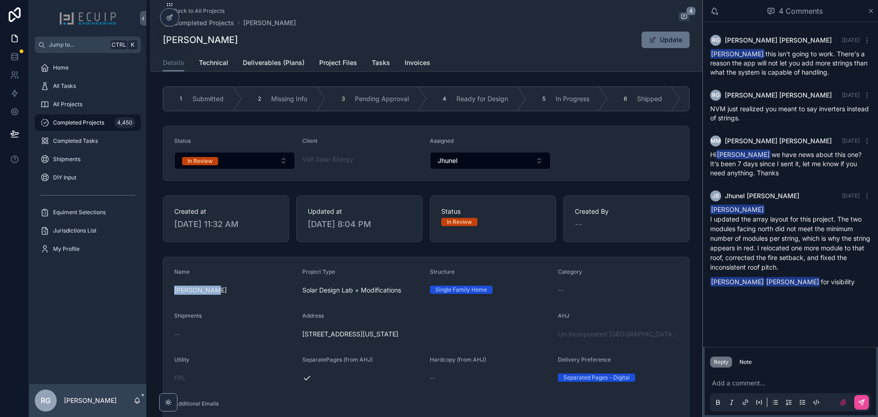
drag, startPoint x: 209, startPoint y: 291, endPoint x: 172, endPoint y: 299, distance: 37.3
click at [174, 295] on span "[PERSON_NAME]" at bounding box center [234, 289] width 121 height 9
copy span "[PERSON_NAME]"
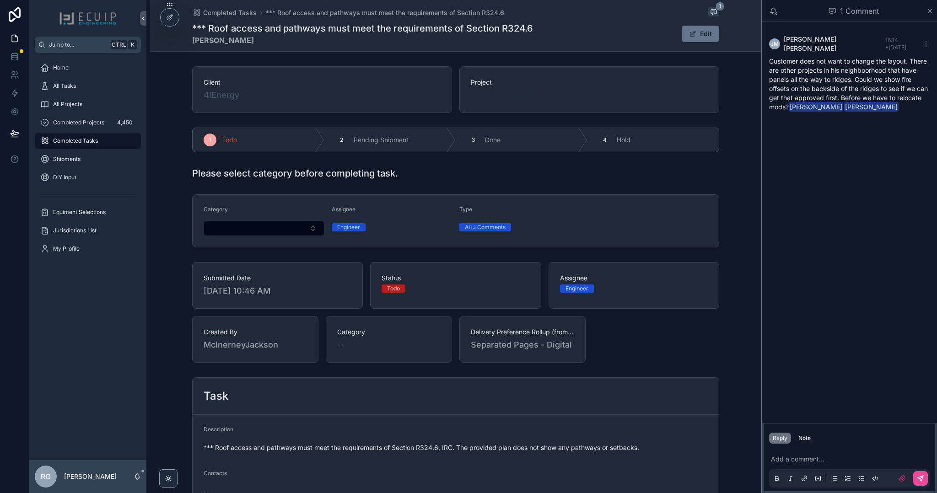
click at [514, 96] on span "Patrick McCarty" at bounding box center [506, 95] width 70 height 13
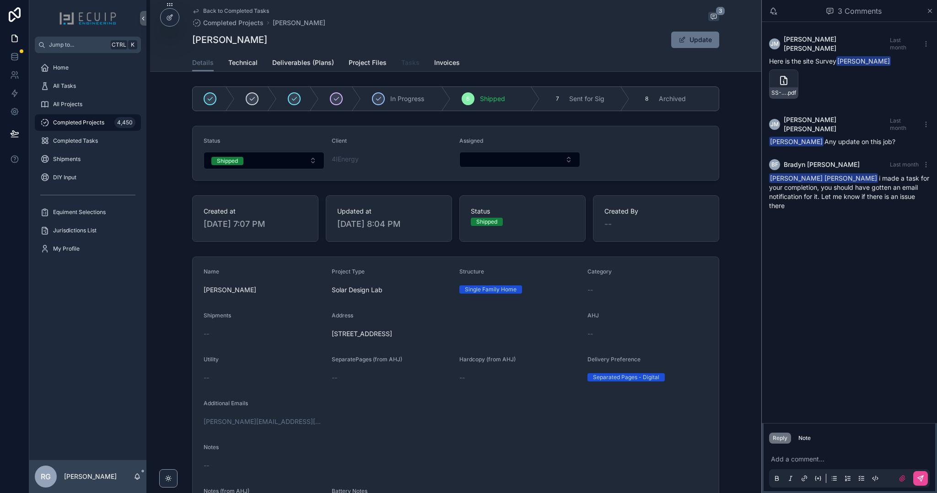
click at [408, 65] on span "Tasks" at bounding box center [410, 62] width 18 height 9
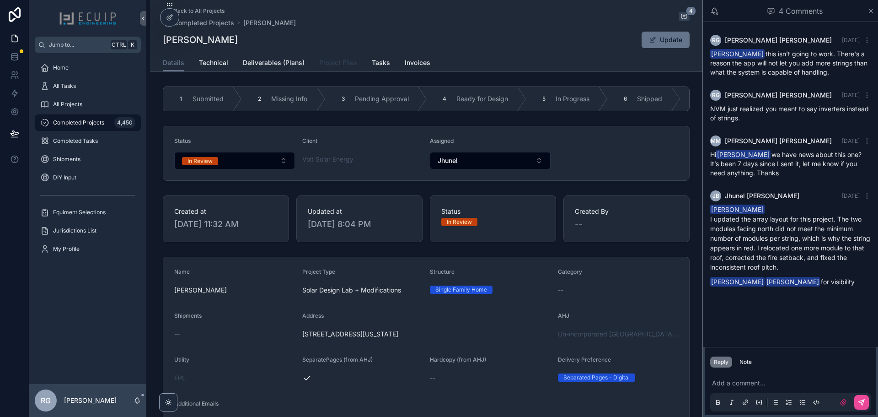
click at [338, 70] on link "Project Files" at bounding box center [338, 63] width 38 height 18
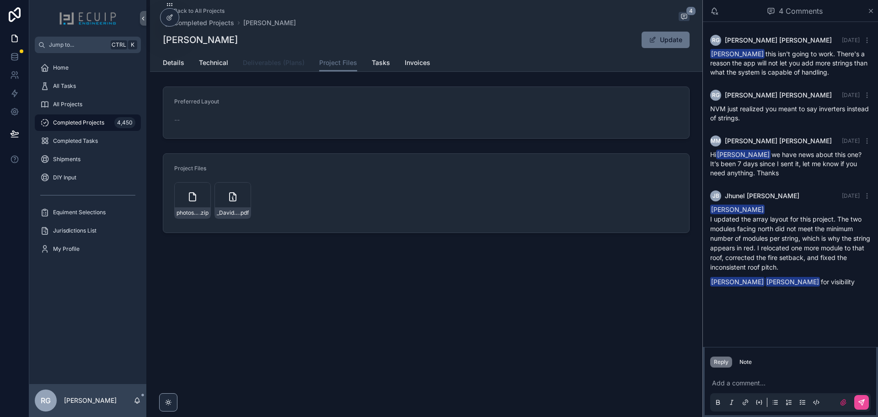
click at [282, 65] on span "Deliverables (Plans)" at bounding box center [274, 62] width 62 height 9
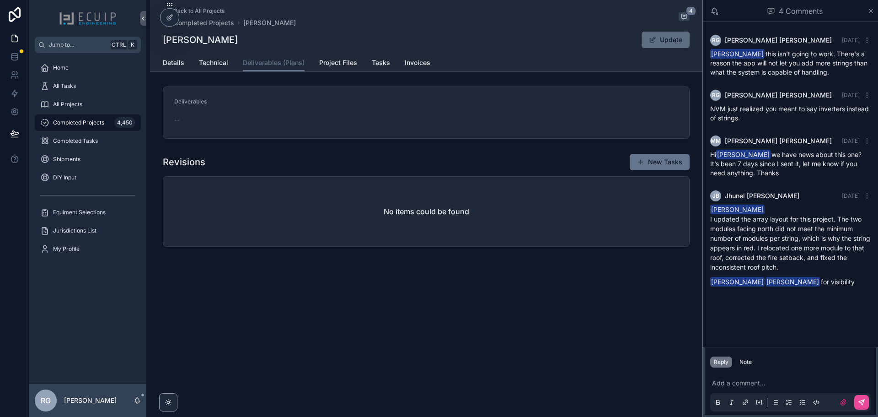
click at [670, 43] on button "Update" at bounding box center [666, 40] width 48 height 16
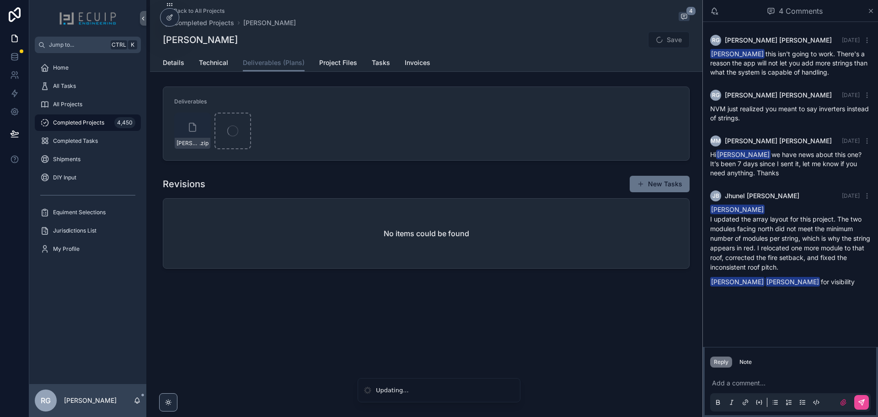
click at [404, 120] on div "[PERSON_NAME] .zip" at bounding box center [426, 131] width 504 height 37
click at [317, 140] on div "[PERSON_NAME] .zip" at bounding box center [426, 131] width 504 height 37
click at [656, 41] on span "scrollable content" at bounding box center [659, 39] width 7 height 7
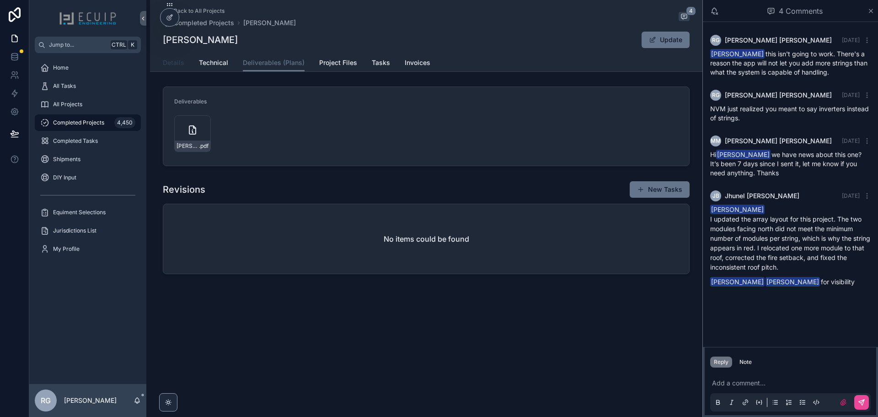
click at [179, 62] on span "Details" at bounding box center [173, 62] width 21 height 9
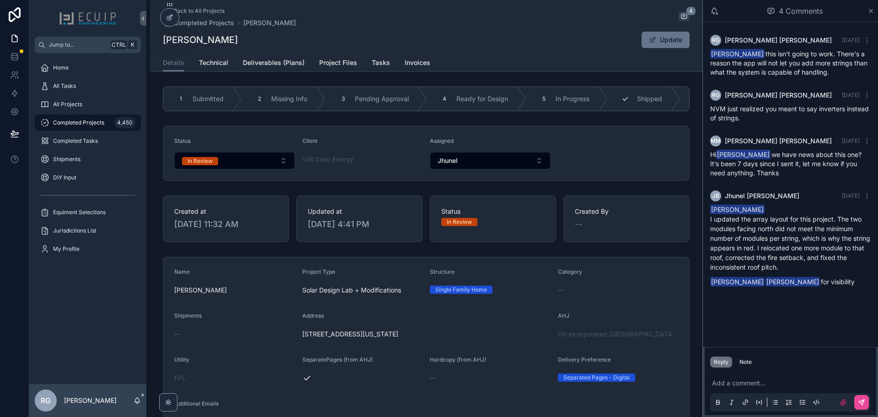
click at [614, 97] on div "6 Shipped" at bounding box center [644, 99] width 73 height 24
click at [262, 202] on div "Created at [DATE] 11:32 AM" at bounding box center [226, 218] width 126 height 47
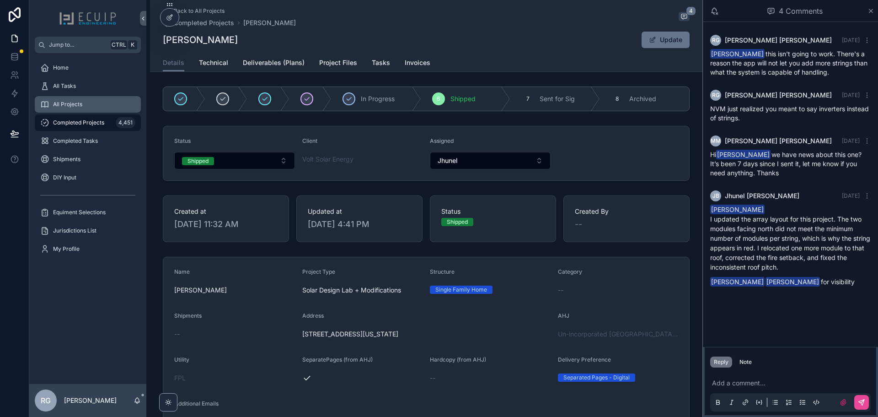
click at [95, 106] on div "All Projects" at bounding box center [87, 104] width 95 height 15
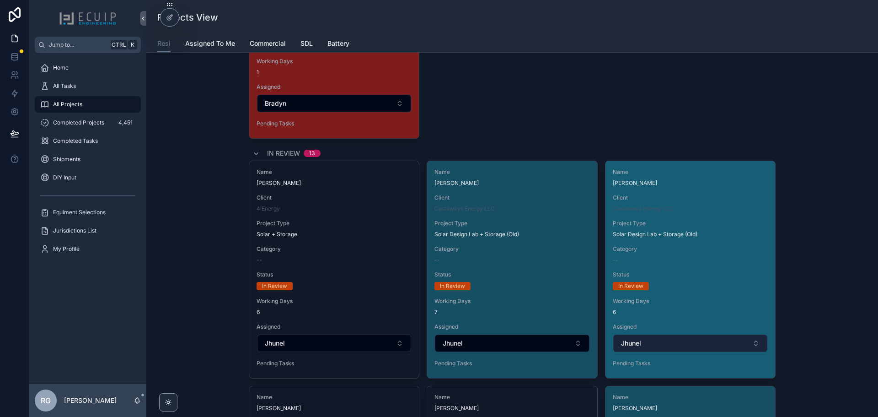
scroll to position [2973, 0]
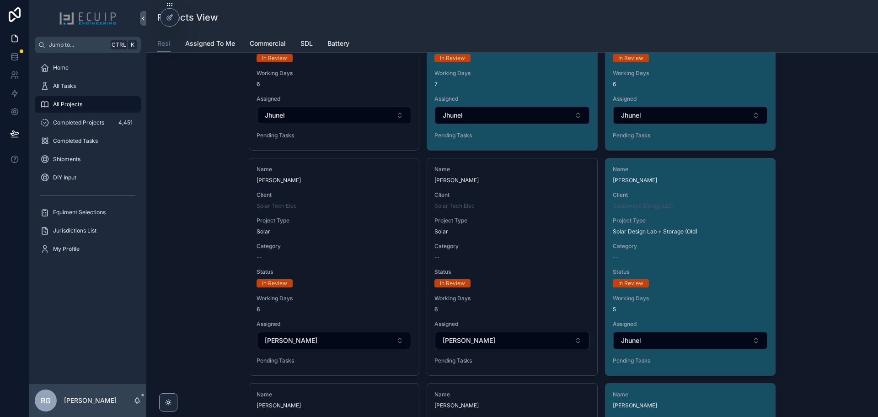
scroll to position [3018, 0]
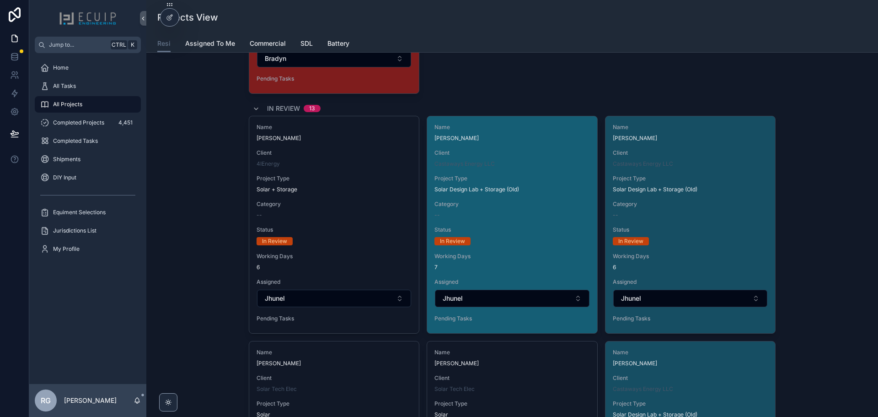
click at [504, 214] on div "--" at bounding box center [511, 214] width 155 height 7
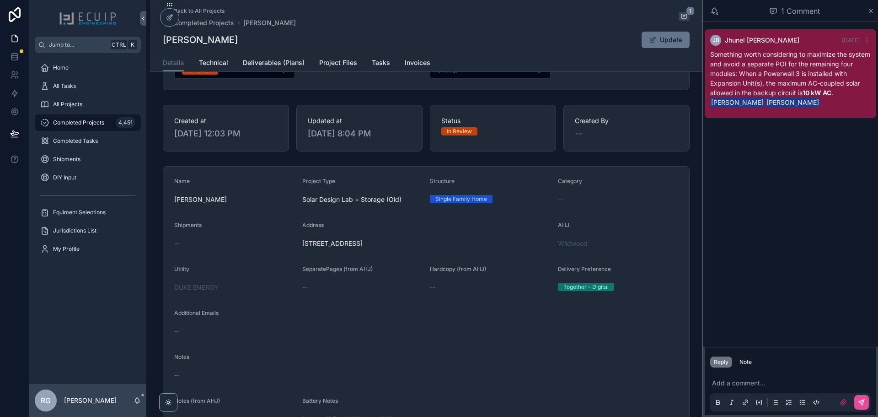
scroll to position [91, 0]
drag, startPoint x: 226, startPoint y: 204, endPoint x: 172, endPoint y: 201, distance: 54.0
click at [174, 201] on span "[PERSON_NAME]" at bounding box center [234, 198] width 121 height 9
copy span "[PERSON_NAME]"
click at [648, 333] on form "Name Terry L Thomson Project Type Solar Design Lab + Storage (Old) Structure Si…" at bounding box center [426, 415] width 526 height 499
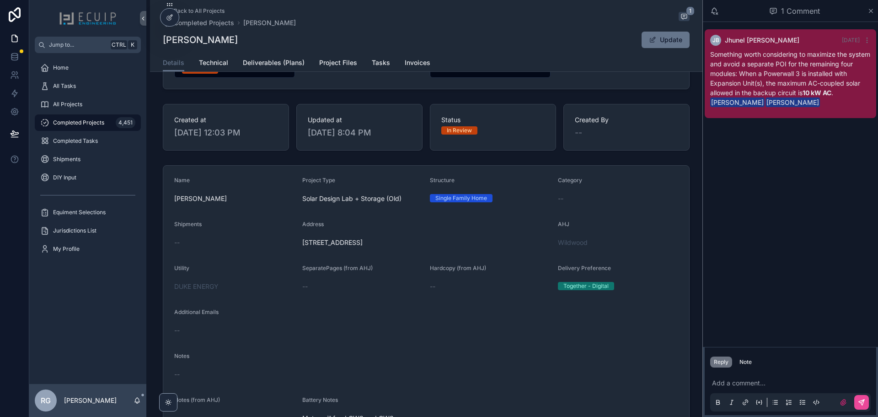
scroll to position [0, 0]
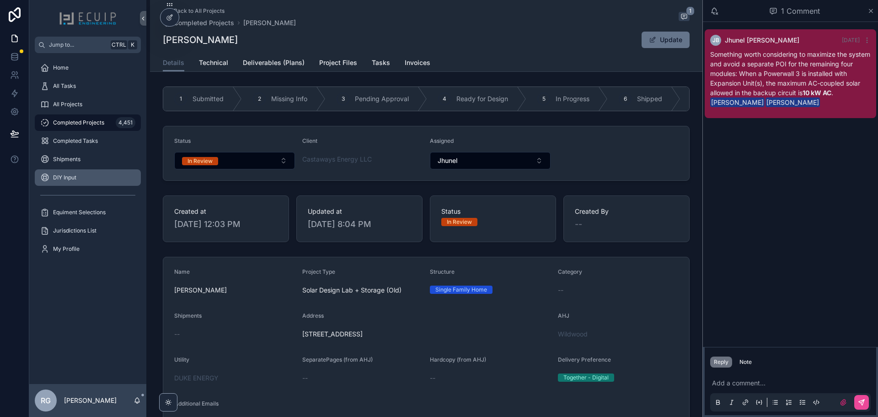
click at [82, 174] on div "DIY Input" at bounding box center [87, 177] width 95 height 15
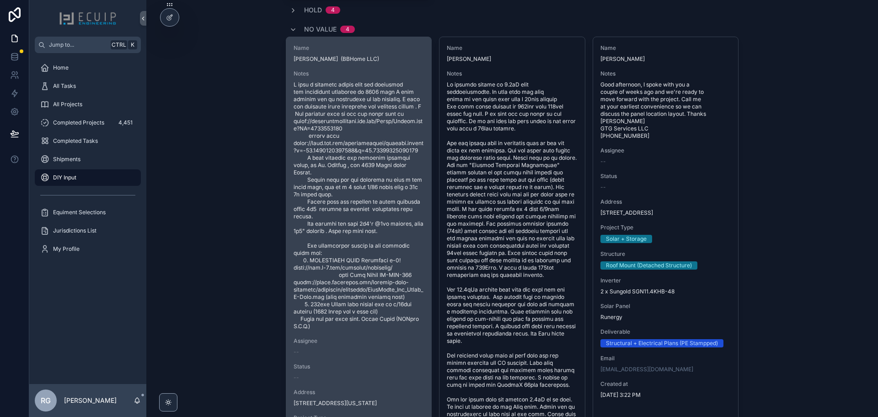
scroll to position [2447, 0]
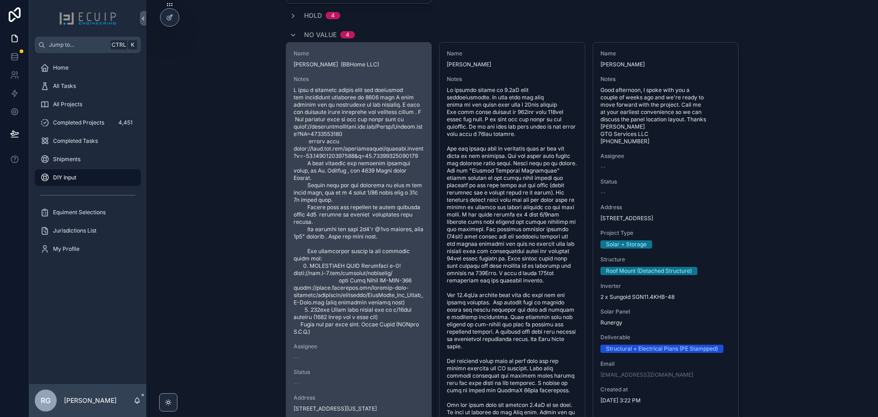
click at [379, 234] on span "scrollable content" at bounding box center [359, 210] width 131 height 249
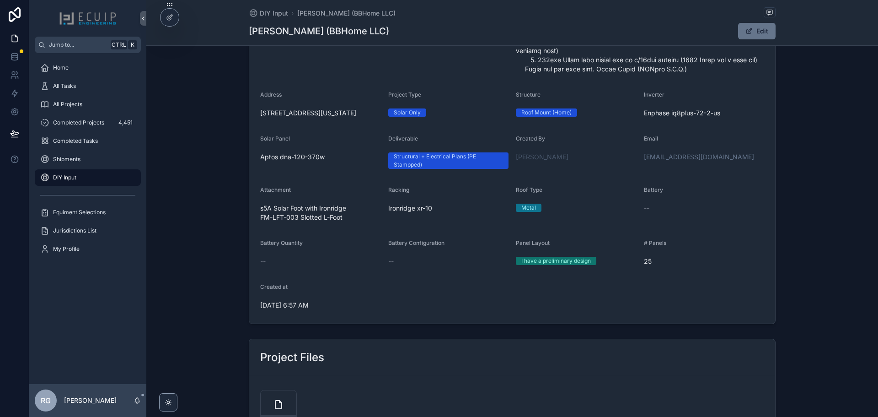
scroll to position [503, 0]
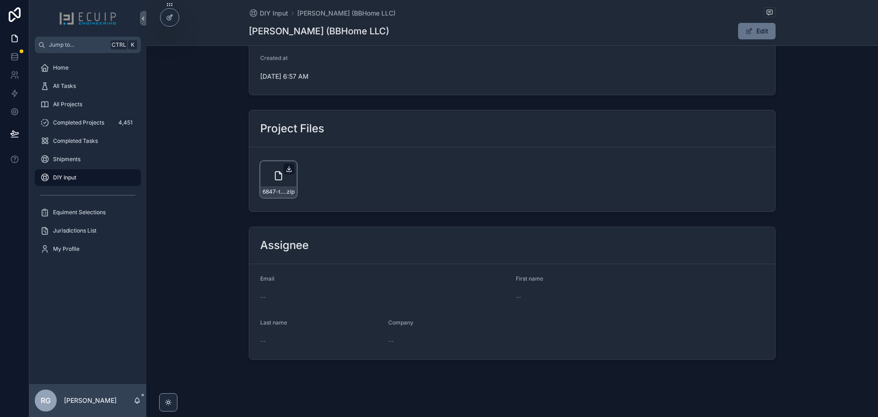
click at [285, 172] on icon "scrollable content" at bounding box center [288, 168] width 7 height 7
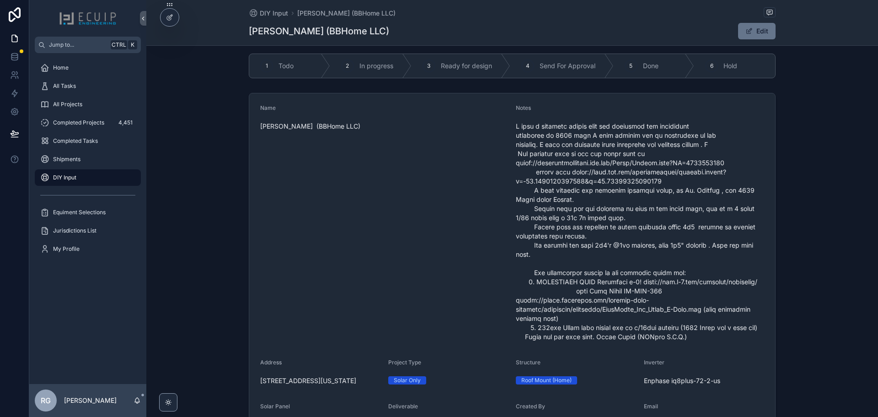
scroll to position [0, 0]
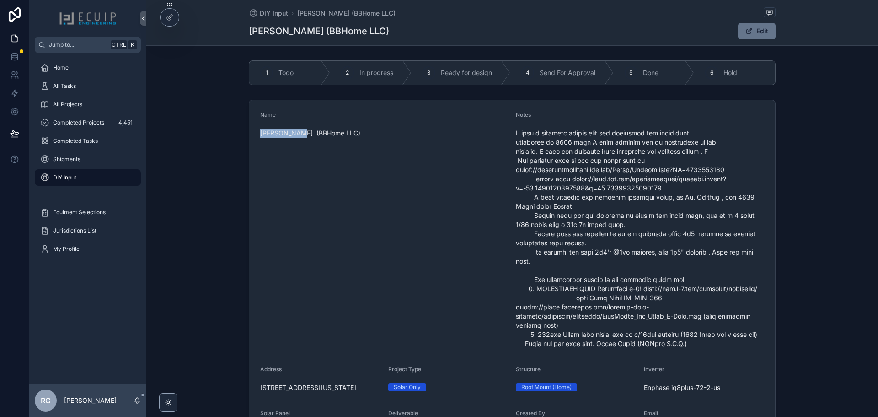
drag, startPoint x: 295, startPoint y: 134, endPoint x: 257, endPoint y: 137, distance: 38.1
click at [257, 137] on form "Name Kevin Beebe (BBHome LLC) Notes Address 1272 West 5th st Jacksonville, Flor…" at bounding box center [512, 349] width 526 height 498
copy span "Kevin Beebe"
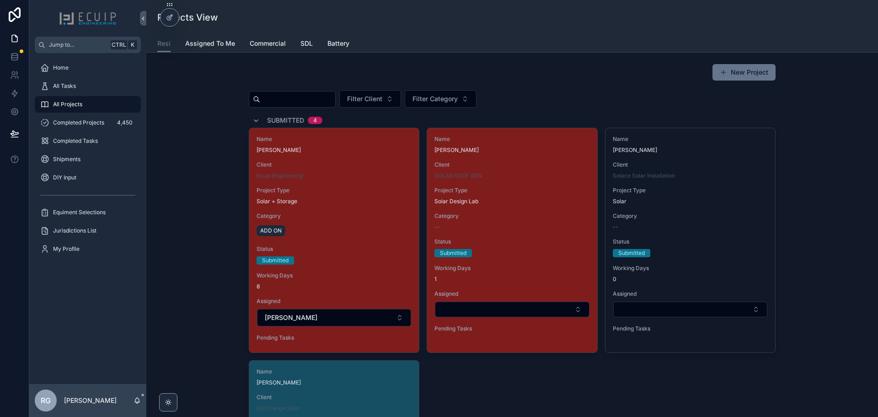
scroll to position [2830, 0]
